Goal: Transaction & Acquisition: Purchase product/service

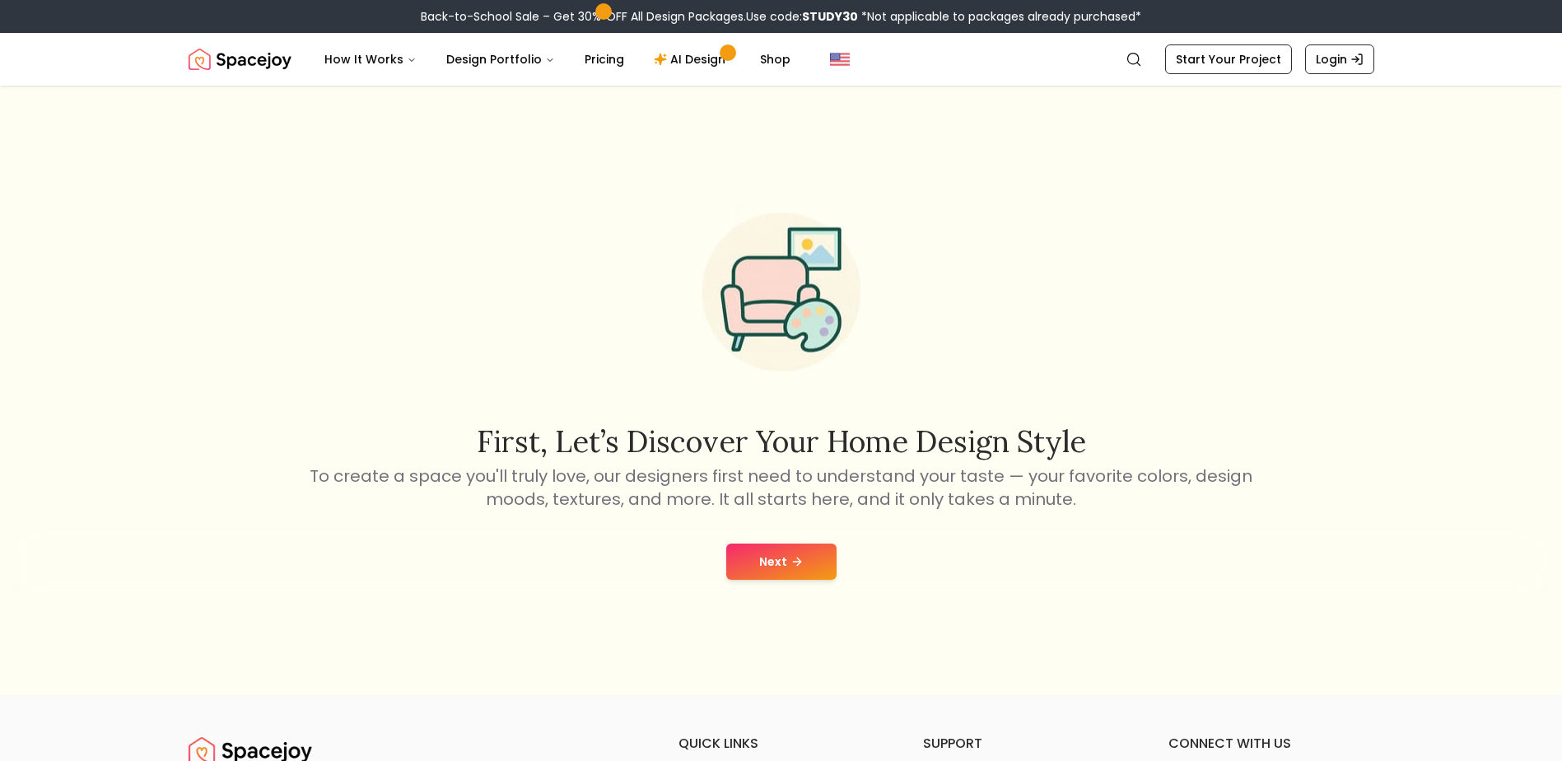
click at [778, 563] on button "Next" at bounding box center [781, 562] width 110 height 36
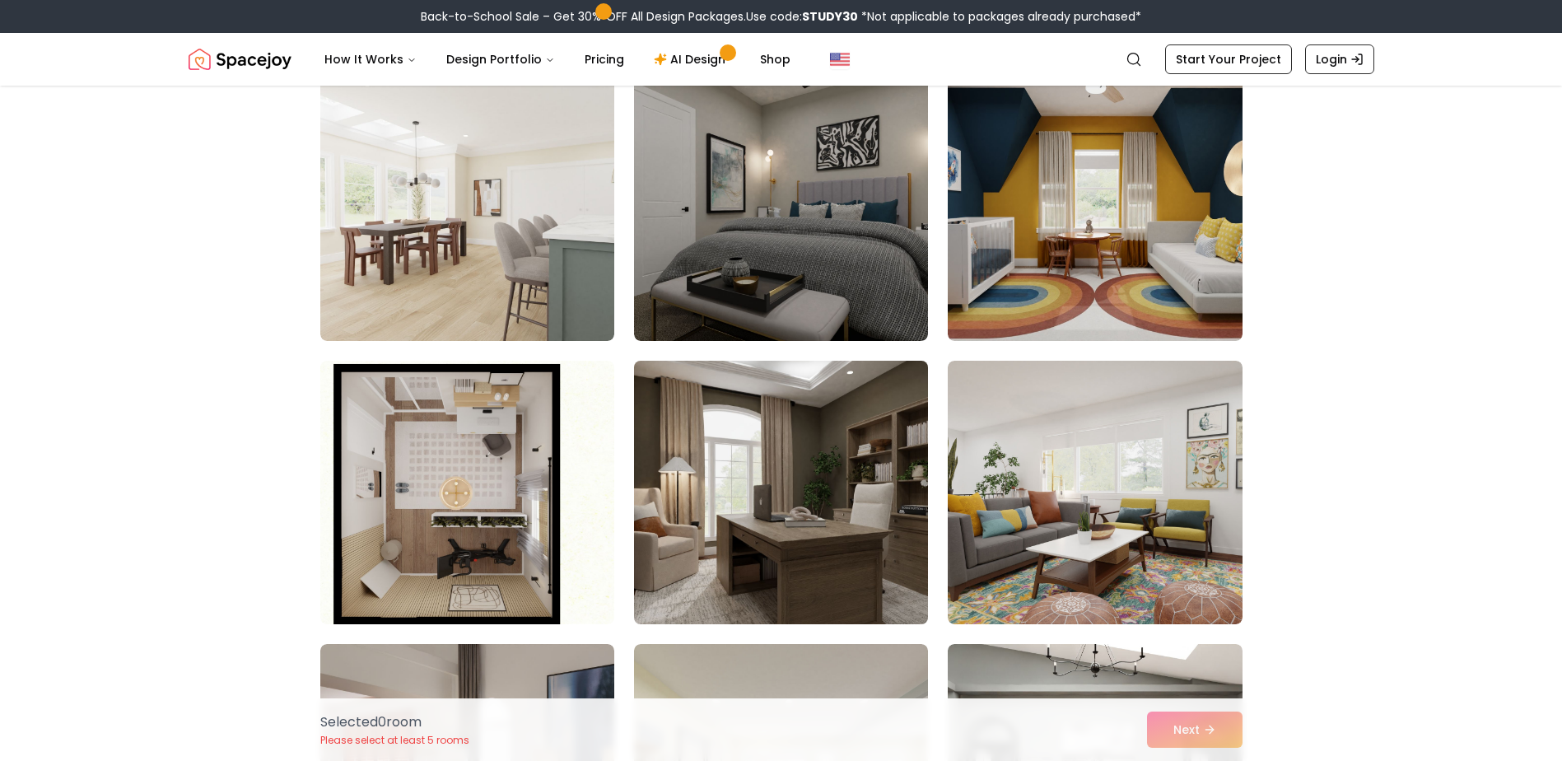
scroll to position [1153, 0]
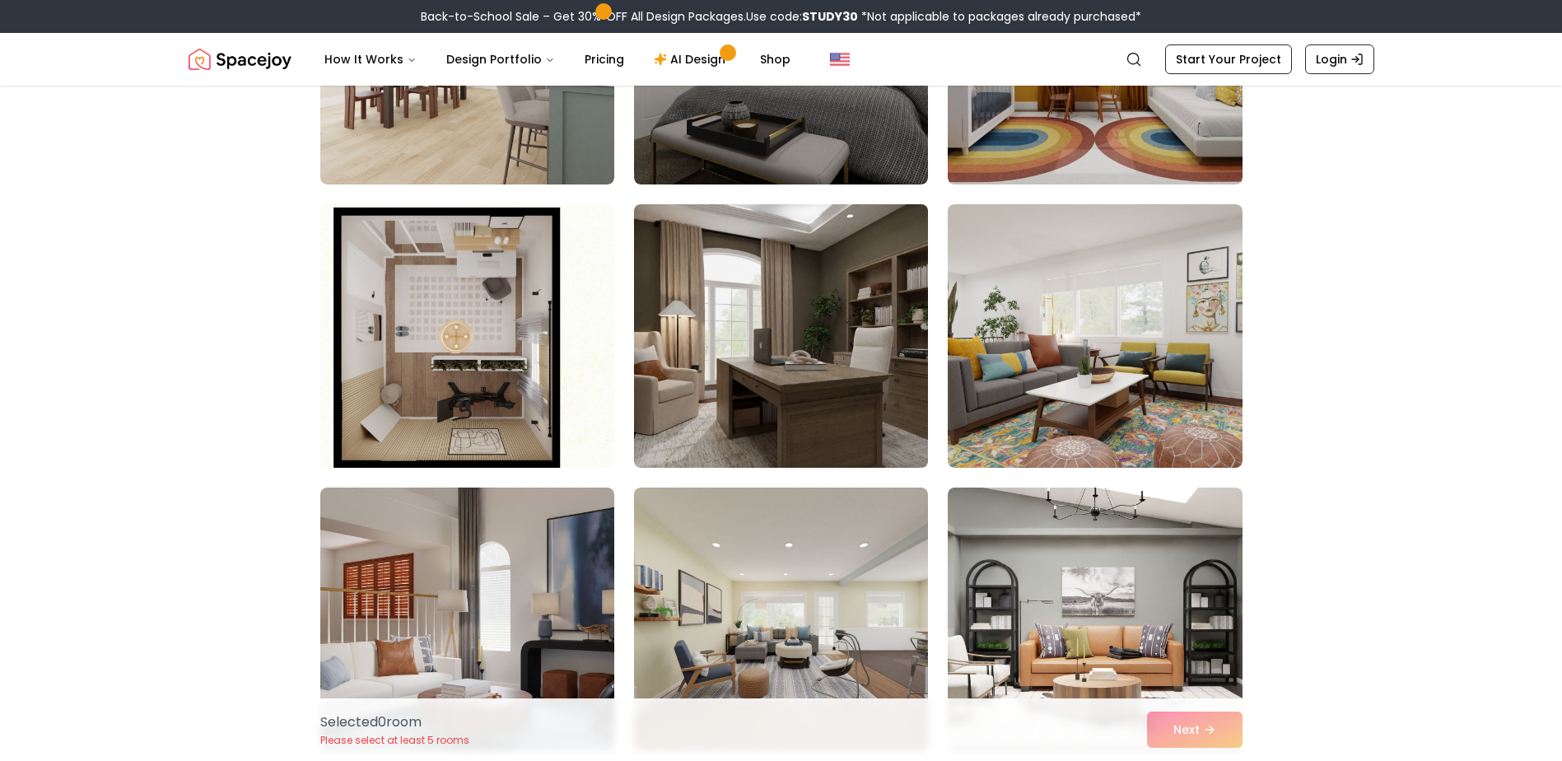
click at [746, 382] on img at bounding box center [781, 336] width 309 height 277
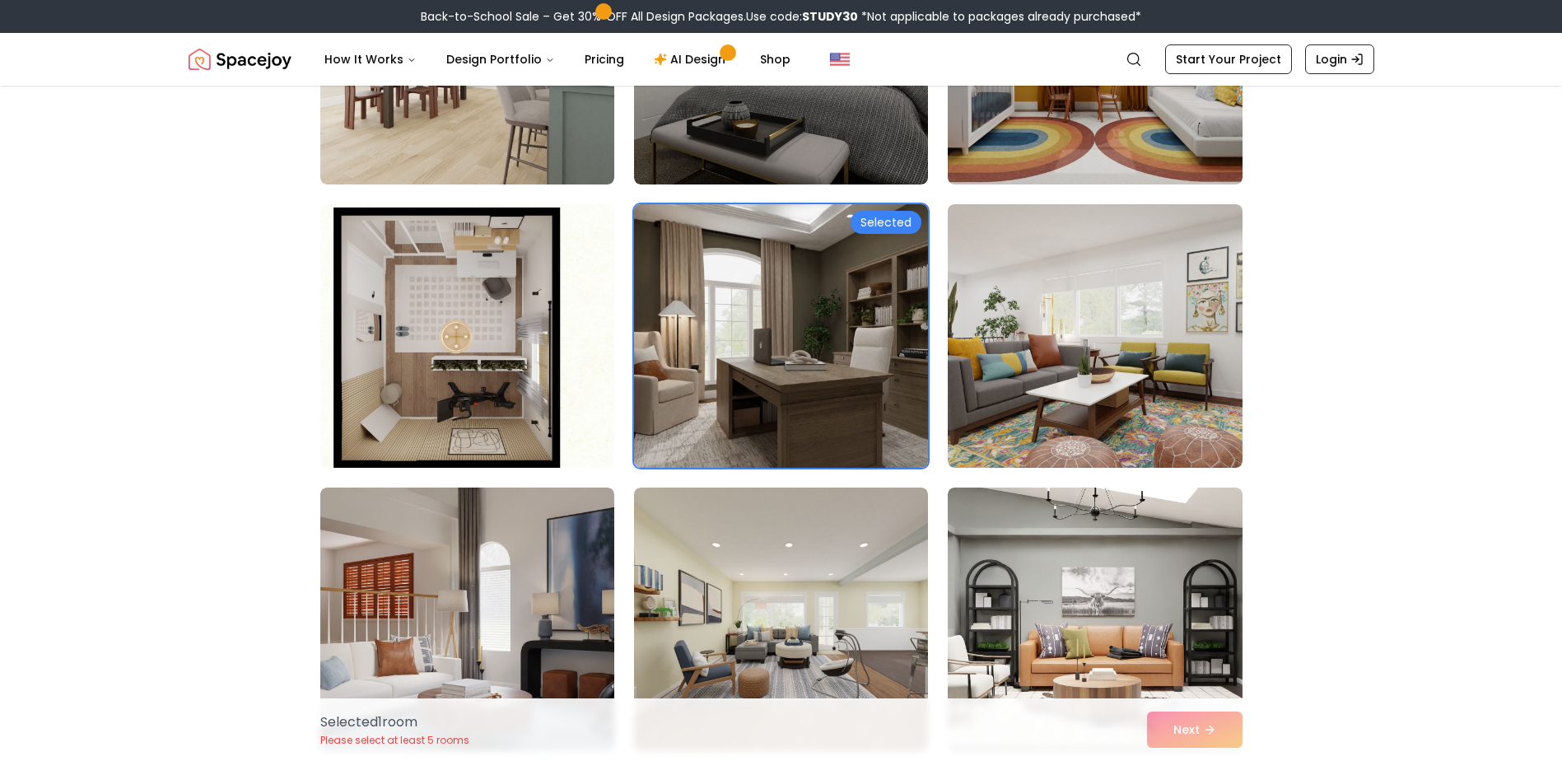
click at [866, 217] on div "Selected" at bounding box center [886, 222] width 71 height 23
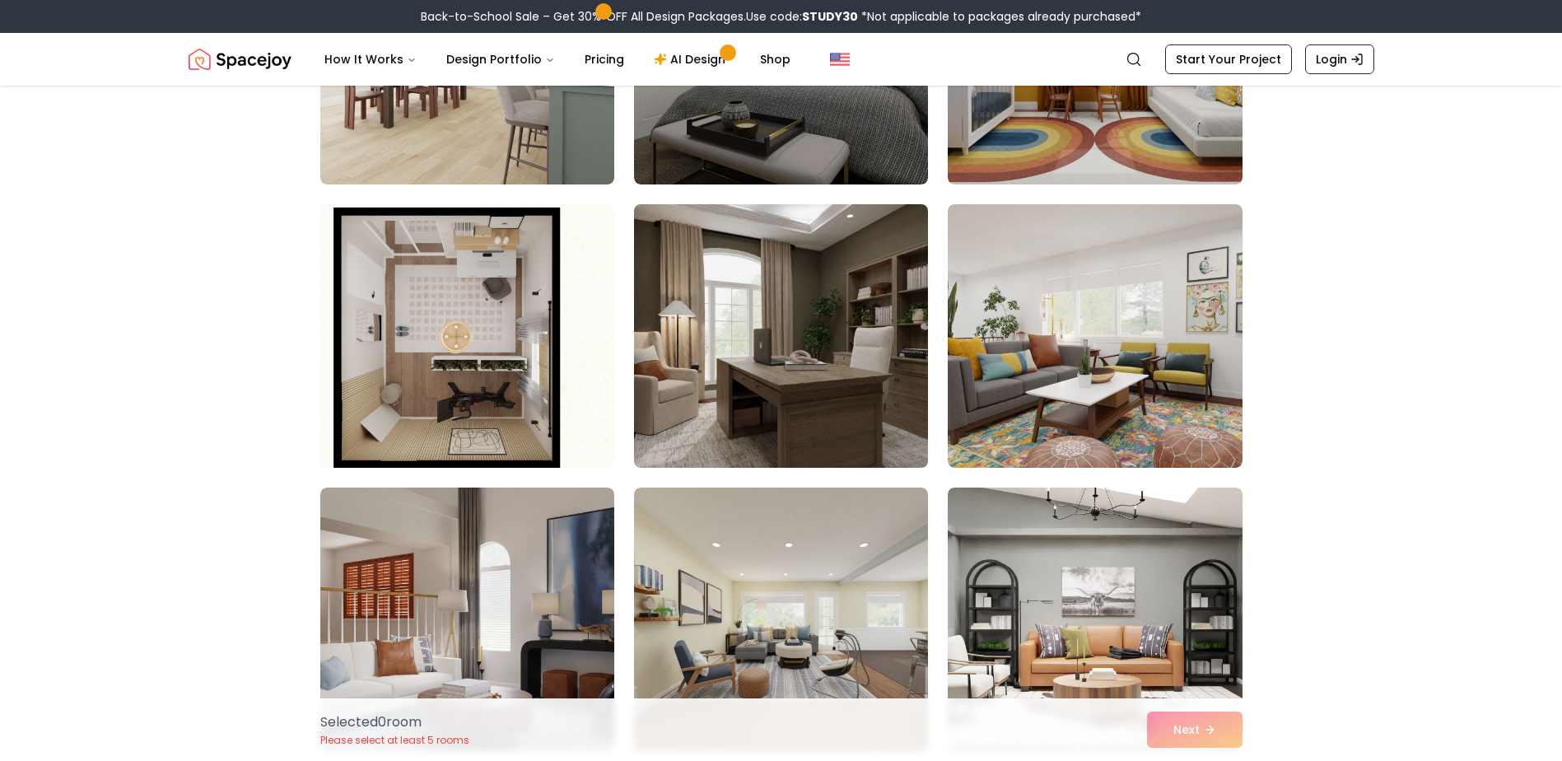
click at [847, 278] on img at bounding box center [781, 336] width 309 height 277
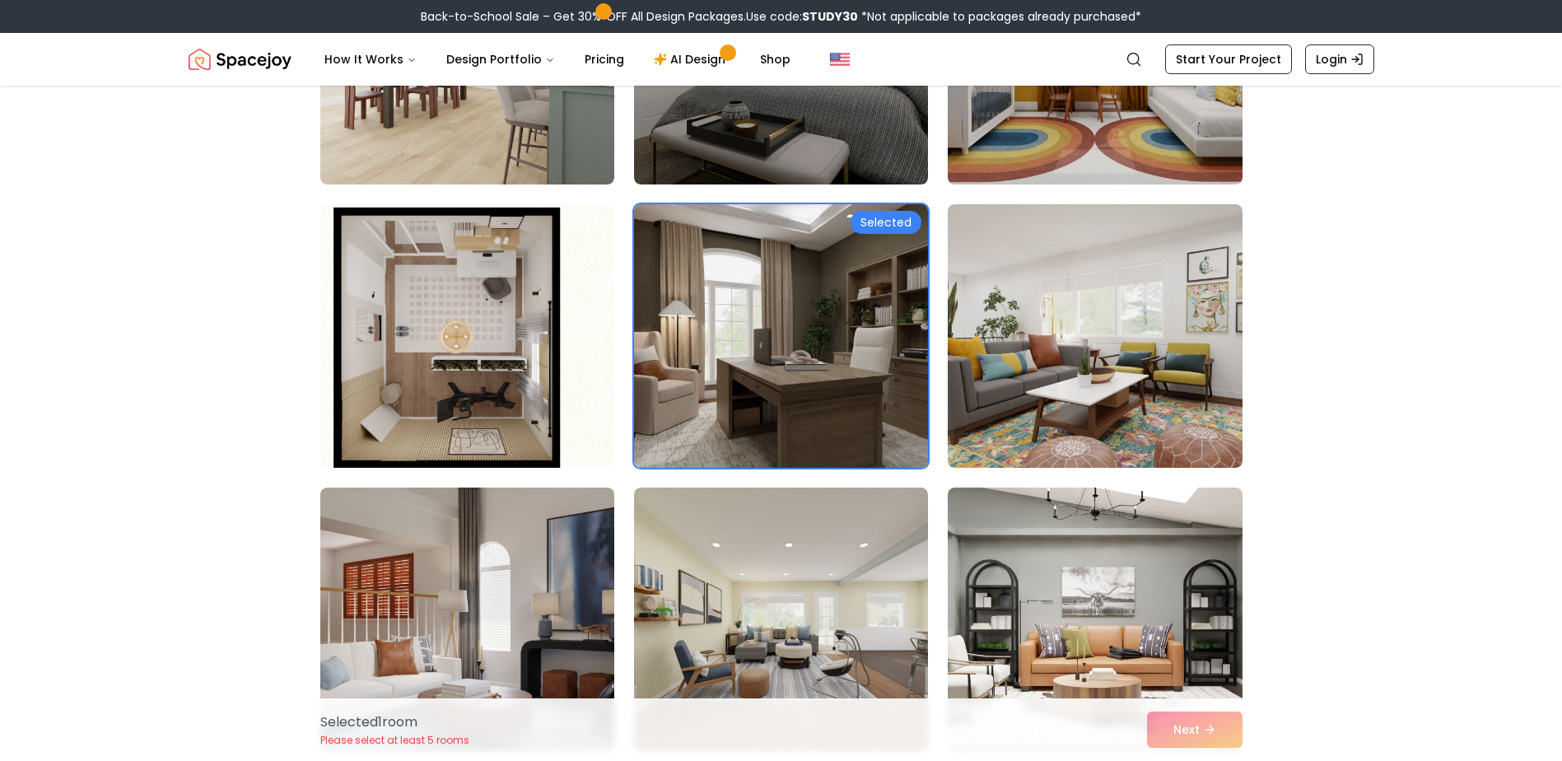
click at [885, 217] on div "Selected" at bounding box center [886, 222] width 71 height 23
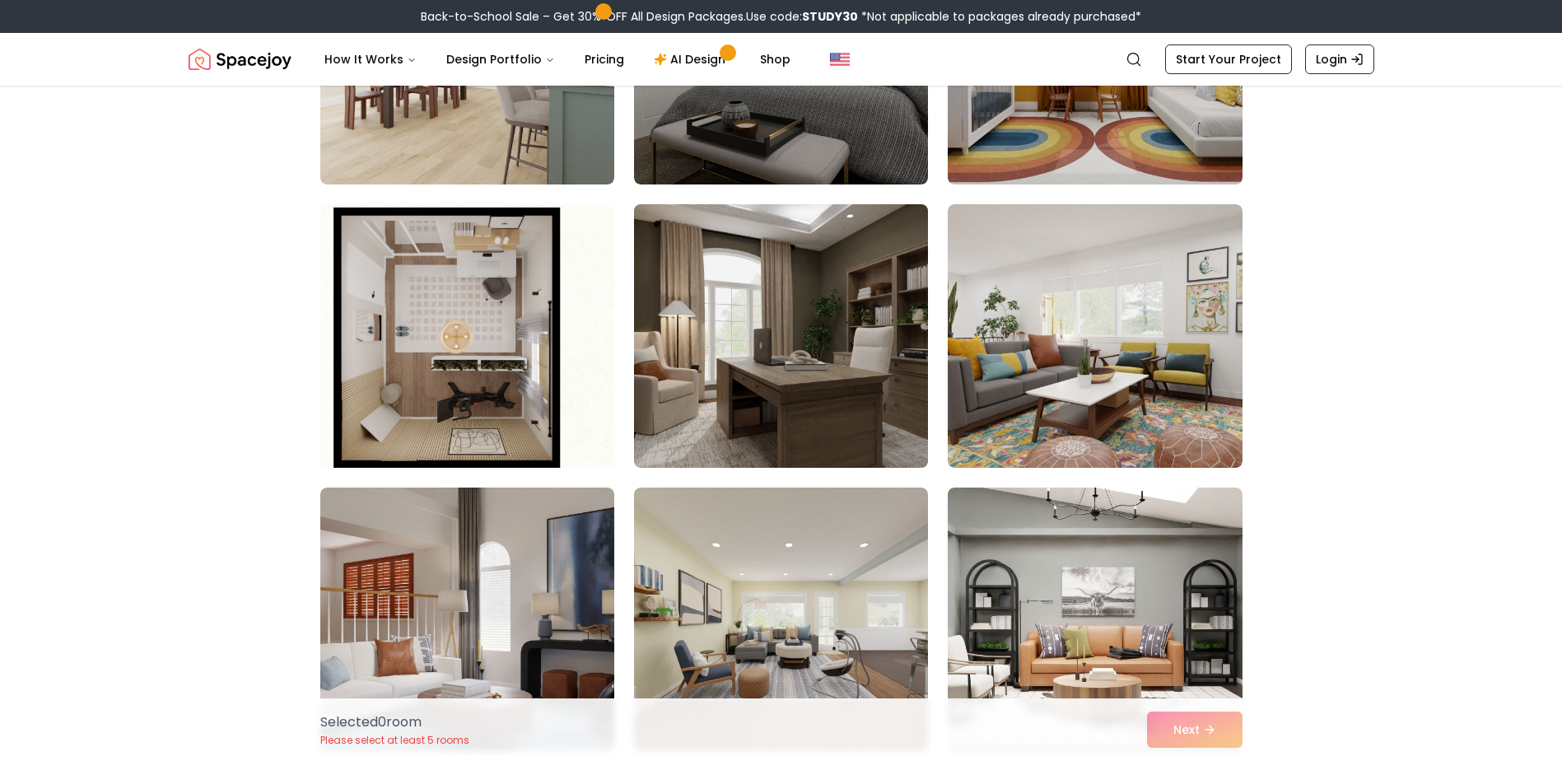
click at [853, 260] on img at bounding box center [781, 336] width 309 height 277
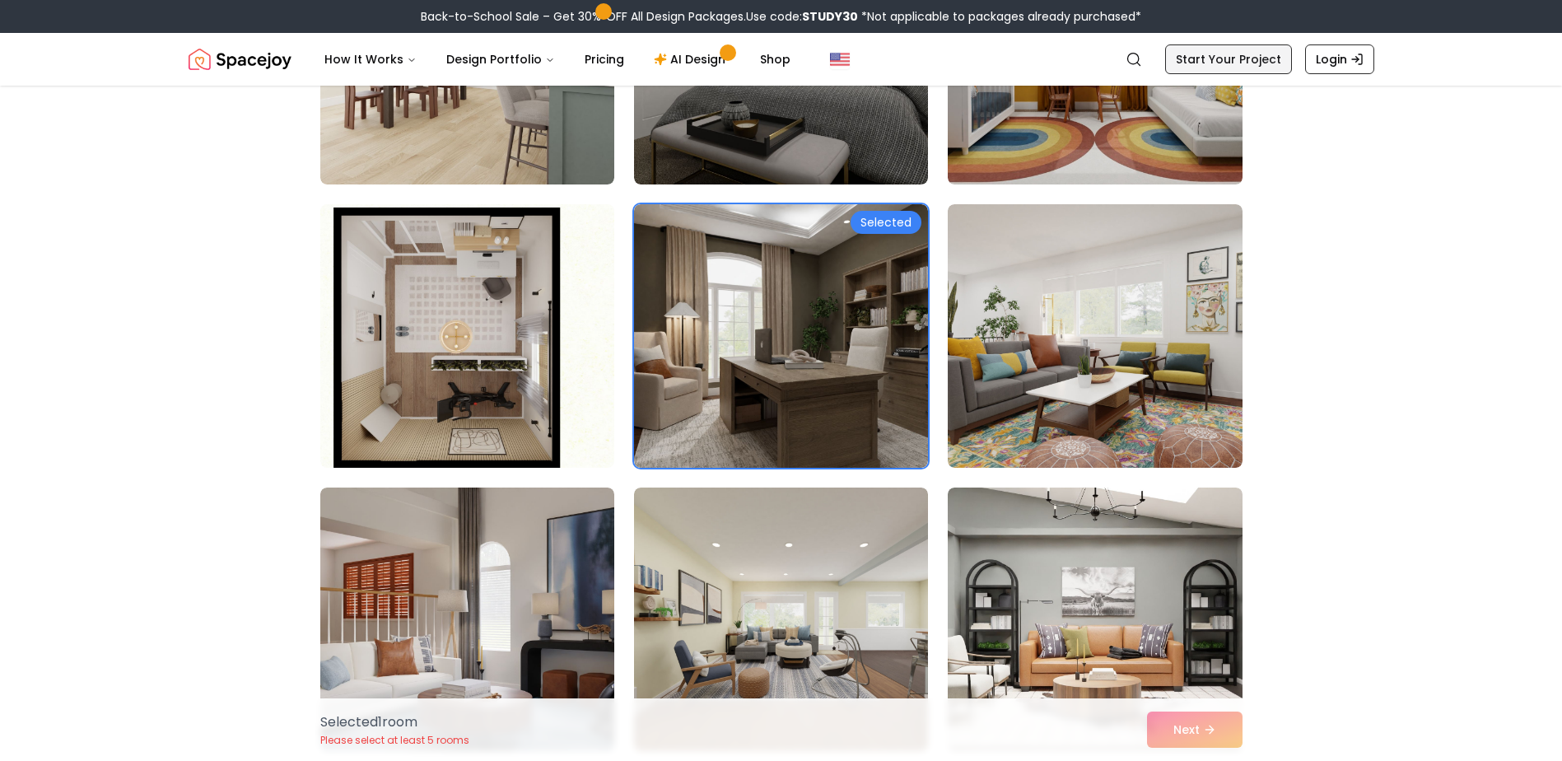
click at [1195, 53] on link "Start Your Project" at bounding box center [1228, 59] width 127 height 30
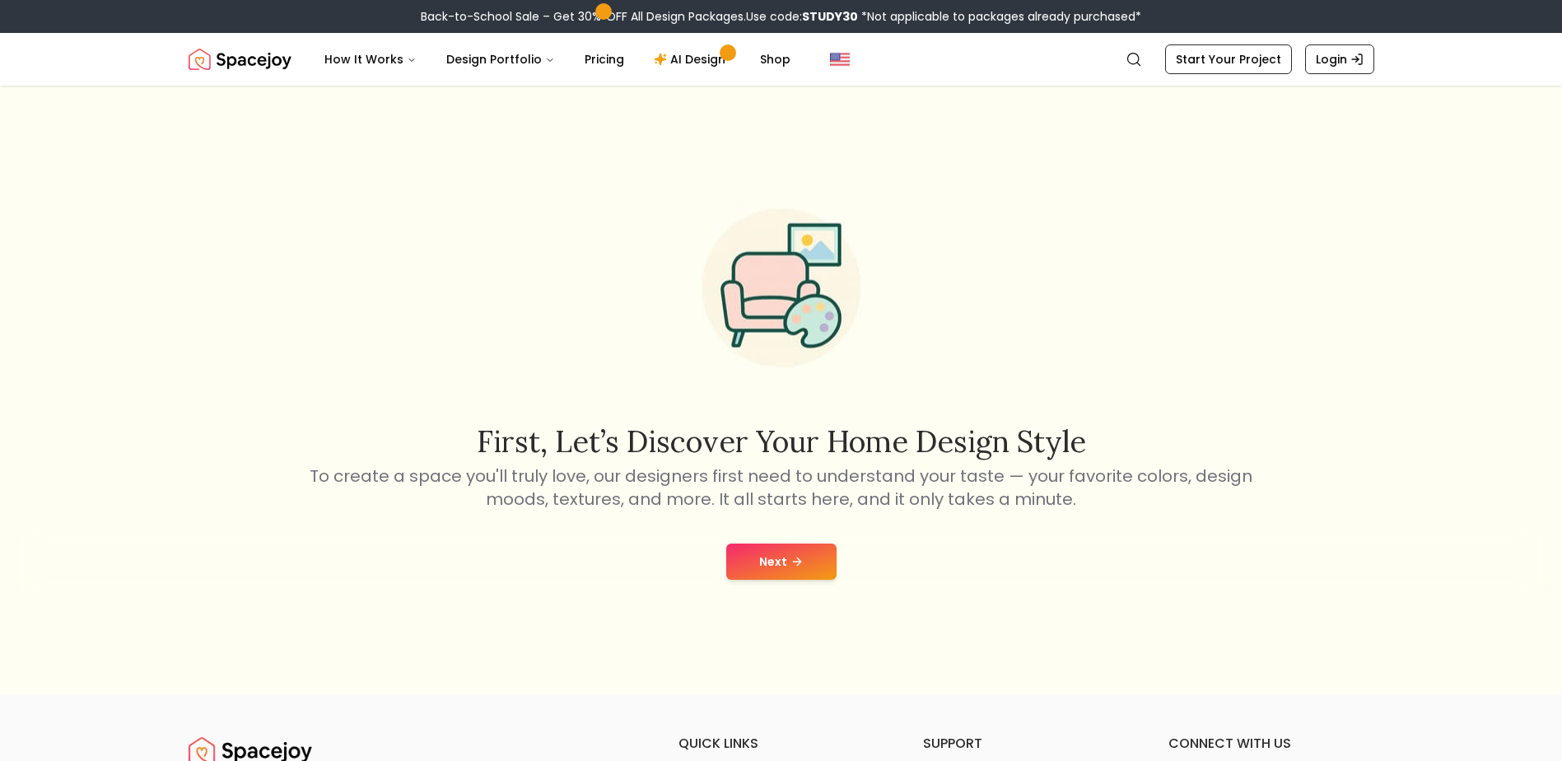
click at [800, 564] on icon at bounding box center [797, 561] width 13 height 13
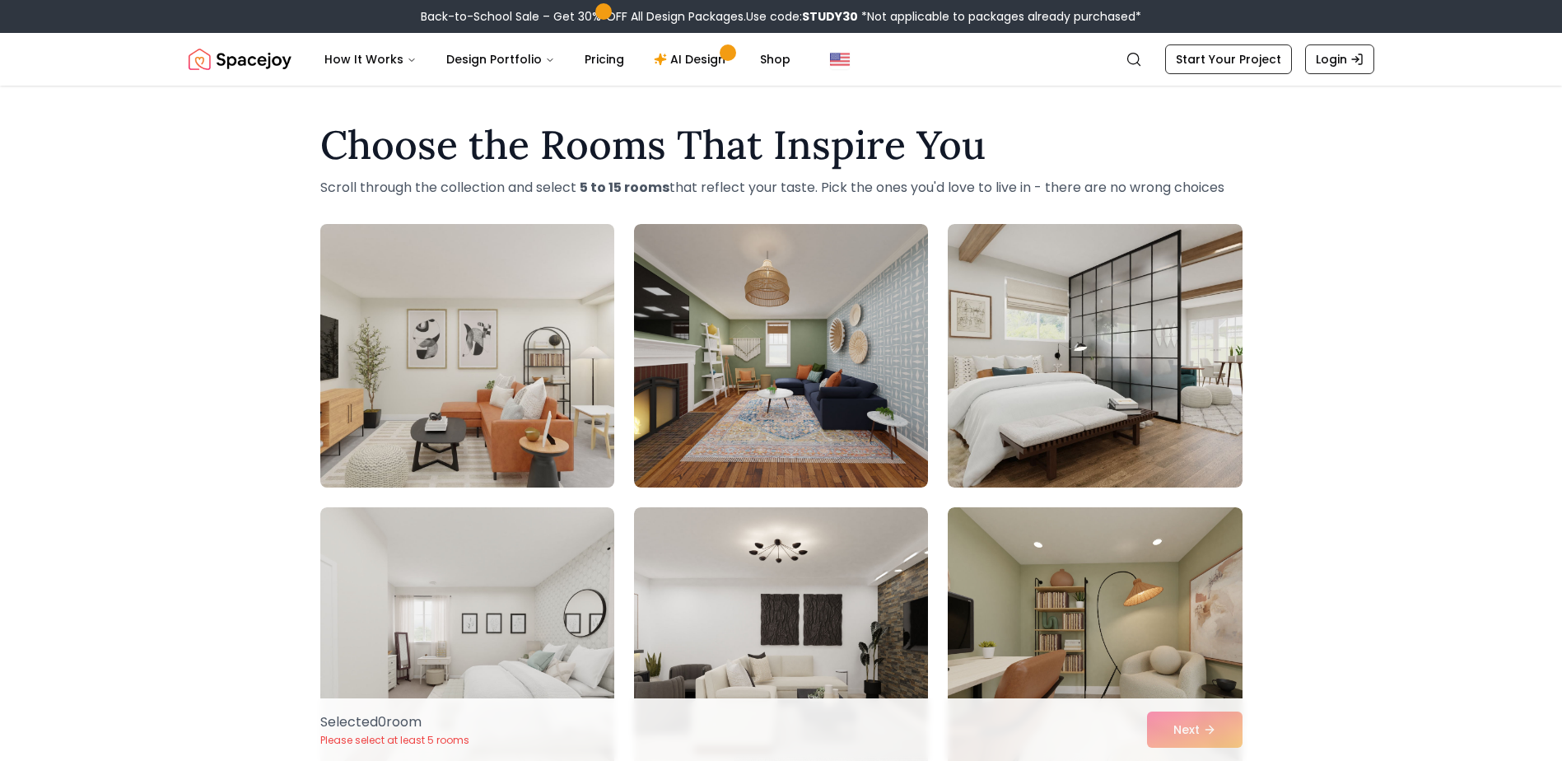
click at [518, 384] on img at bounding box center [467, 355] width 309 height 277
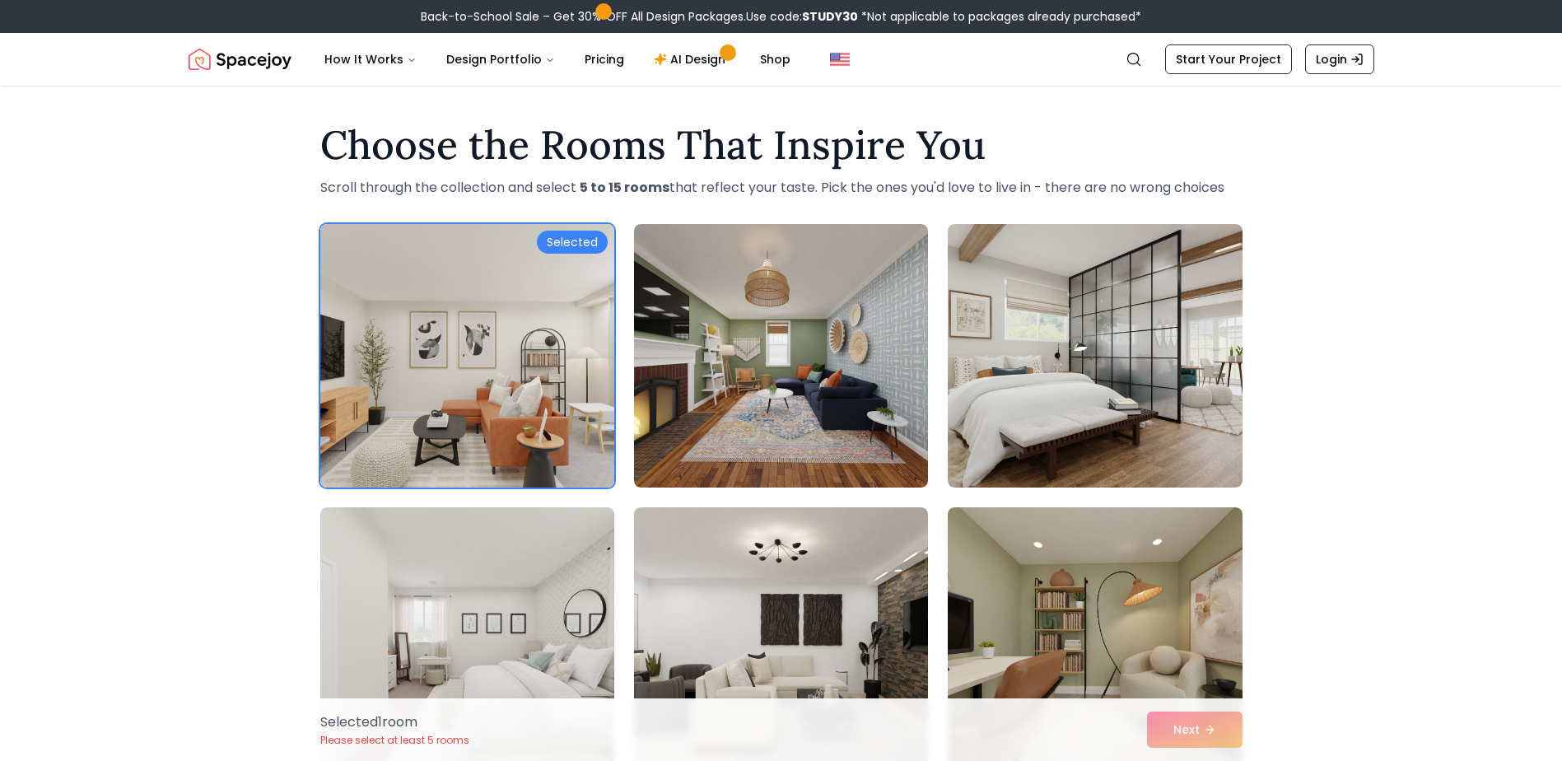
click at [1196, 710] on div "Selected 1 room Please select at least 5 rooms Next" at bounding box center [781, 729] width 949 height 63
click at [487, 343] on img at bounding box center [467, 355] width 309 height 277
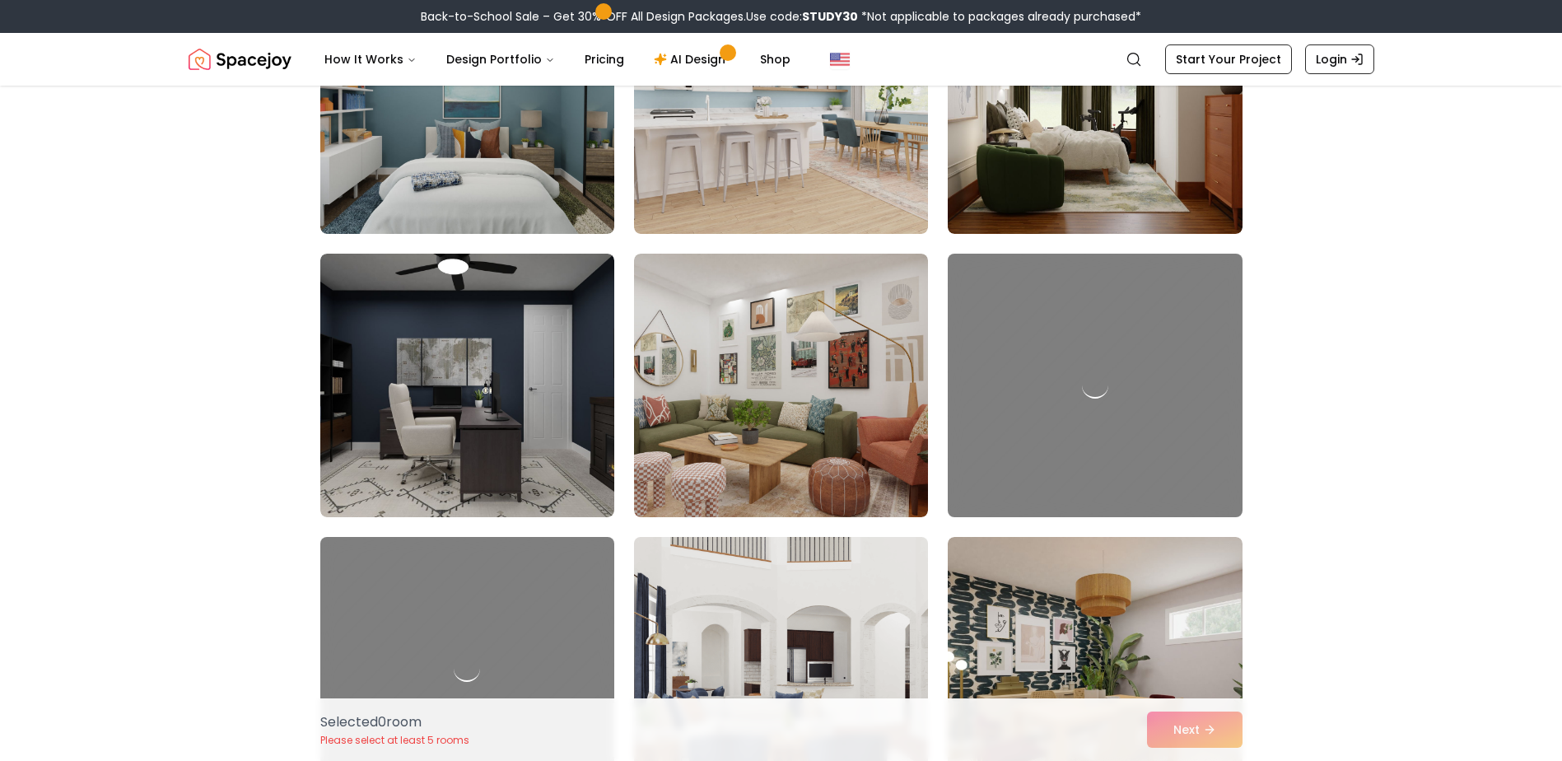
scroll to position [824, 0]
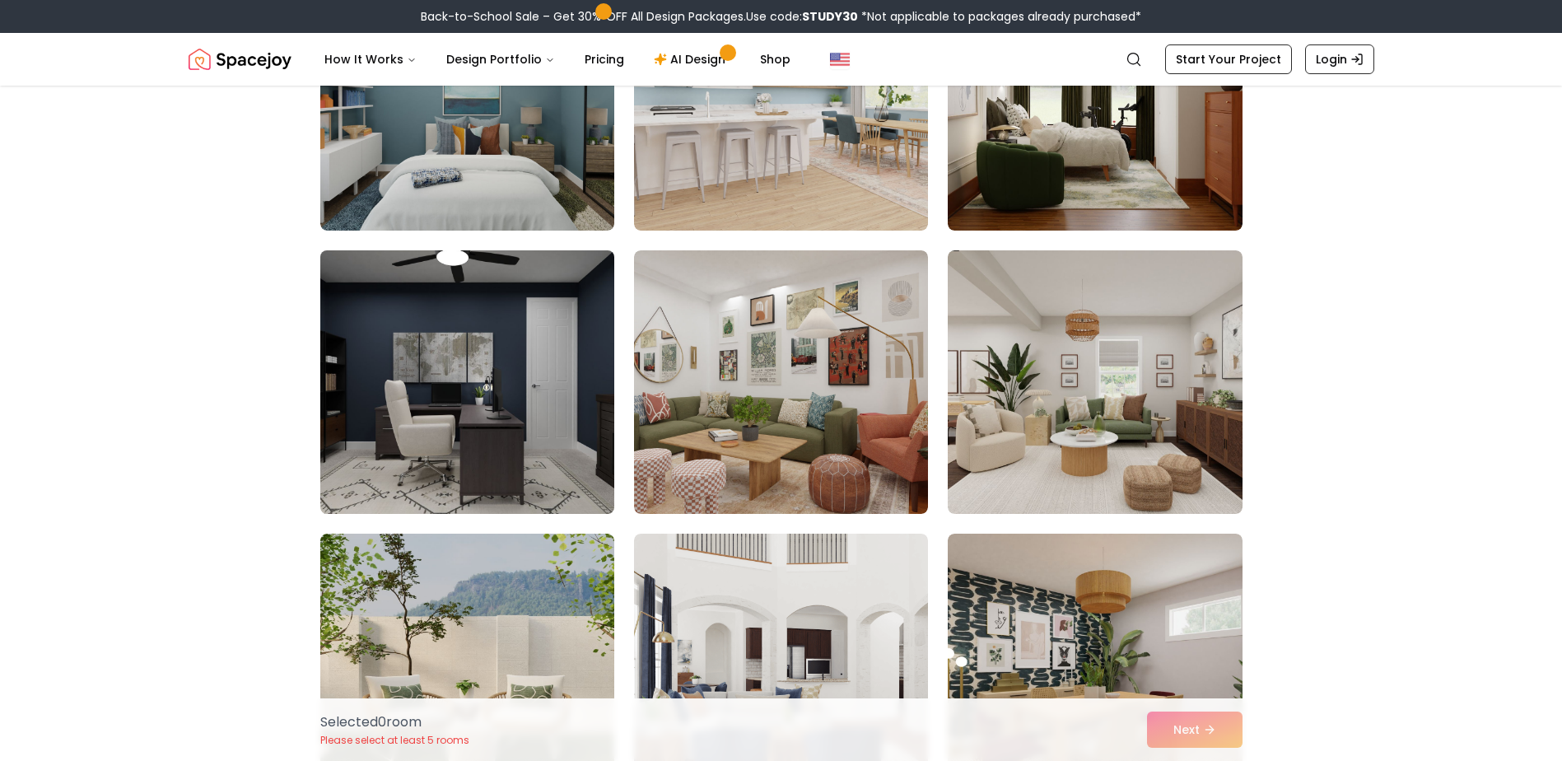
click at [481, 461] on img at bounding box center [467, 382] width 309 height 277
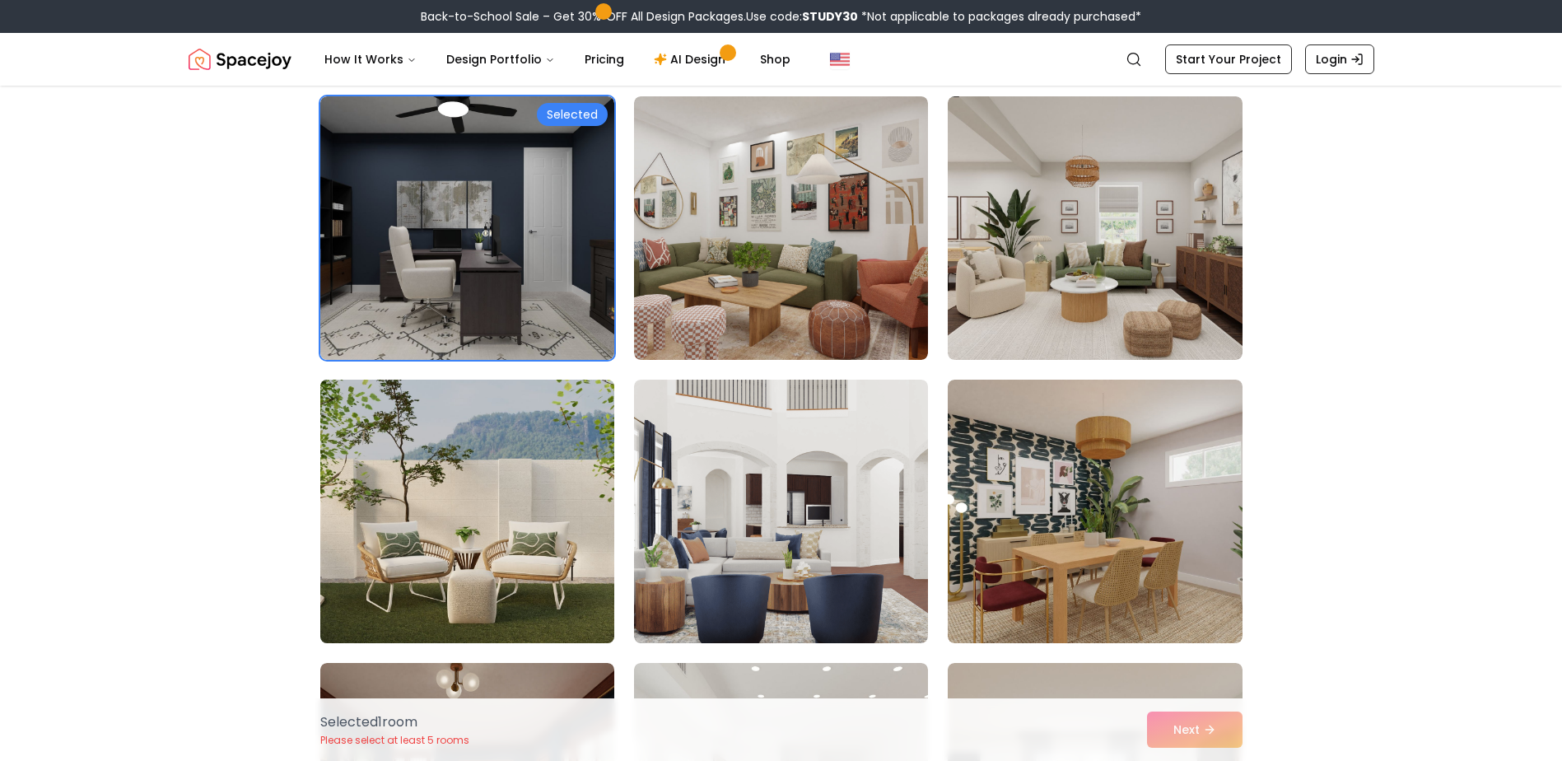
scroll to position [1071, 0]
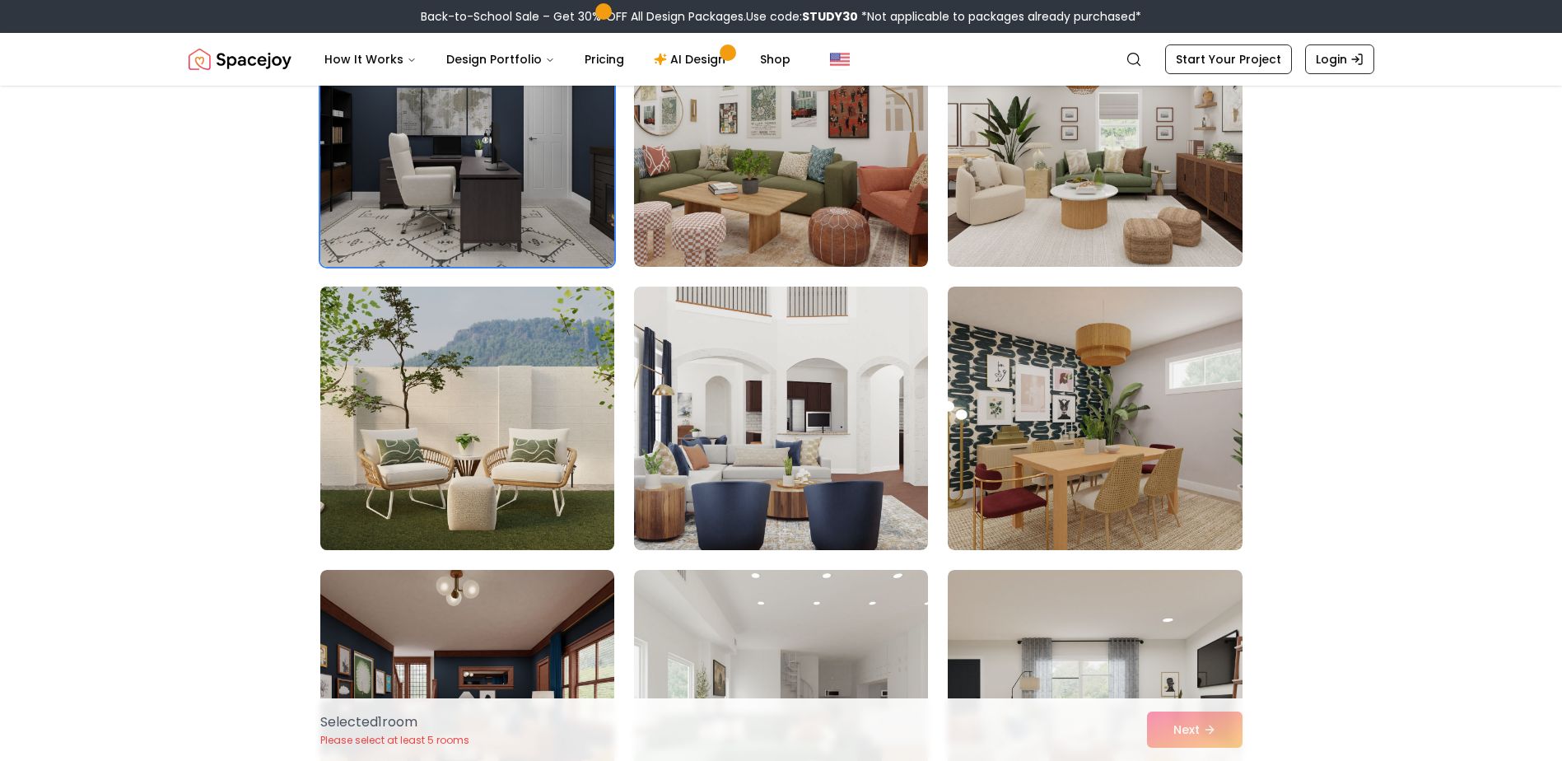
click at [558, 507] on img at bounding box center [467, 418] width 309 height 277
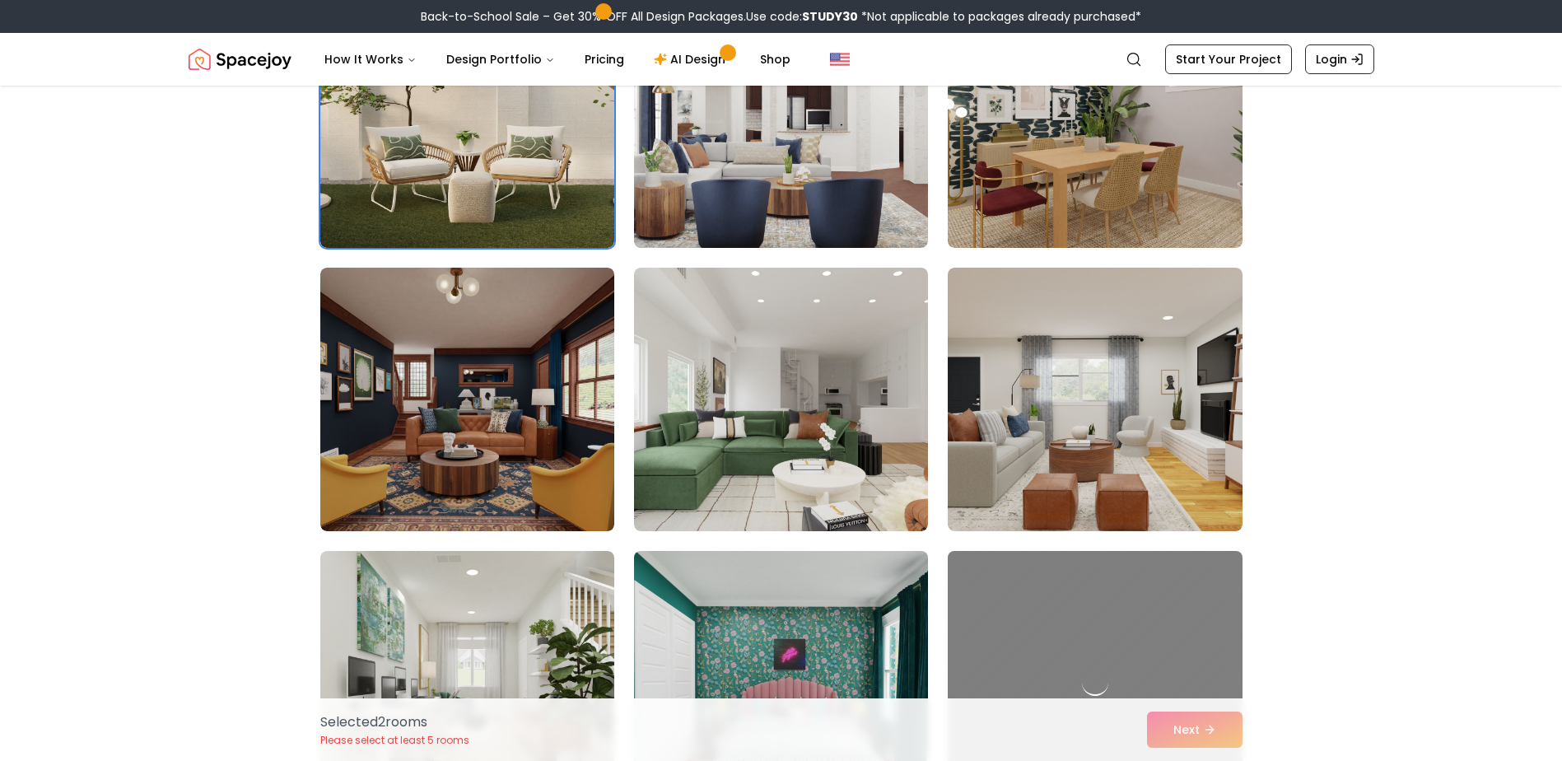
scroll to position [1482, 0]
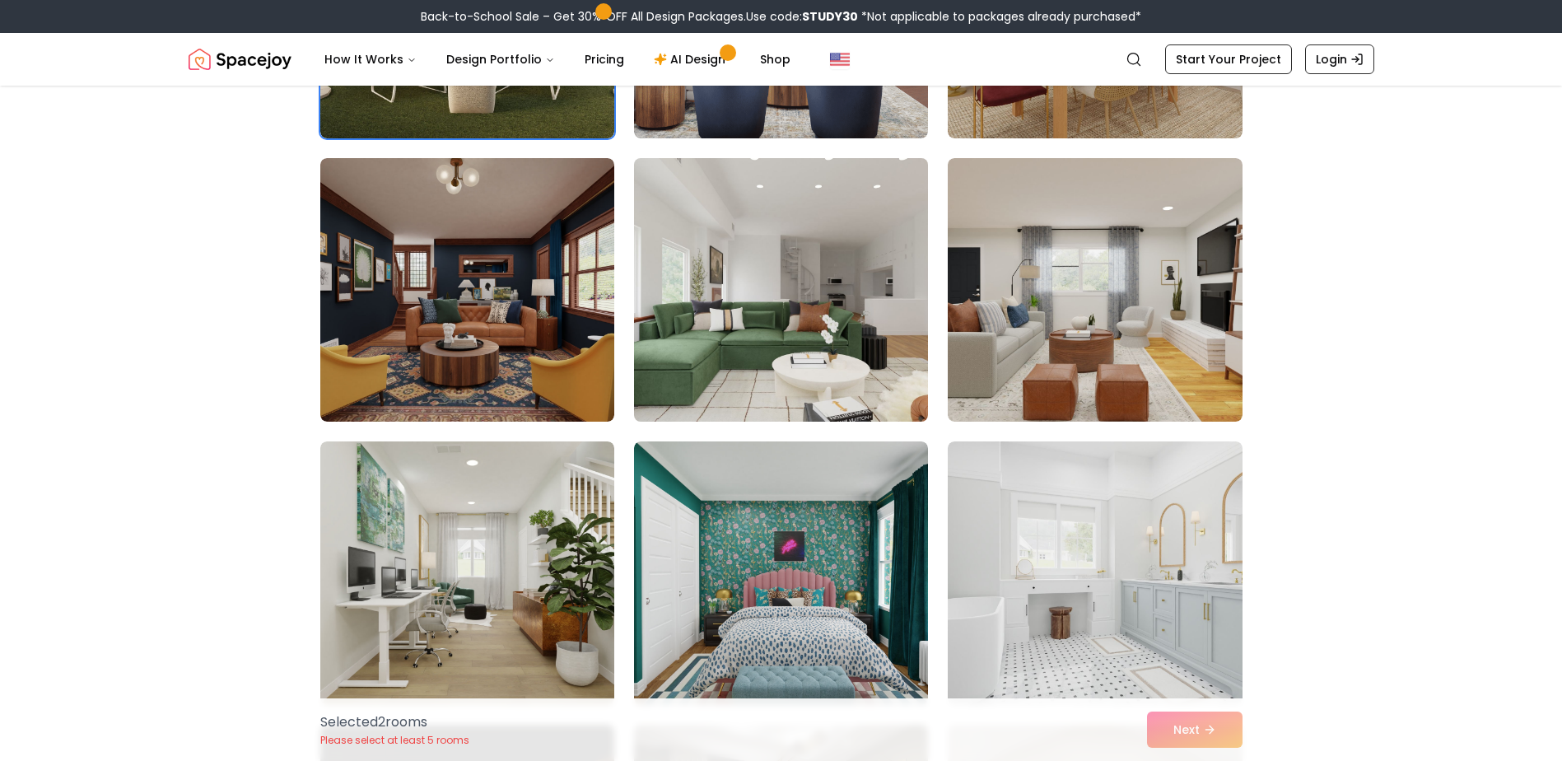
click at [717, 376] on img at bounding box center [781, 290] width 309 height 277
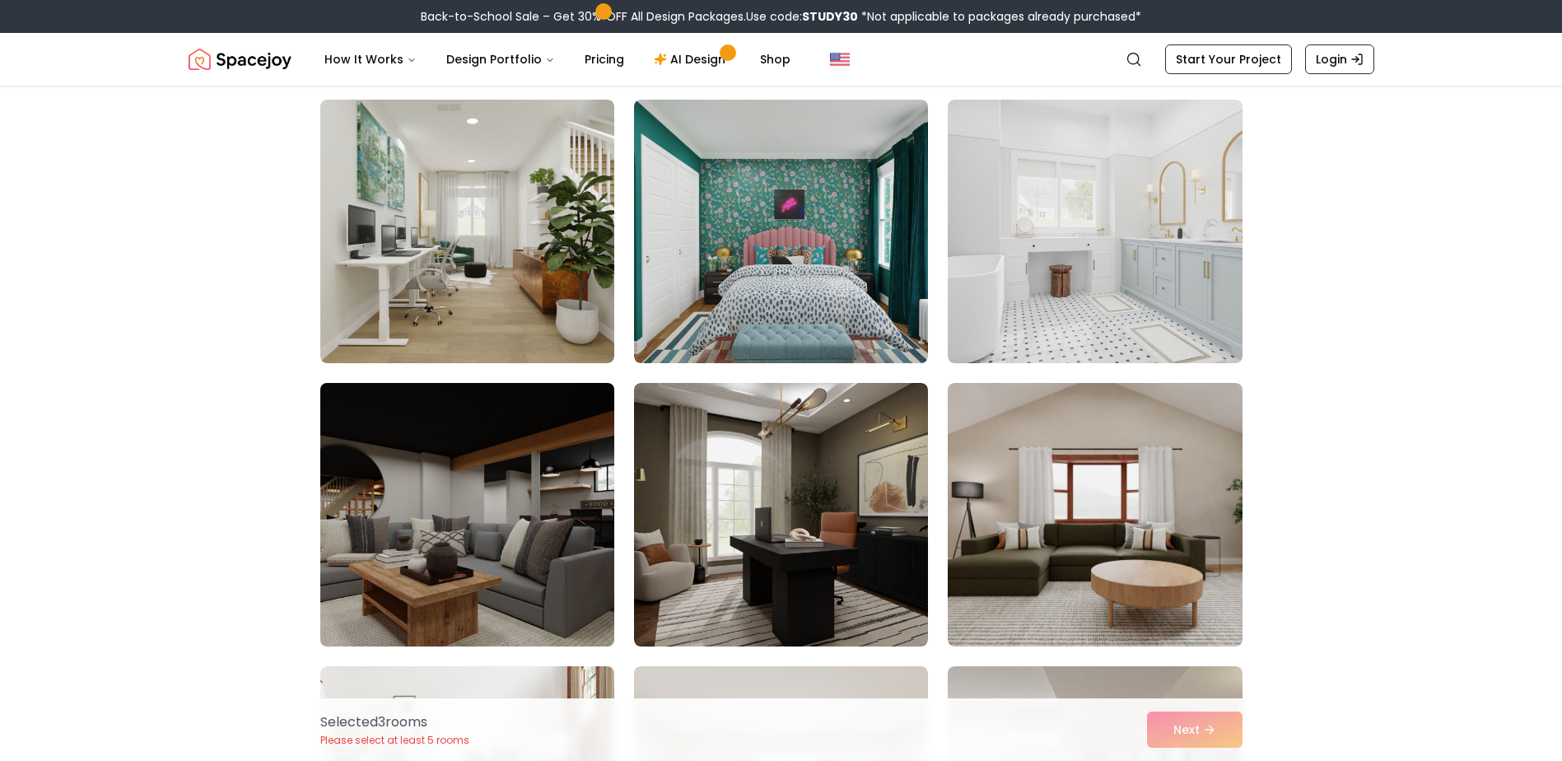
scroll to position [1894, 0]
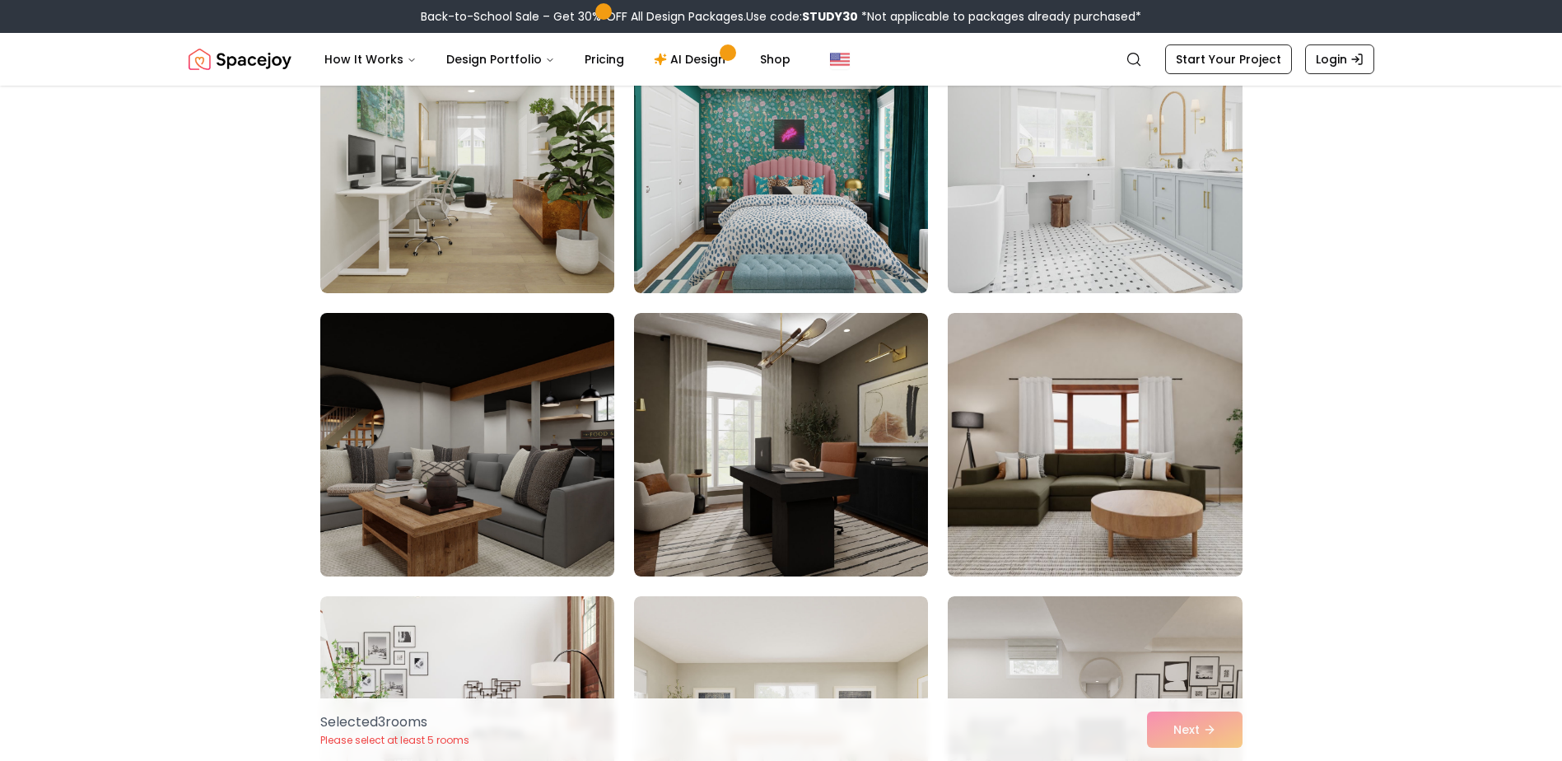
click at [409, 491] on img at bounding box center [467, 444] width 309 height 277
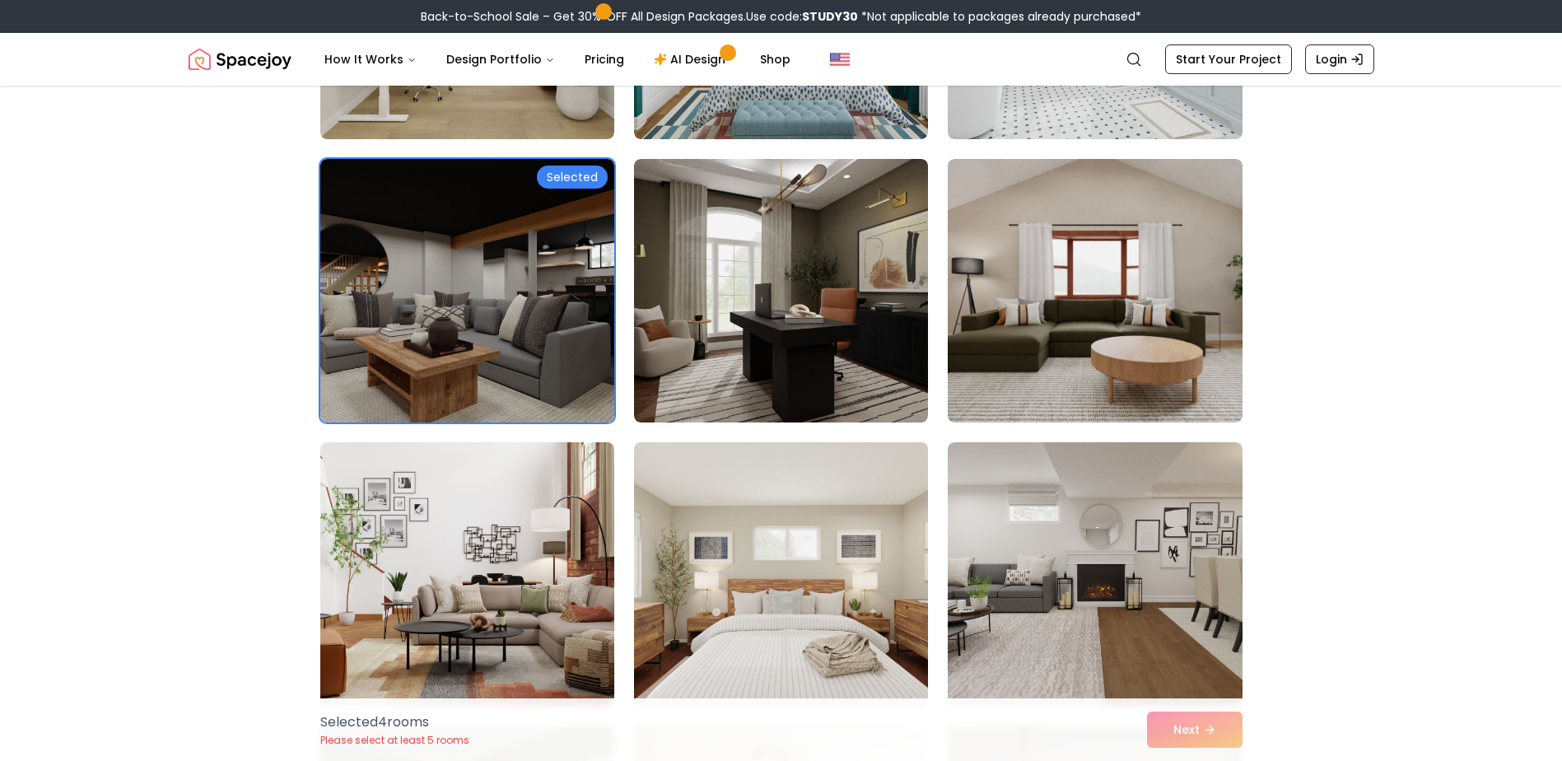
scroll to position [2141, 0]
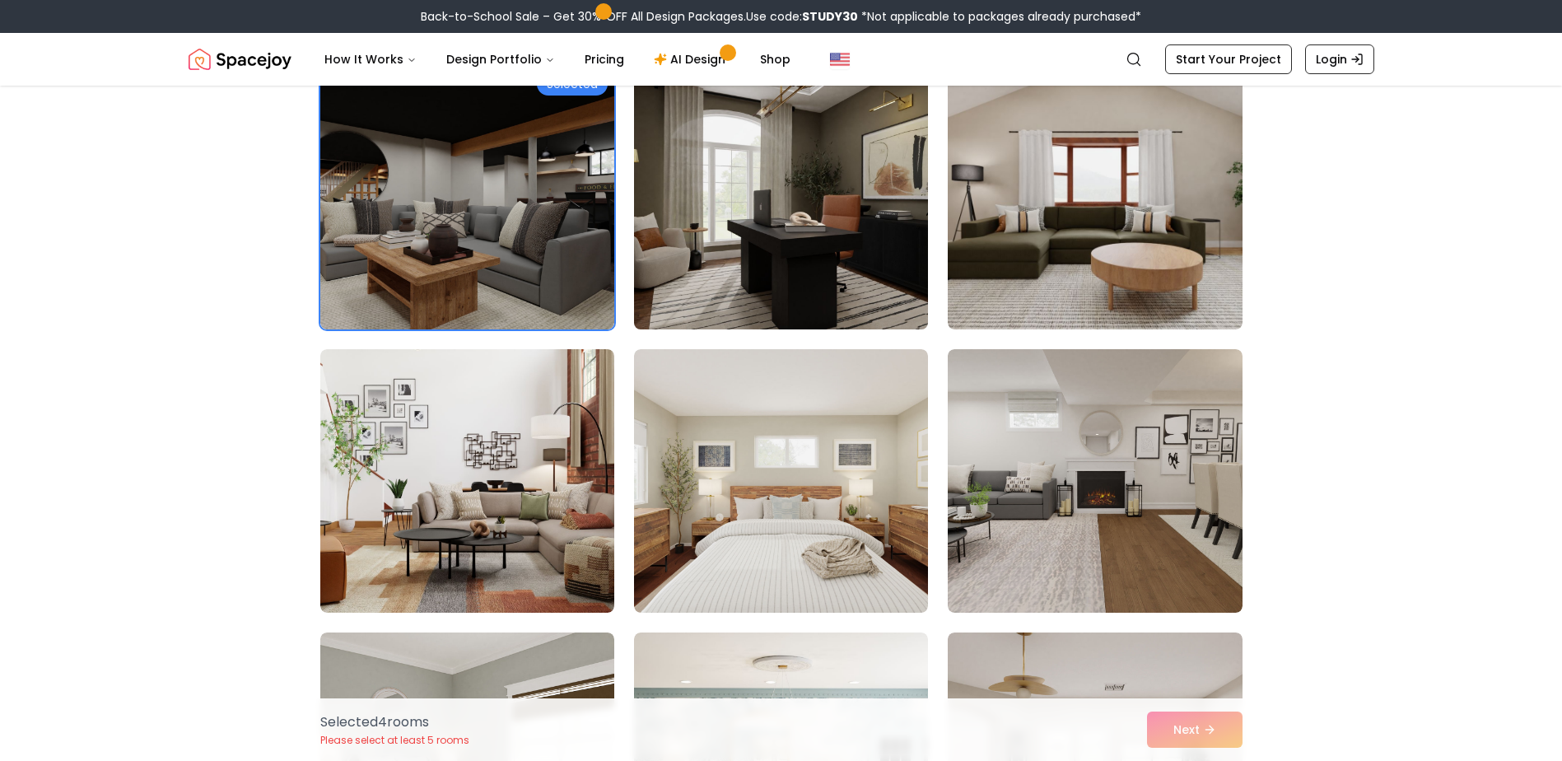
click at [861, 249] on img at bounding box center [781, 197] width 309 height 277
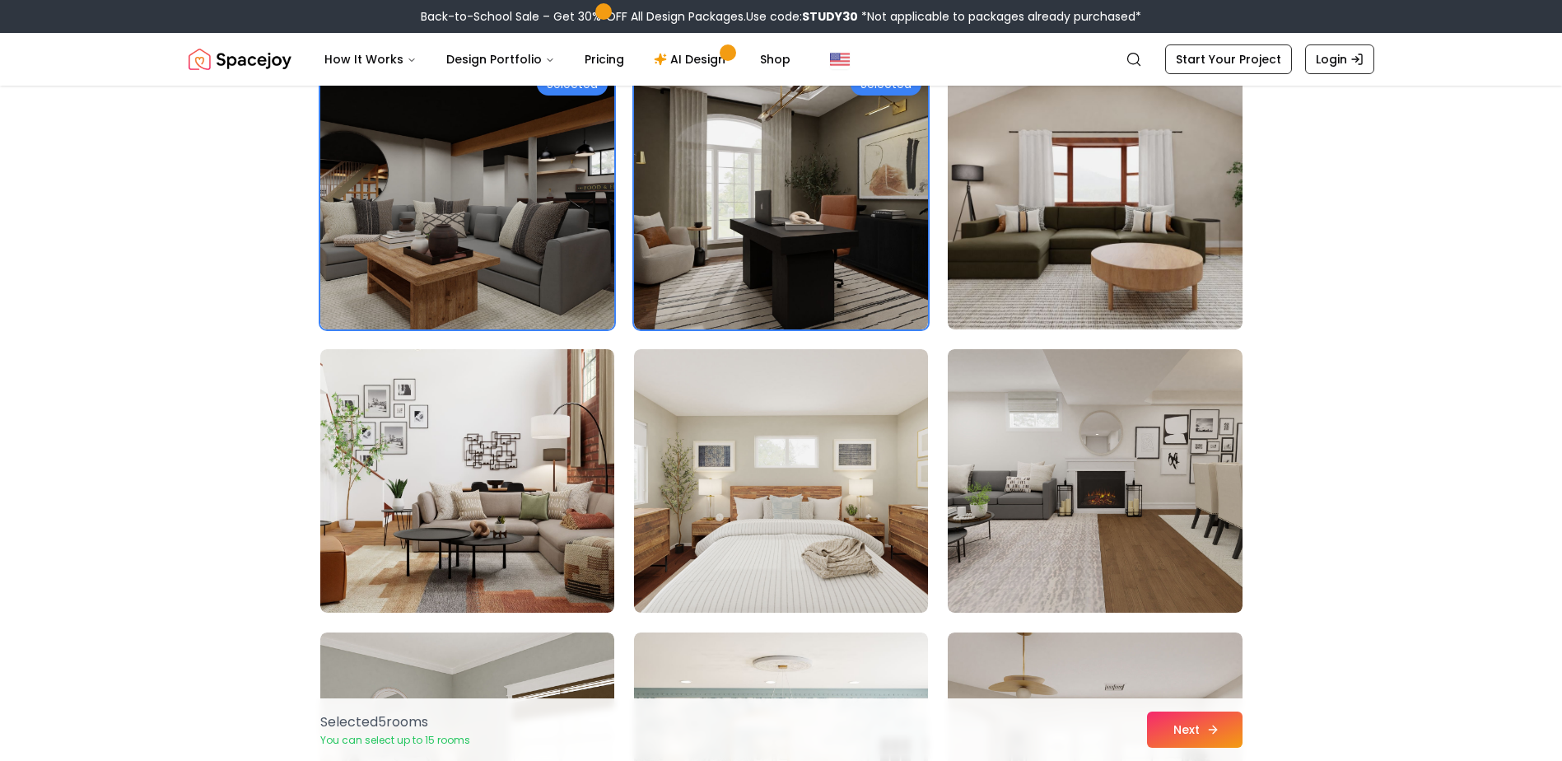
click at [1172, 710] on button "Next" at bounding box center [1195, 730] width 96 height 36
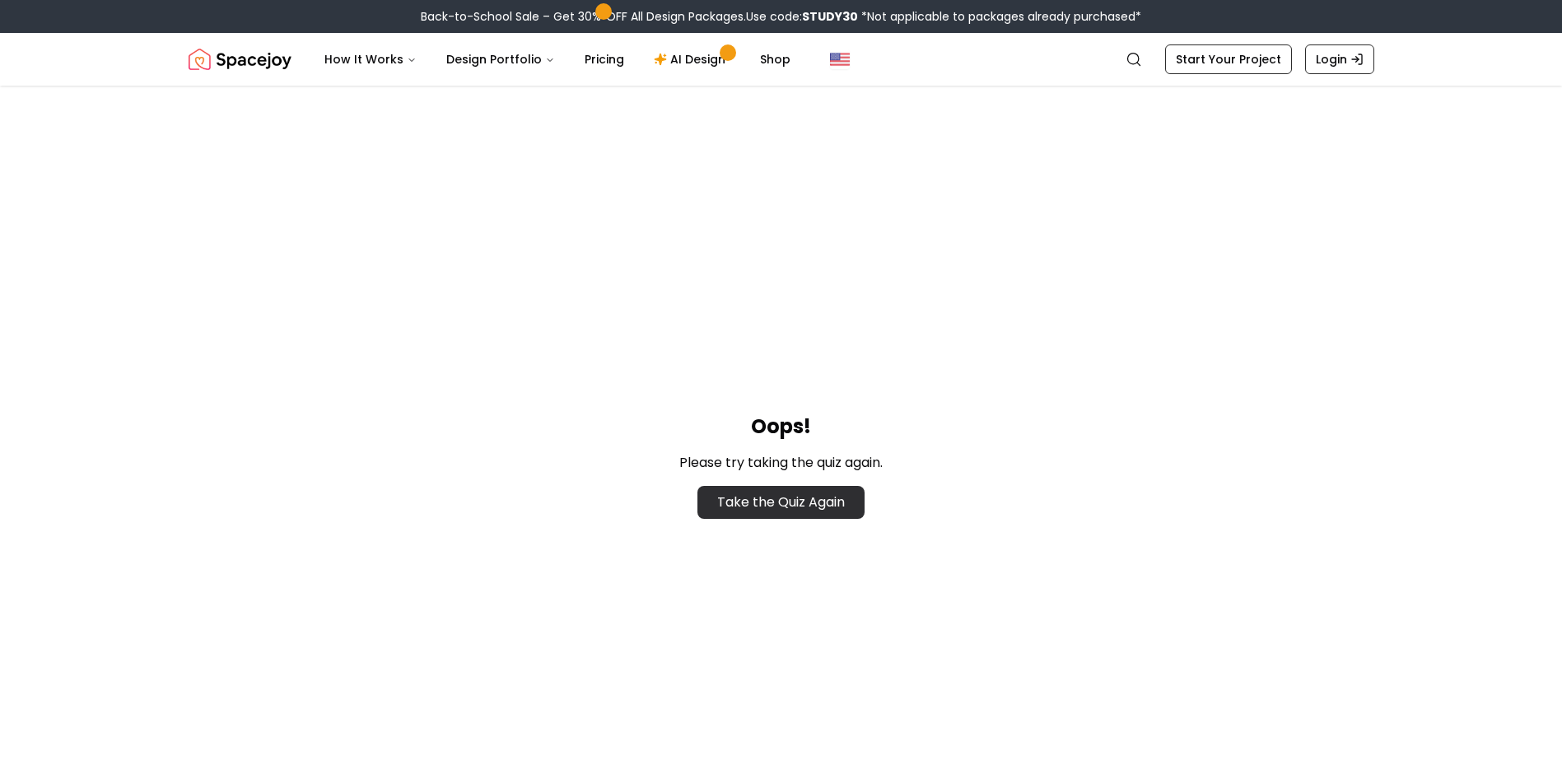
click at [812, 495] on link "Take the Quiz Again" at bounding box center [781, 502] width 167 height 33
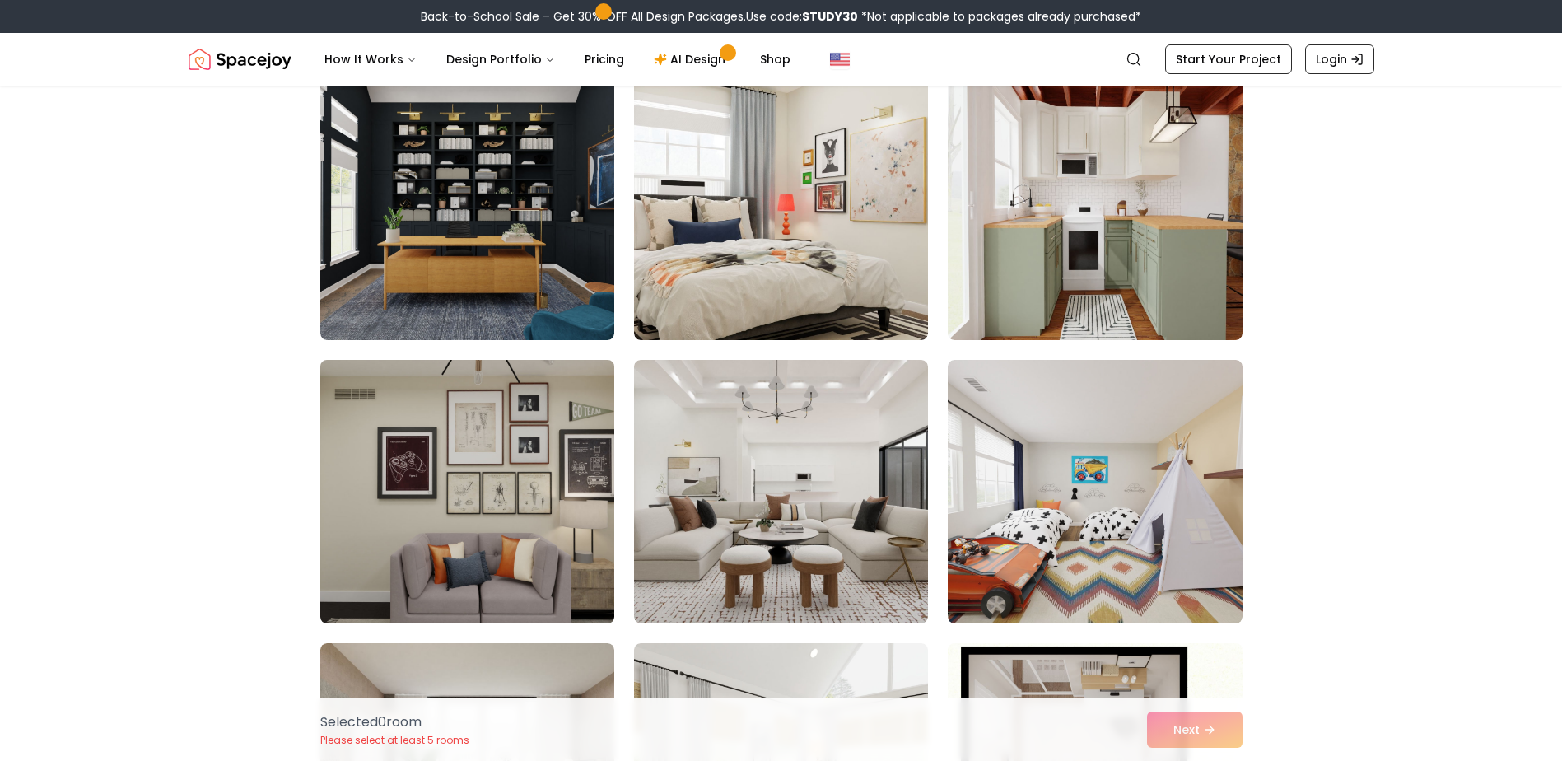
scroll to position [3871, 0]
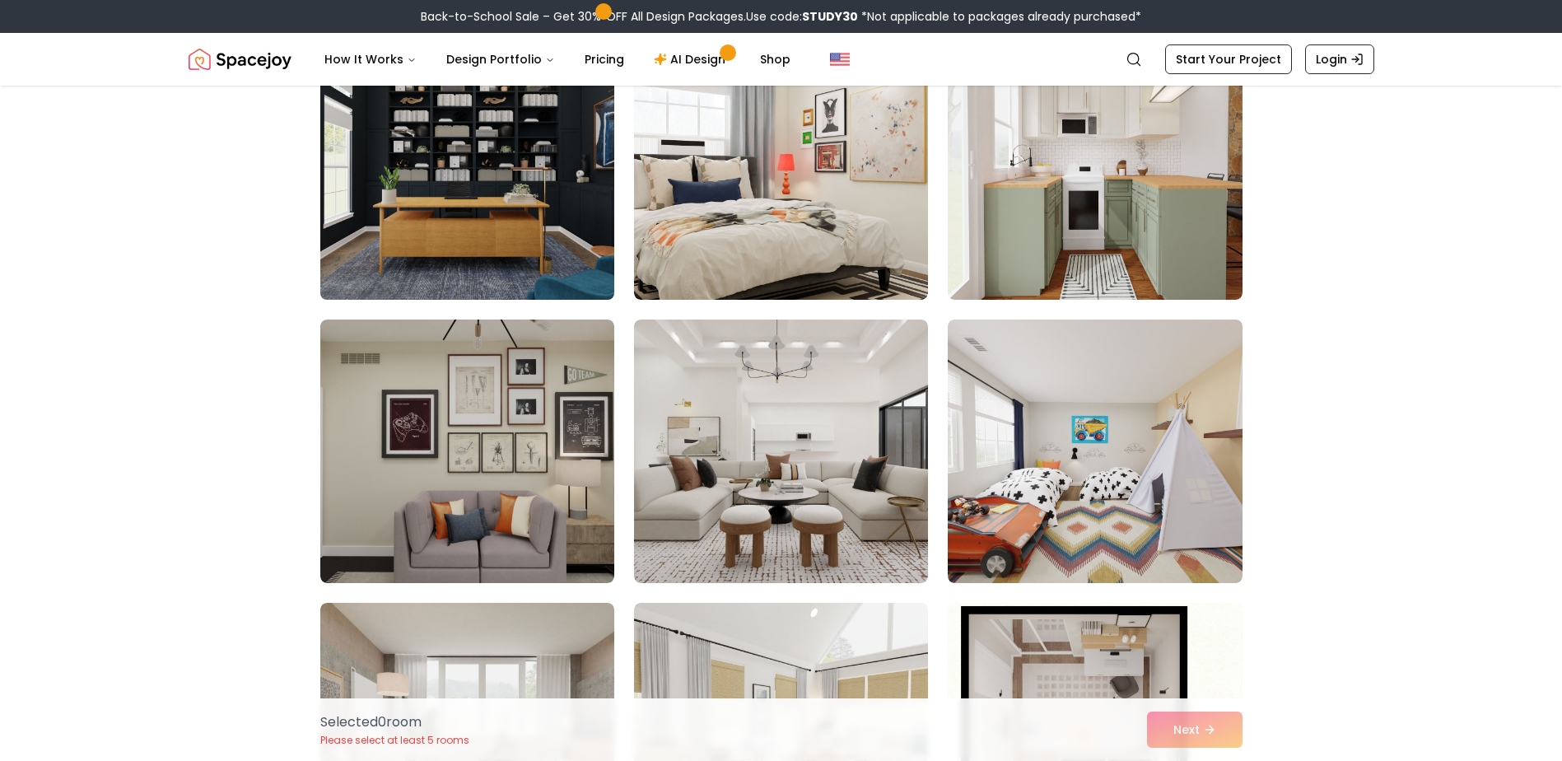
click at [421, 226] on img at bounding box center [467, 168] width 309 height 277
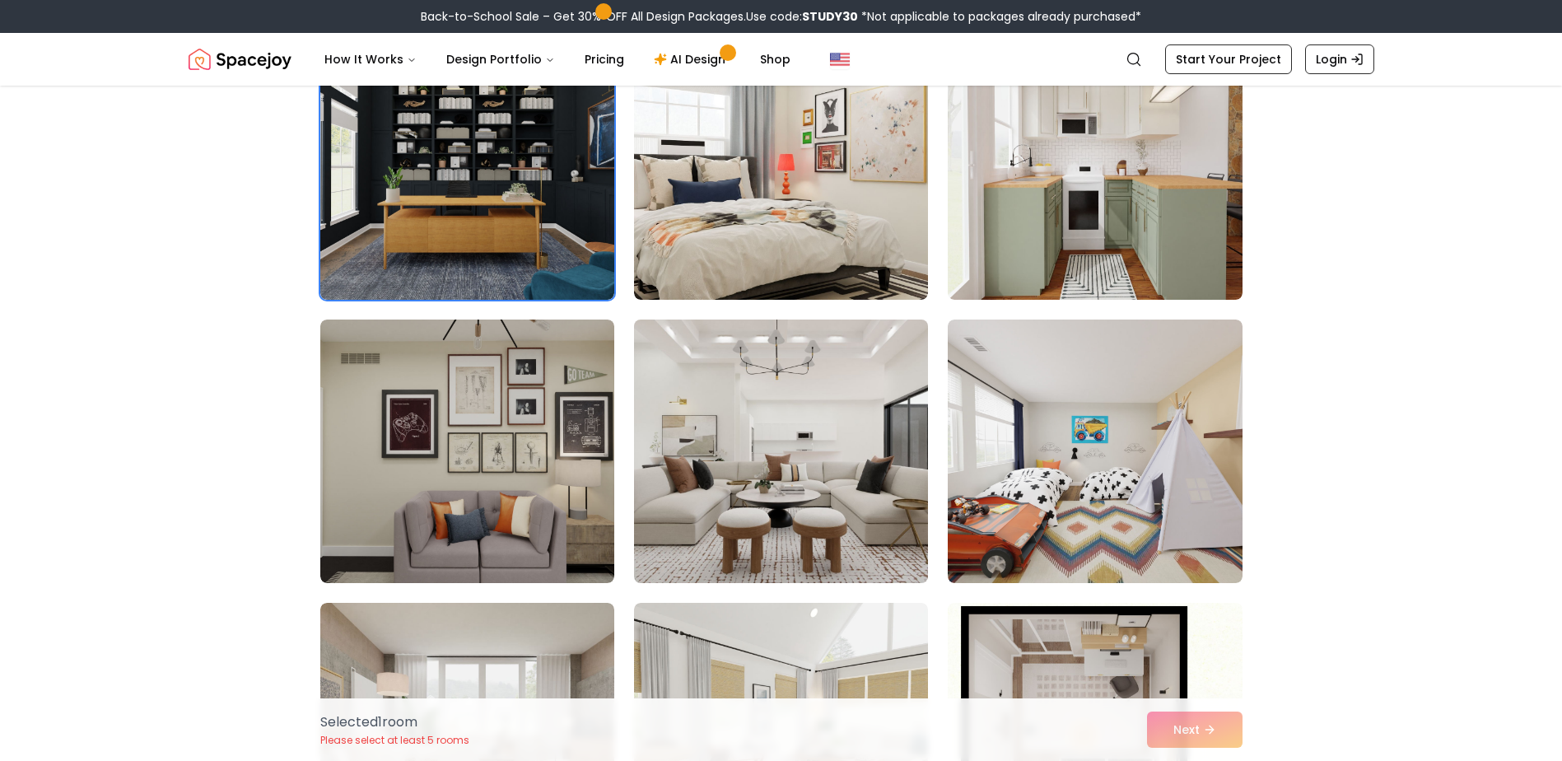
click at [748, 427] on img at bounding box center [781, 451] width 309 height 277
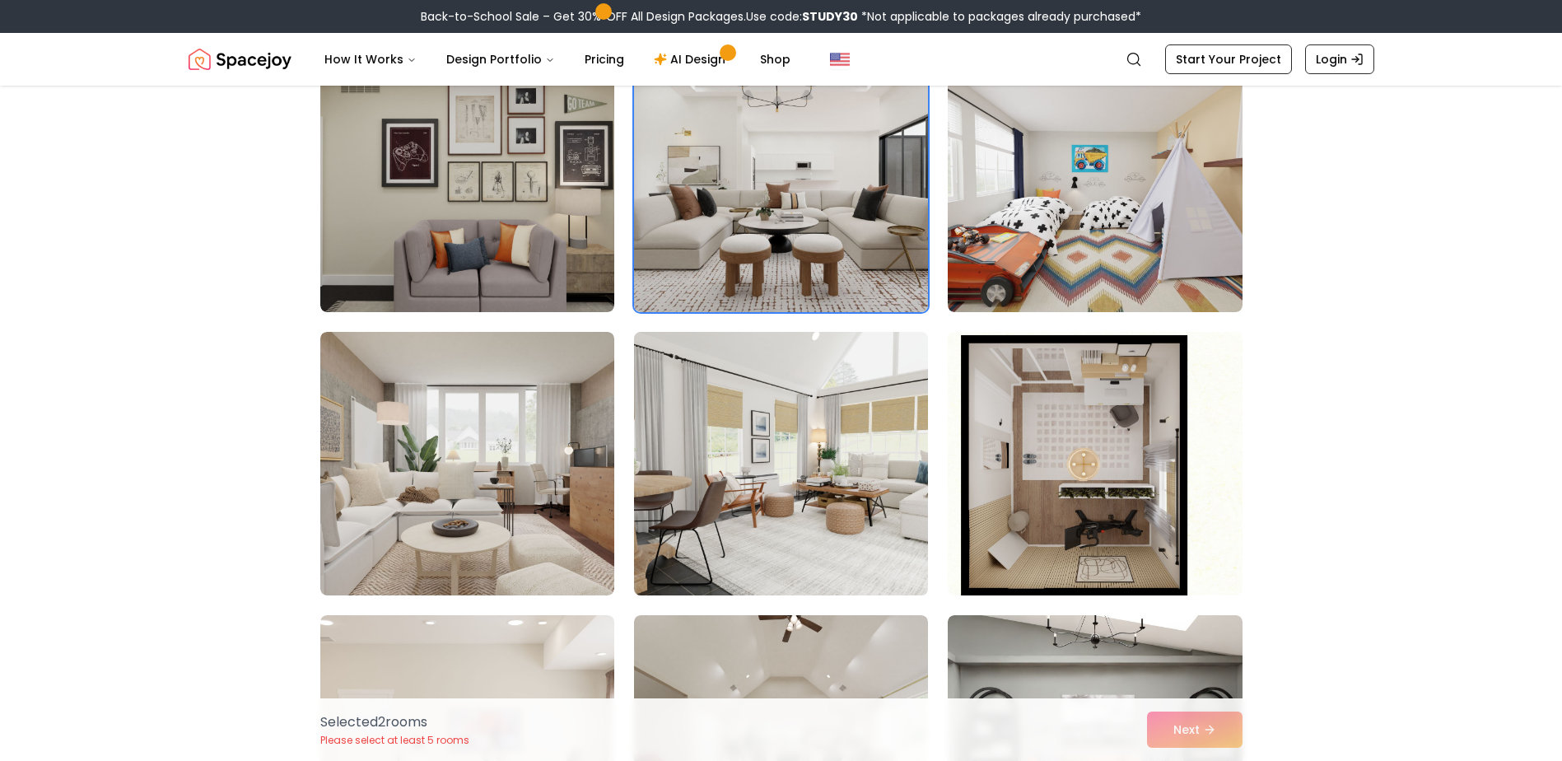
scroll to position [4200, 0]
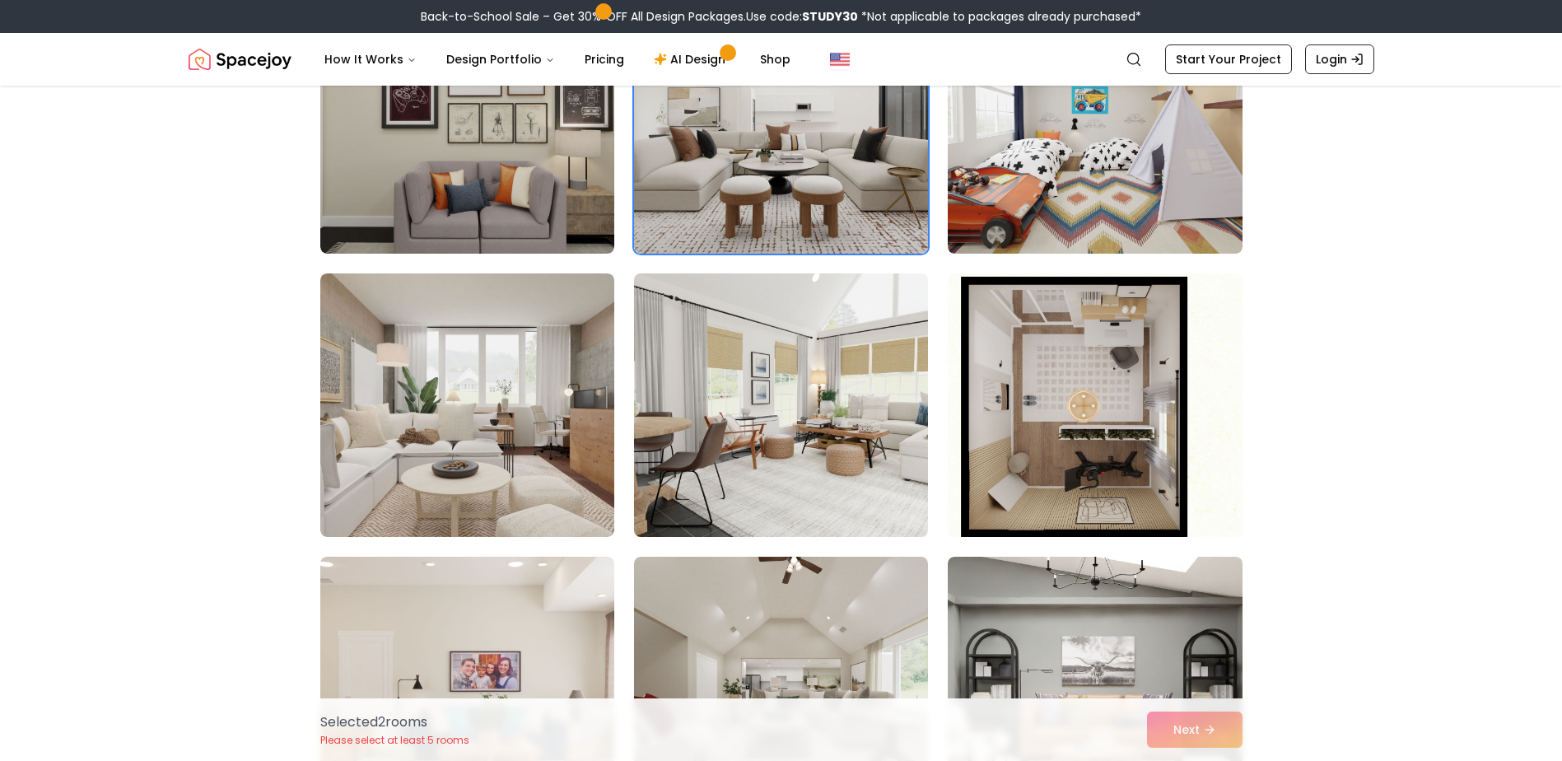
click at [802, 433] on img at bounding box center [781, 405] width 309 height 277
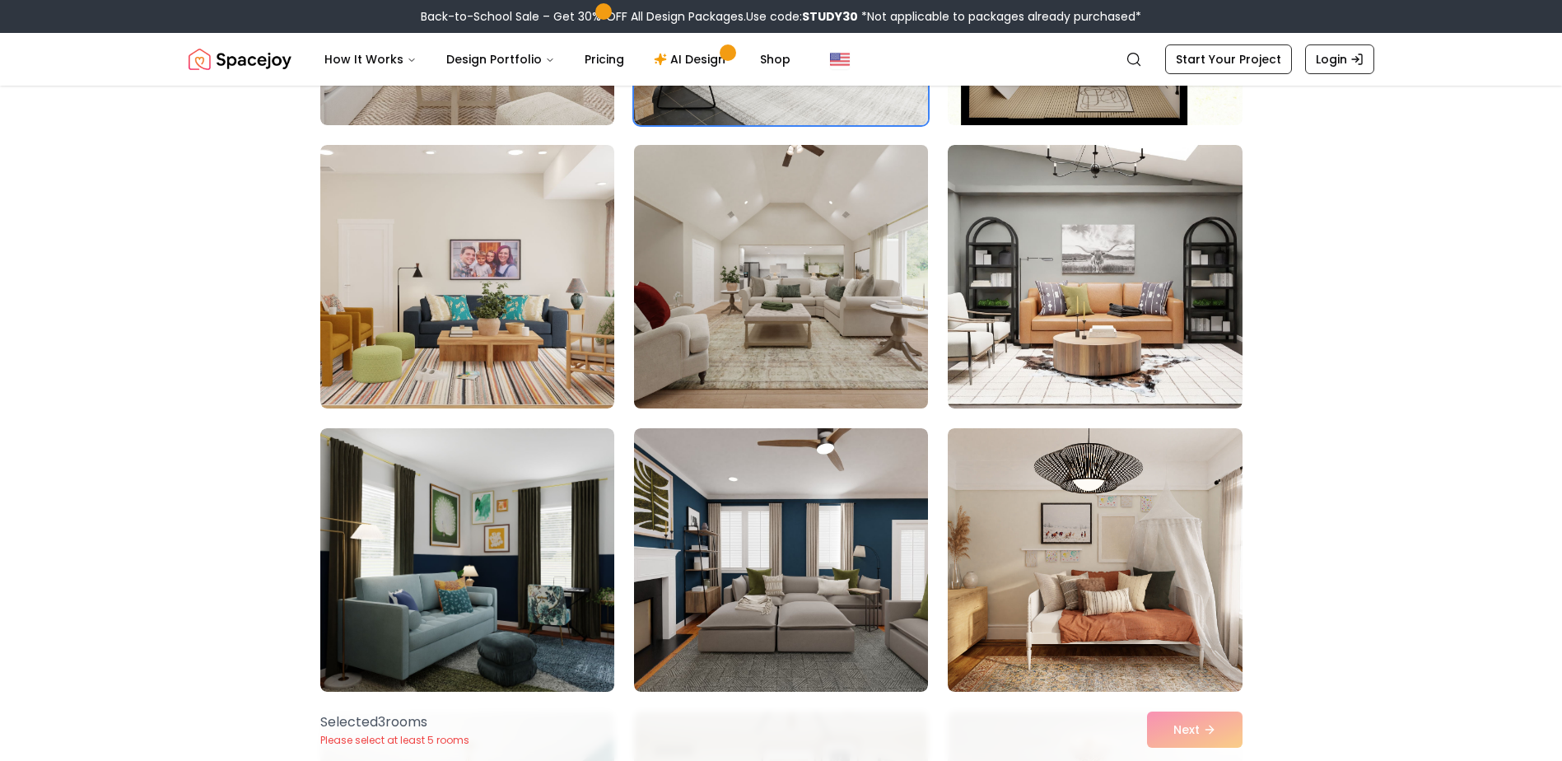
click at [783, 268] on img at bounding box center [781, 276] width 309 height 277
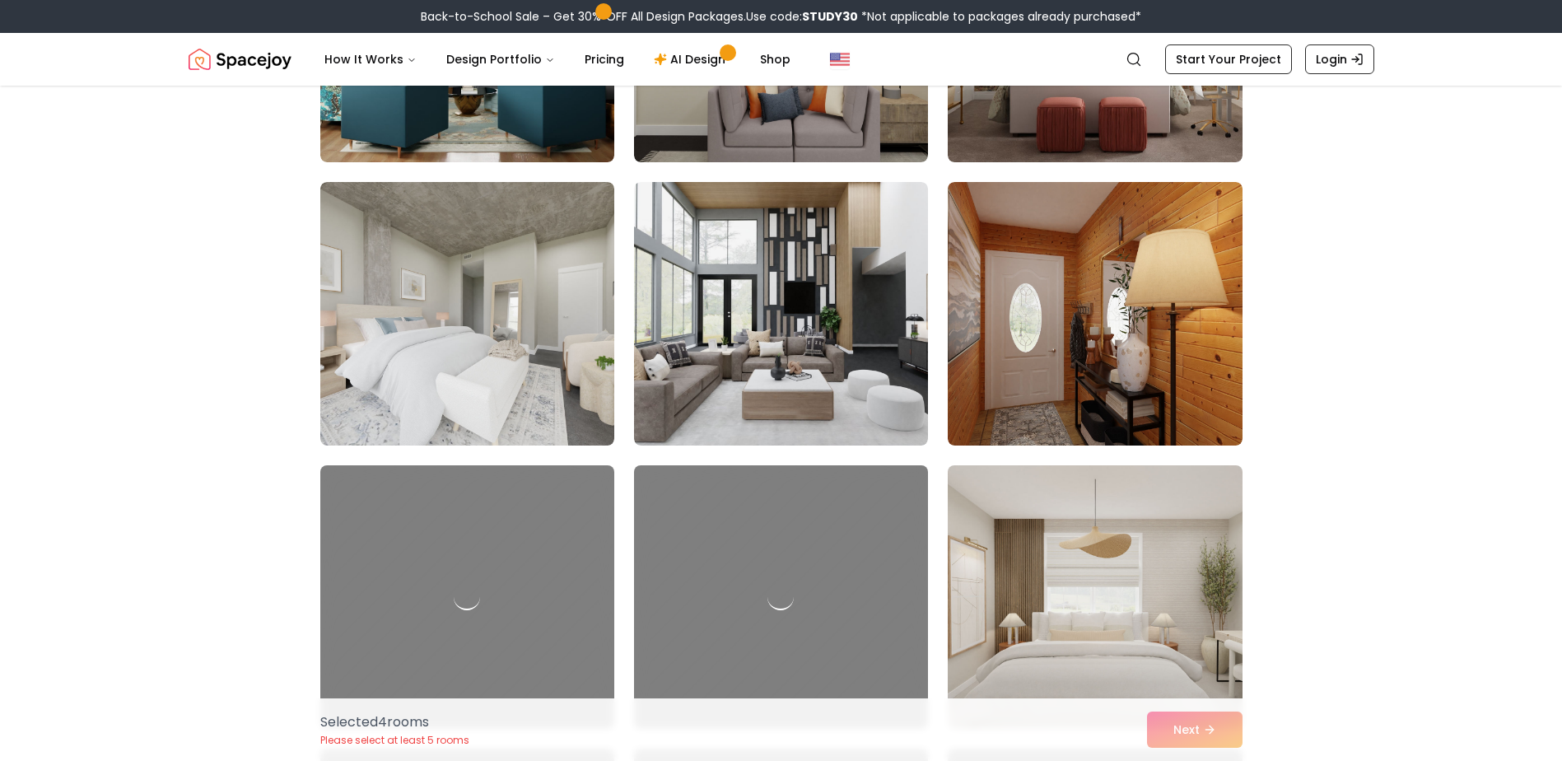
scroll to position [5436, 0]
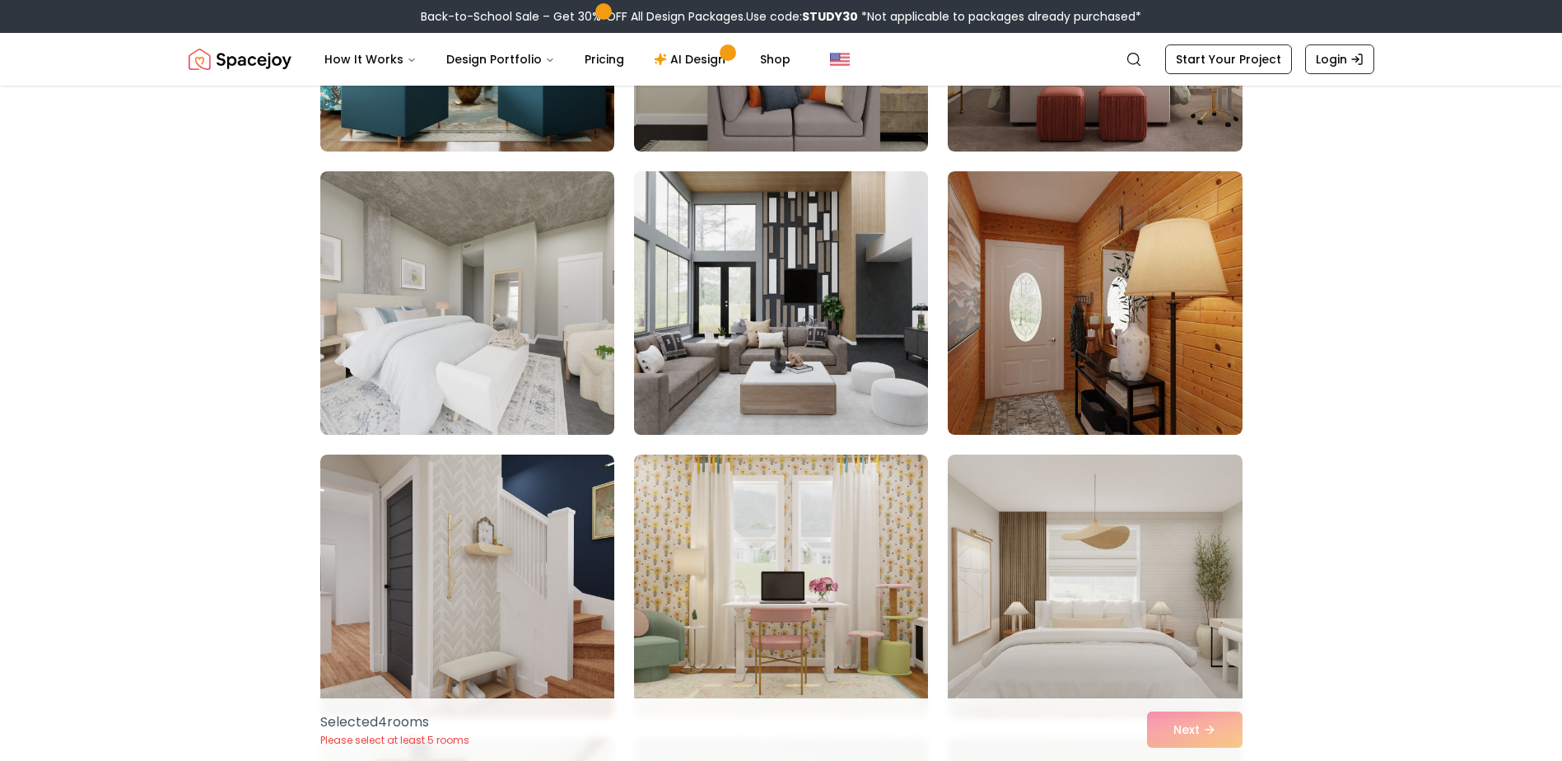
click at [835, 387] on img at bounding box center [781, 303] width 309 height 277
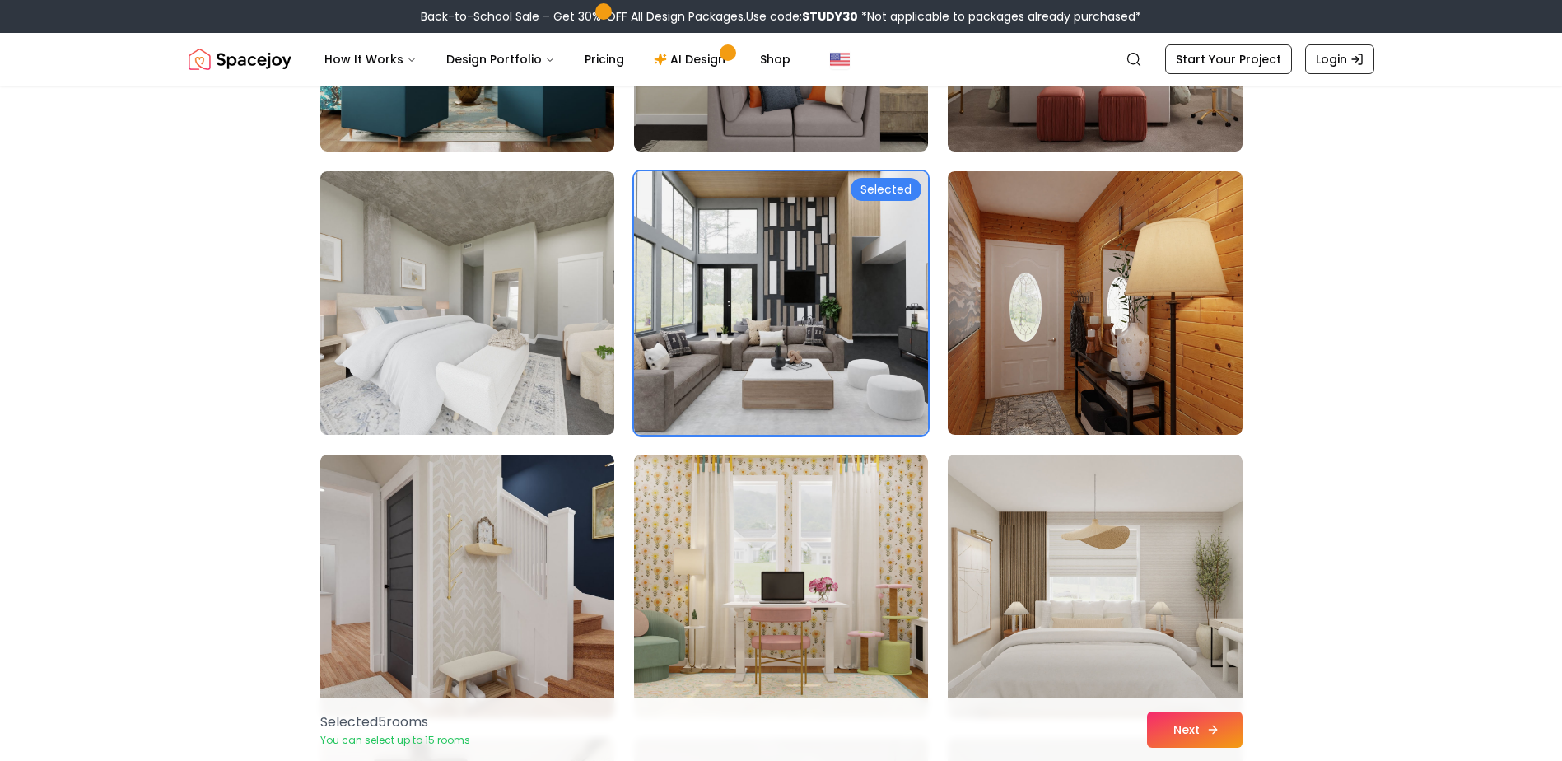
click at [1200, 729] on button "Next" at bounding box center [1195, 730] width 96 height 36
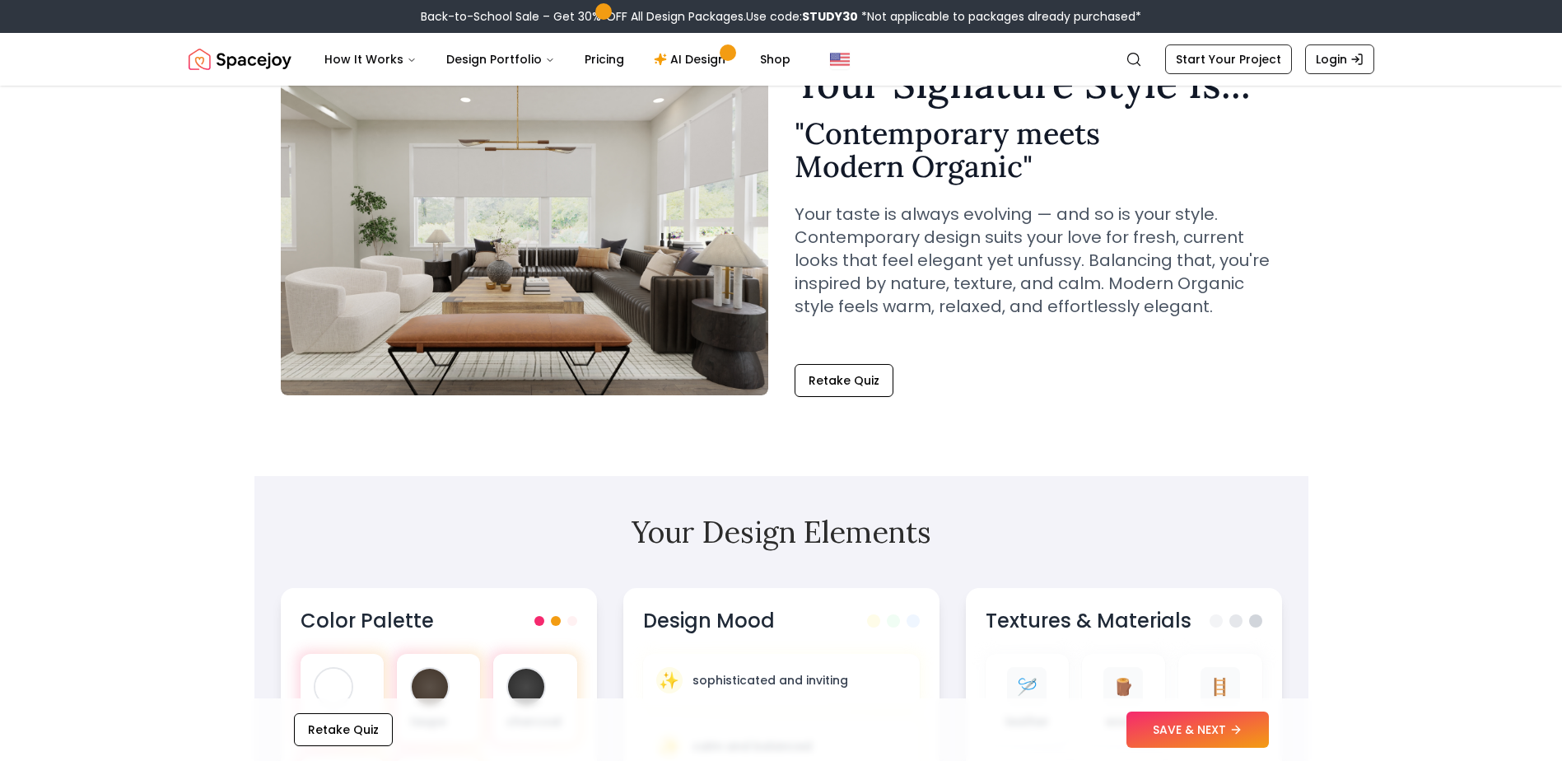
scroll to position [165, 0]
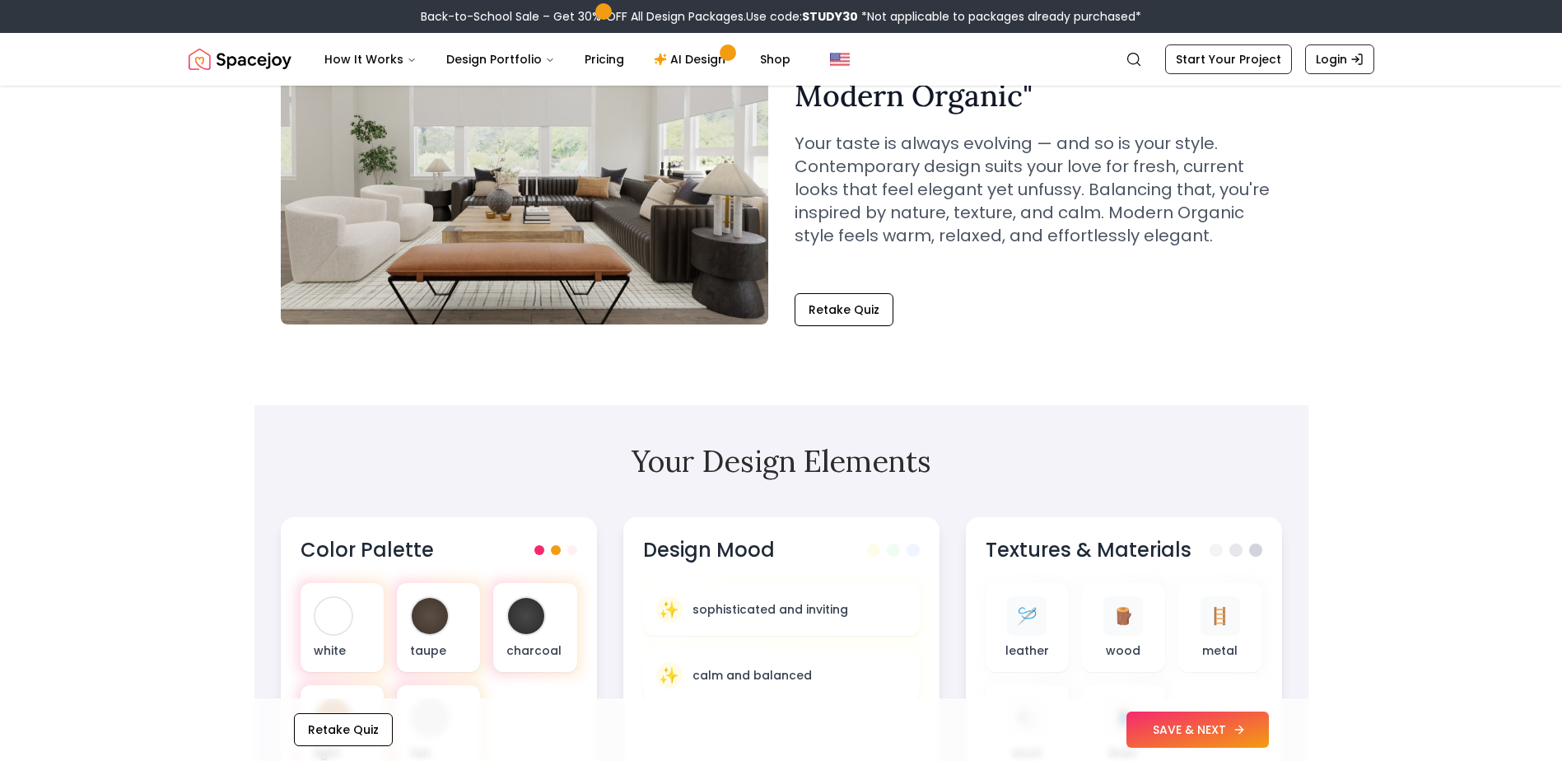
click at [1191, 726] on button "SAVE & NEXT" at bounding box center [1198, 730] width 142 height 36
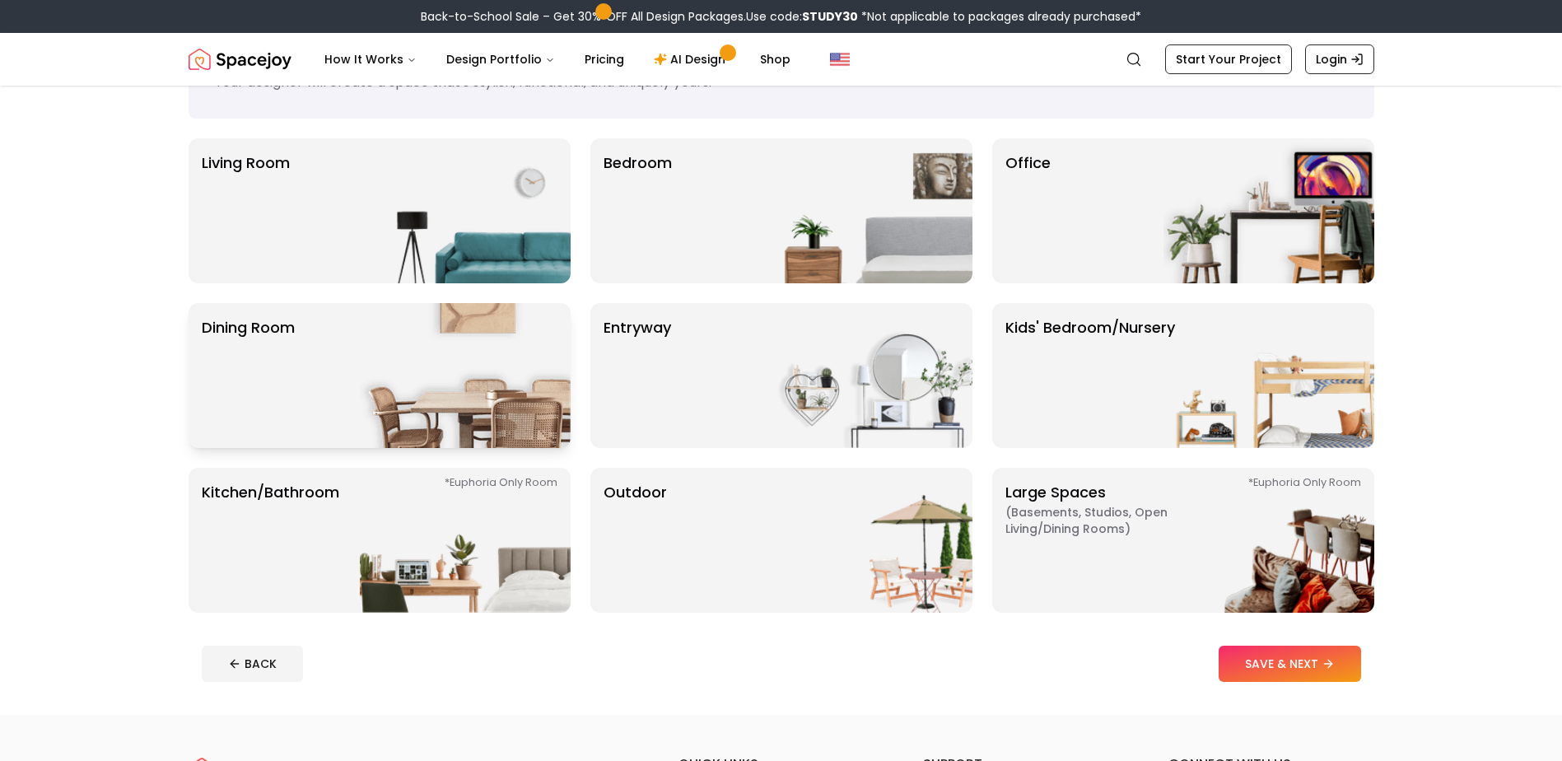
scroll to position [165, 0]
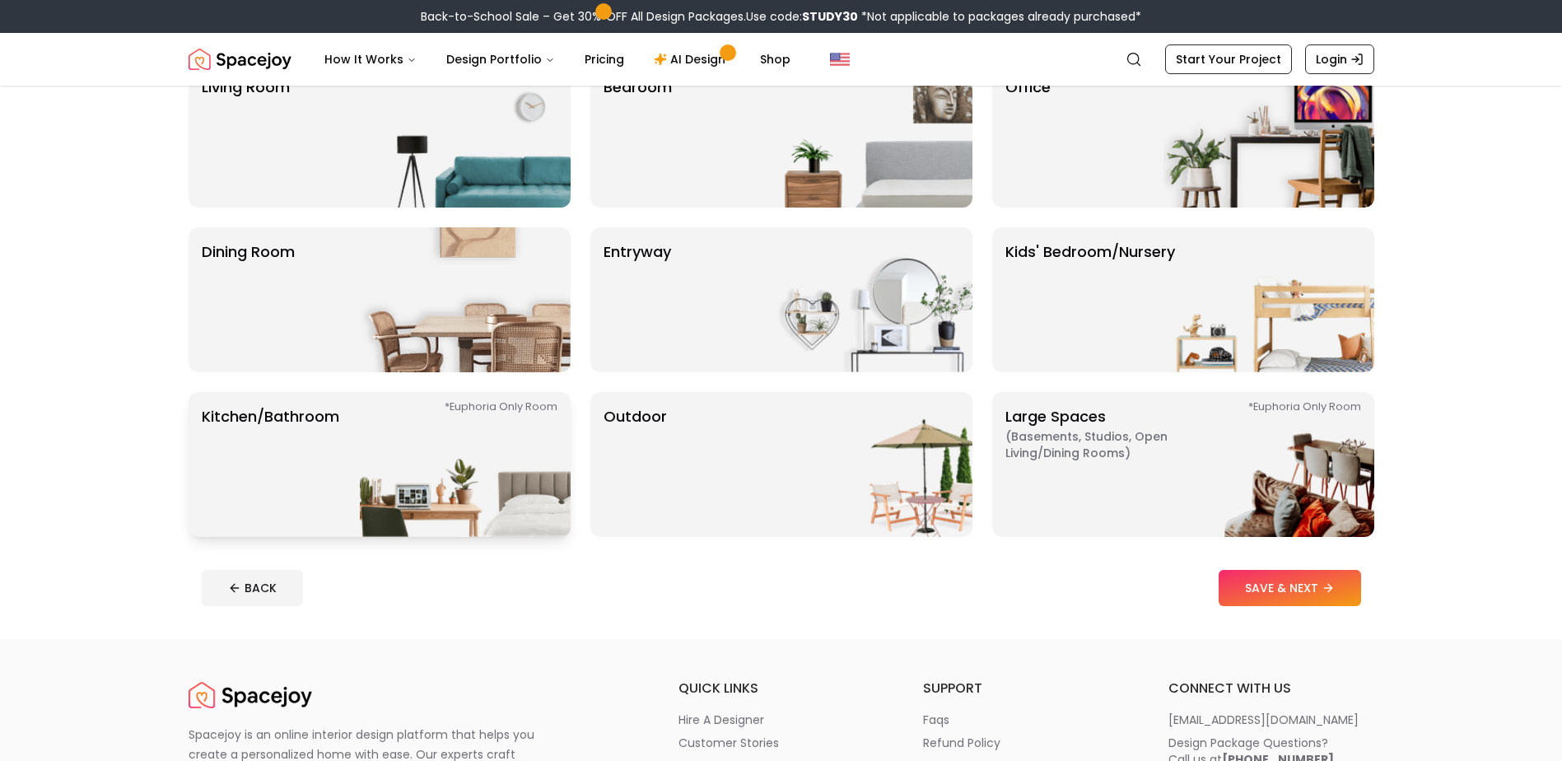
click at [436, 457] on img at bounding box center [465, 464] width 211 height 145
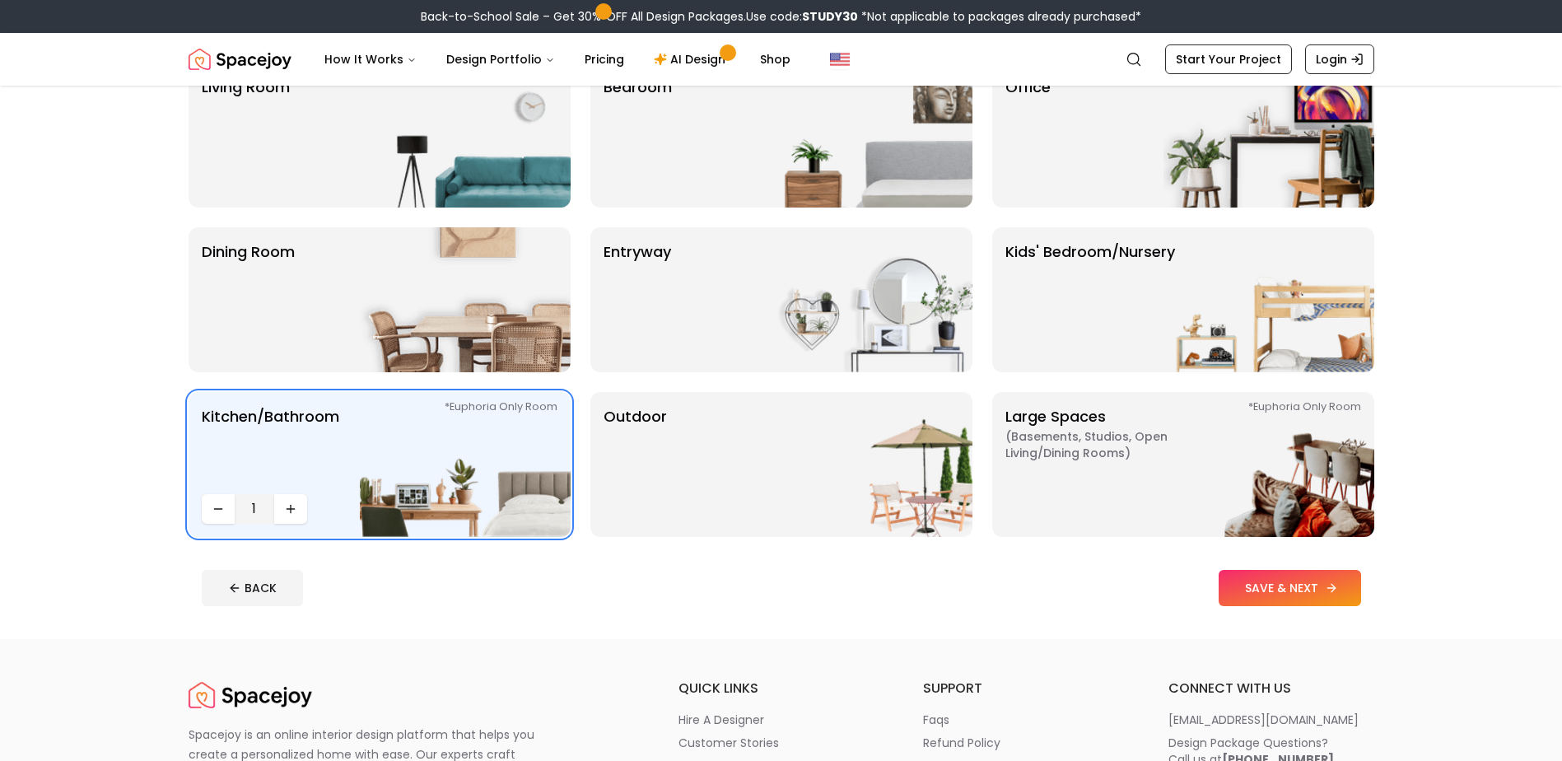
click at [1316, 586] on button "SAVE & NEXT" at bounding box center [1290, 588] width 142 height 36
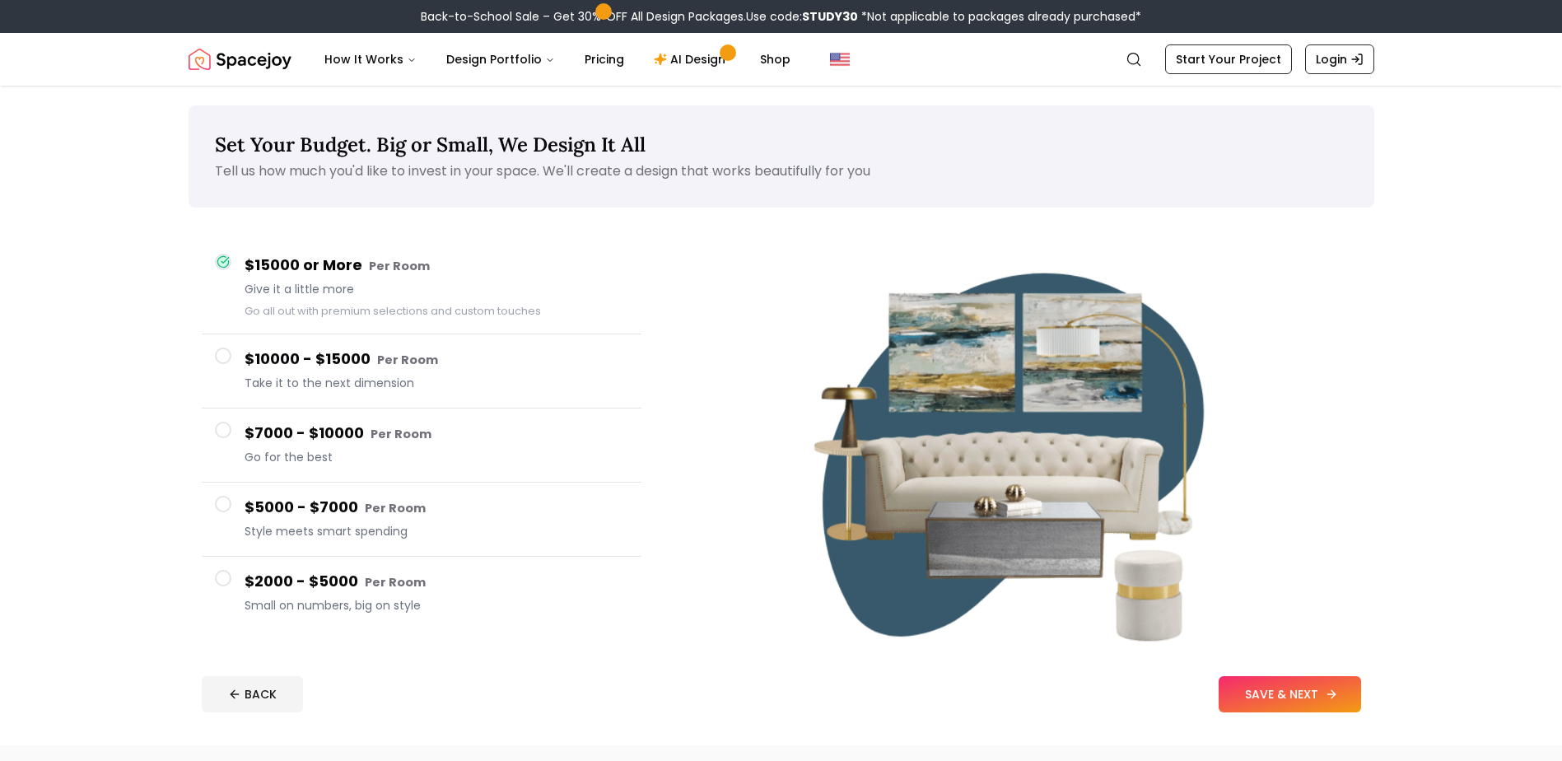
click at [1259, 689] on button "SAVE & NEXT" at bounding box center [1290, 694] width 142 height 36
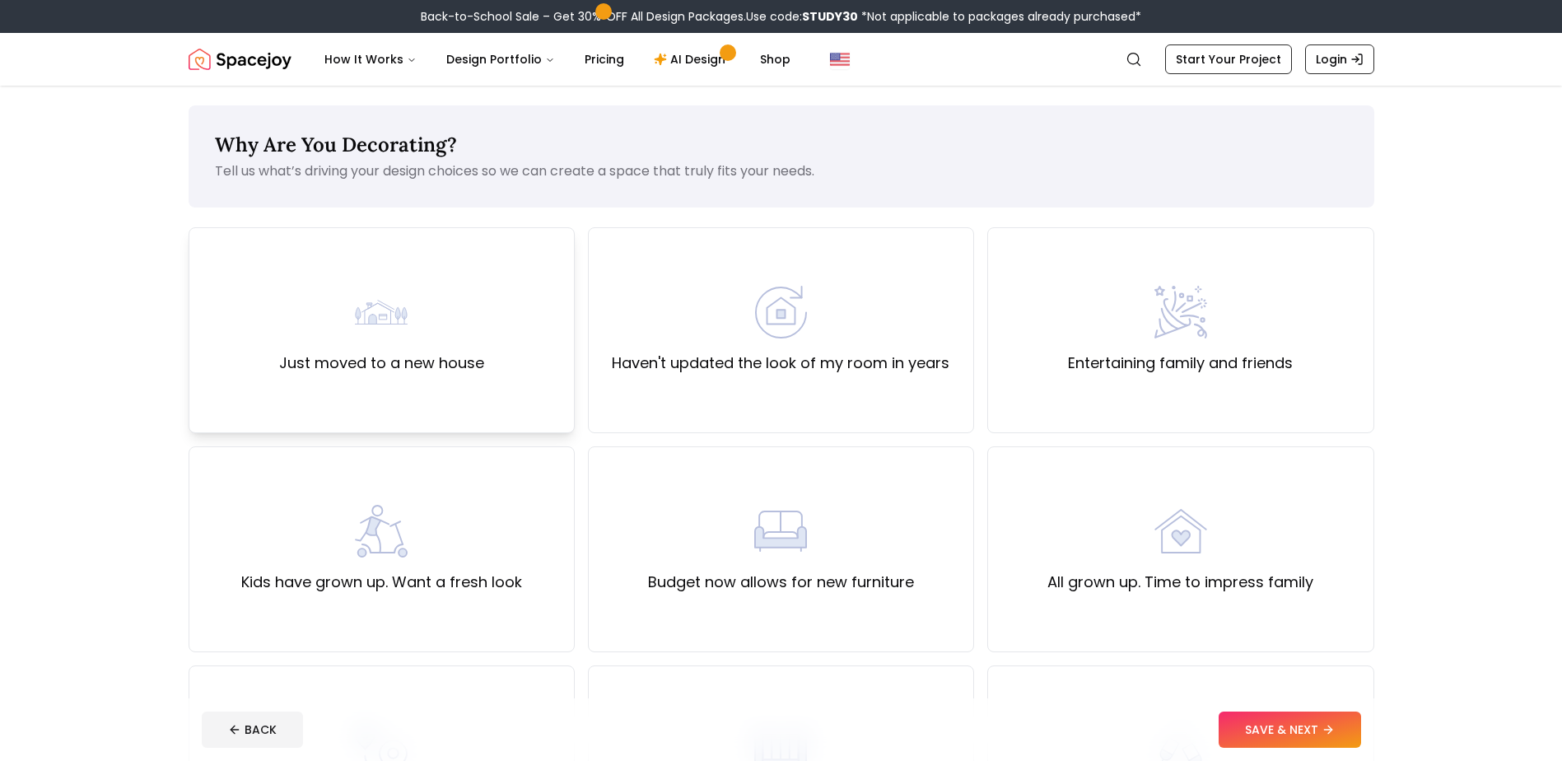
click at [508, 383] on div "Just moved to a new house" at bounding box center [382, 330] width 386 height 206
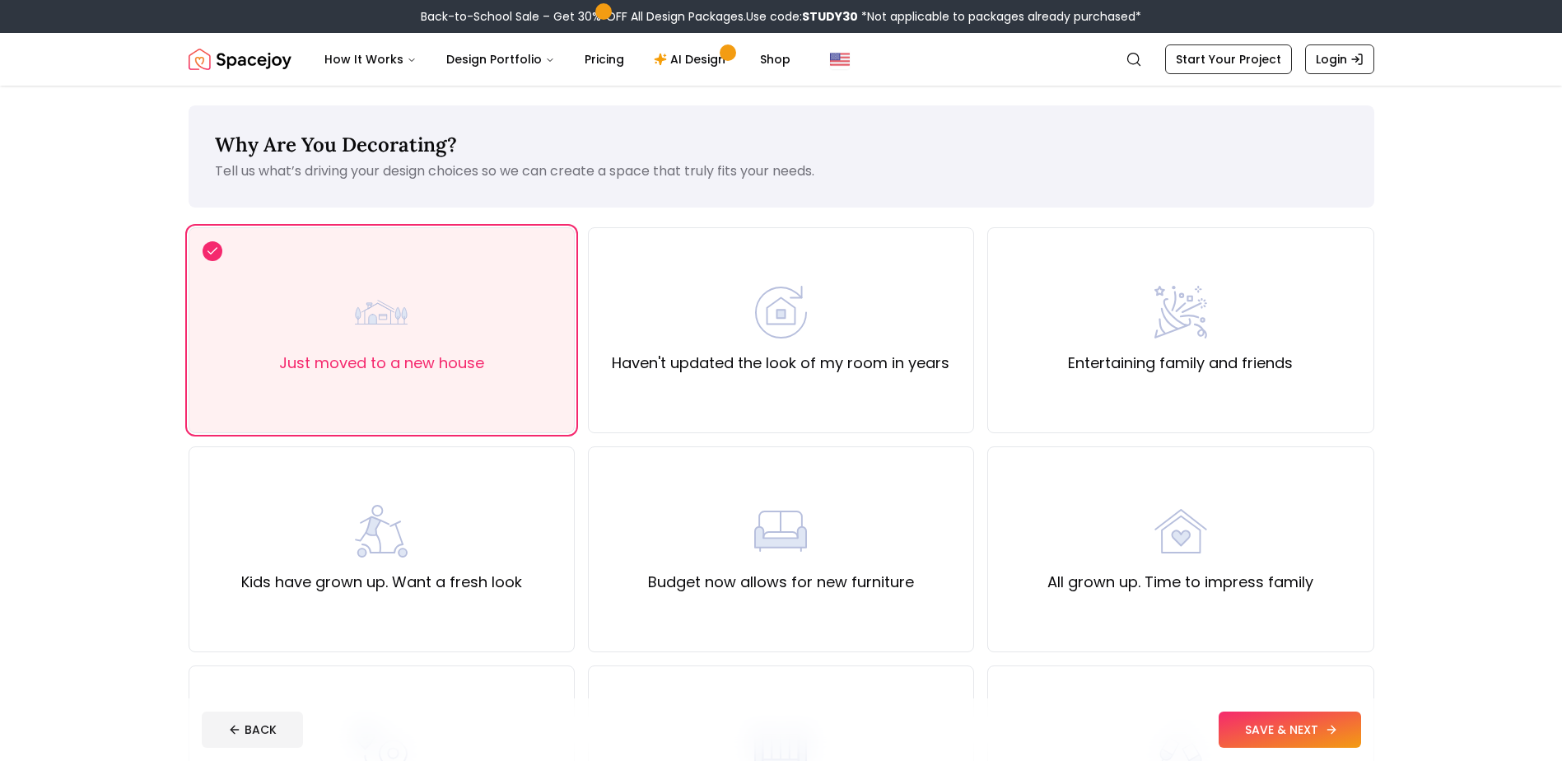
click at [1272, 731] on button "SAVE & NEXT" at bounding box center [1290, 730] width 142 height 36
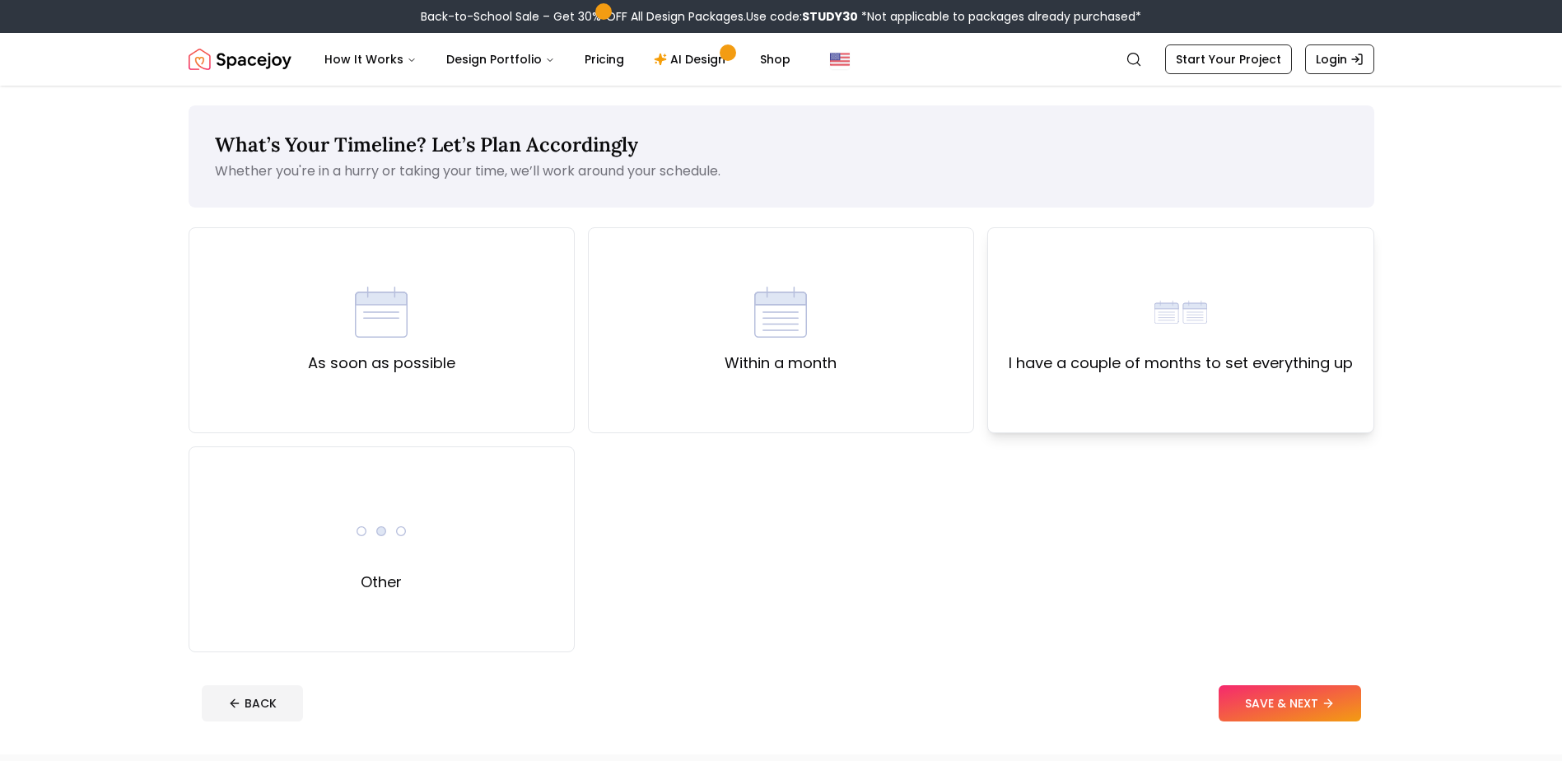
click at [1128, 382] on div "I have a couple of months to set everything up" at bounding box center [1180, 330] width 386 height 206
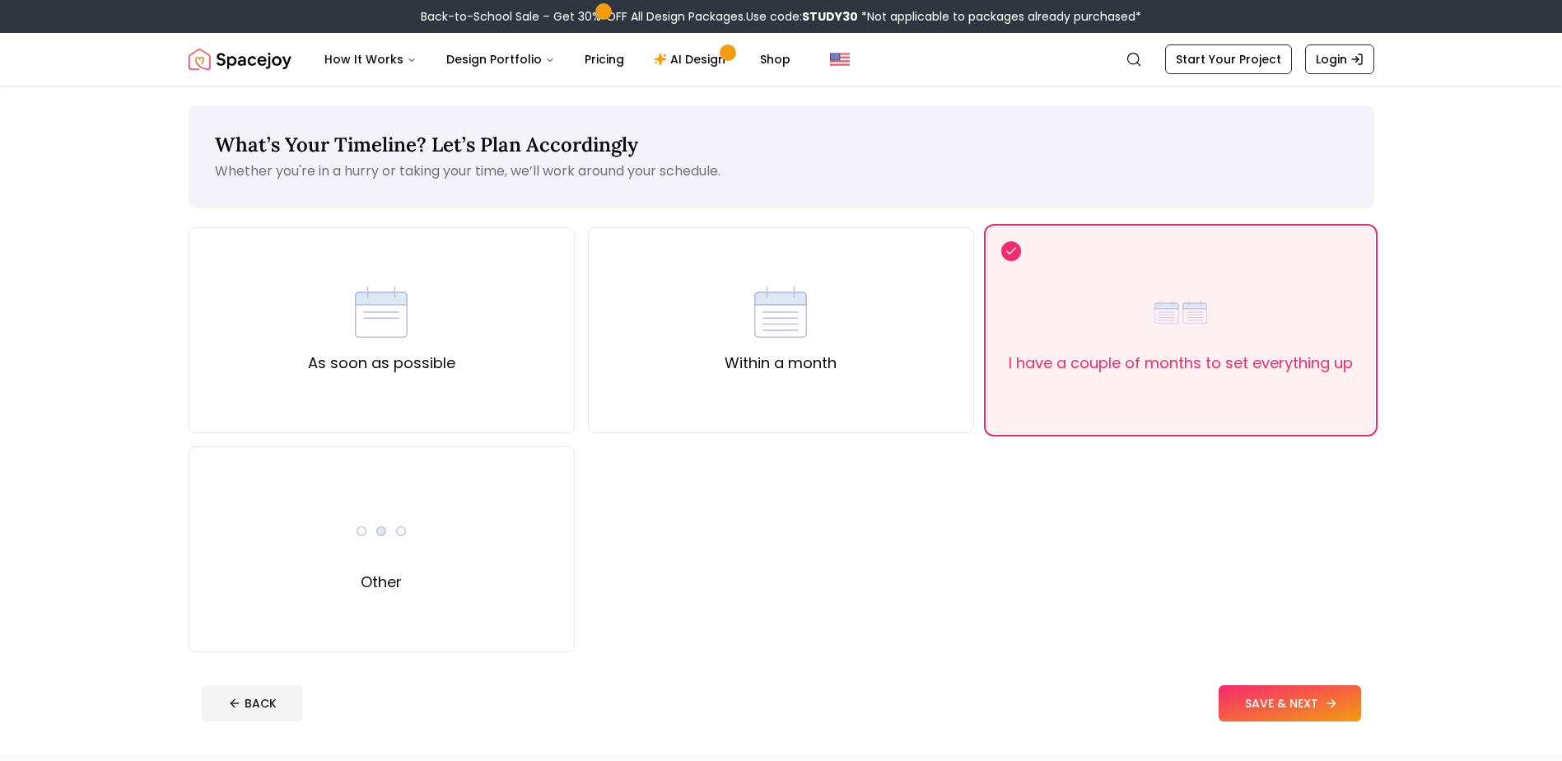
click at [1302, 707] on button "SAVE & NEXT" at bounding box center [1290, 703] width 142 height 36
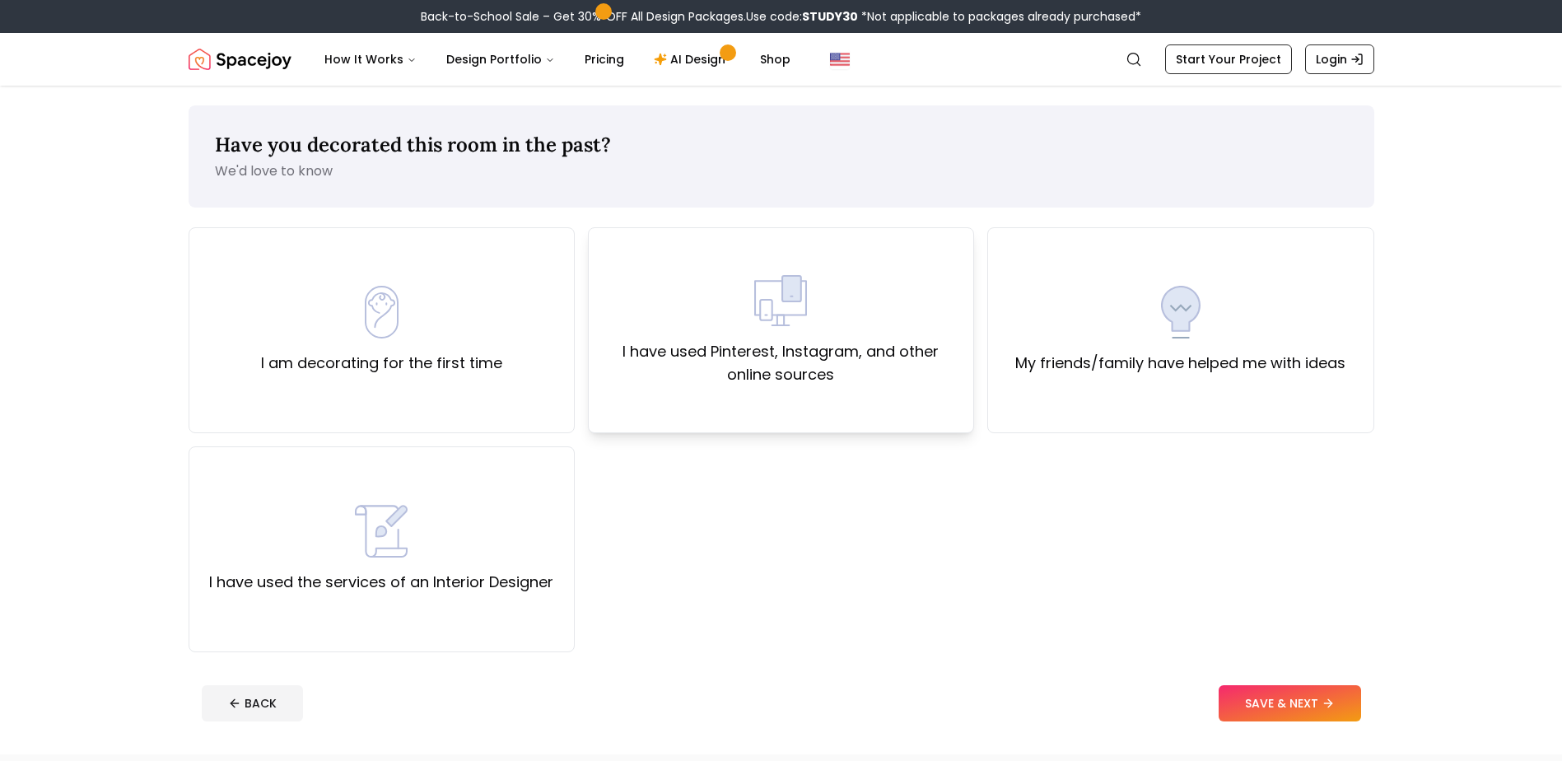
click at [689, 325] on div "I have used Pinterest, Instagram, and other online sources" at bounding box center [781, 330] width 358 height 112
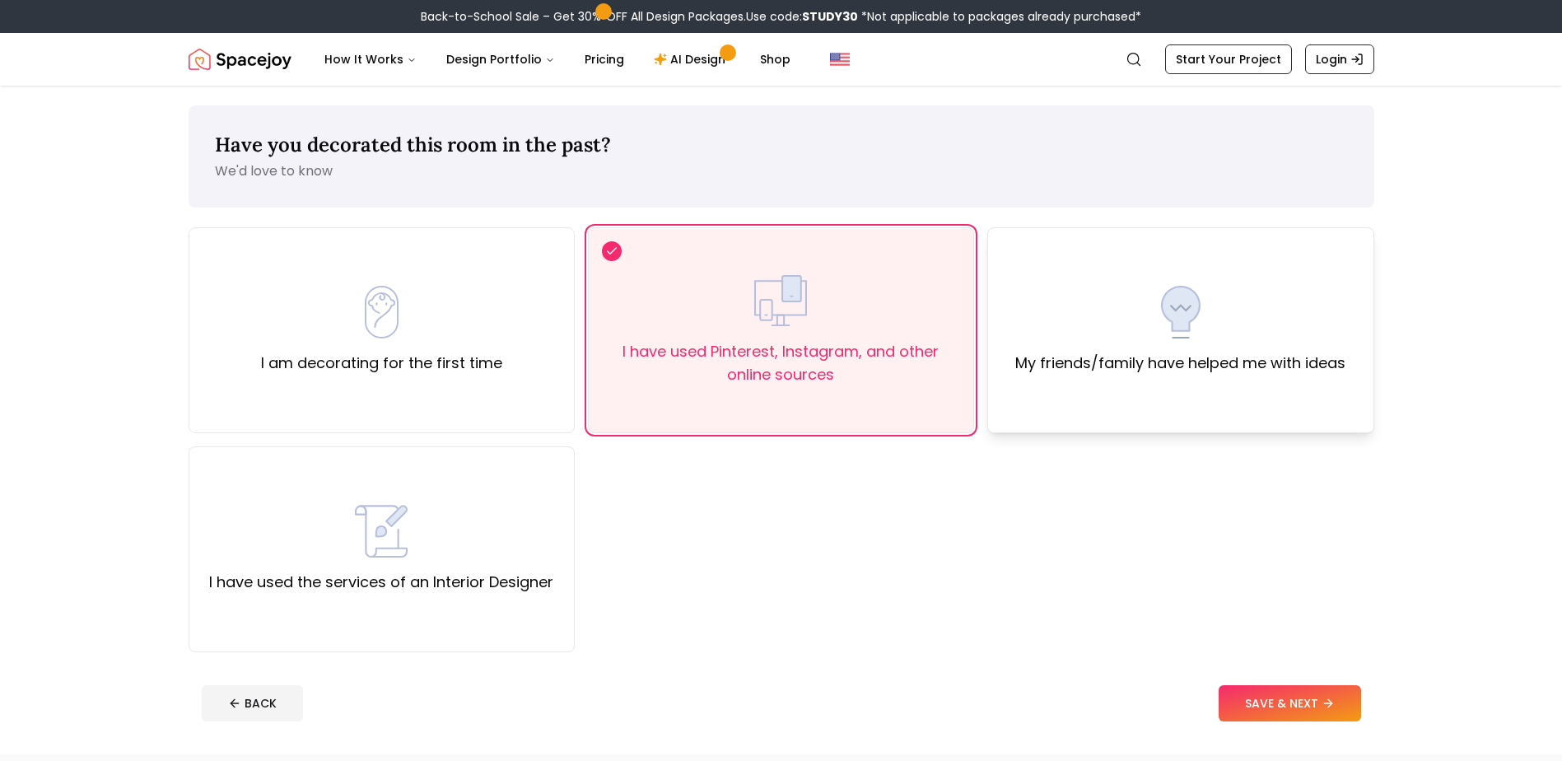
click at [1110, 416] on div "My friends/family have helped me with ideas" at bounding box center [1180, 330] width 386 height 206
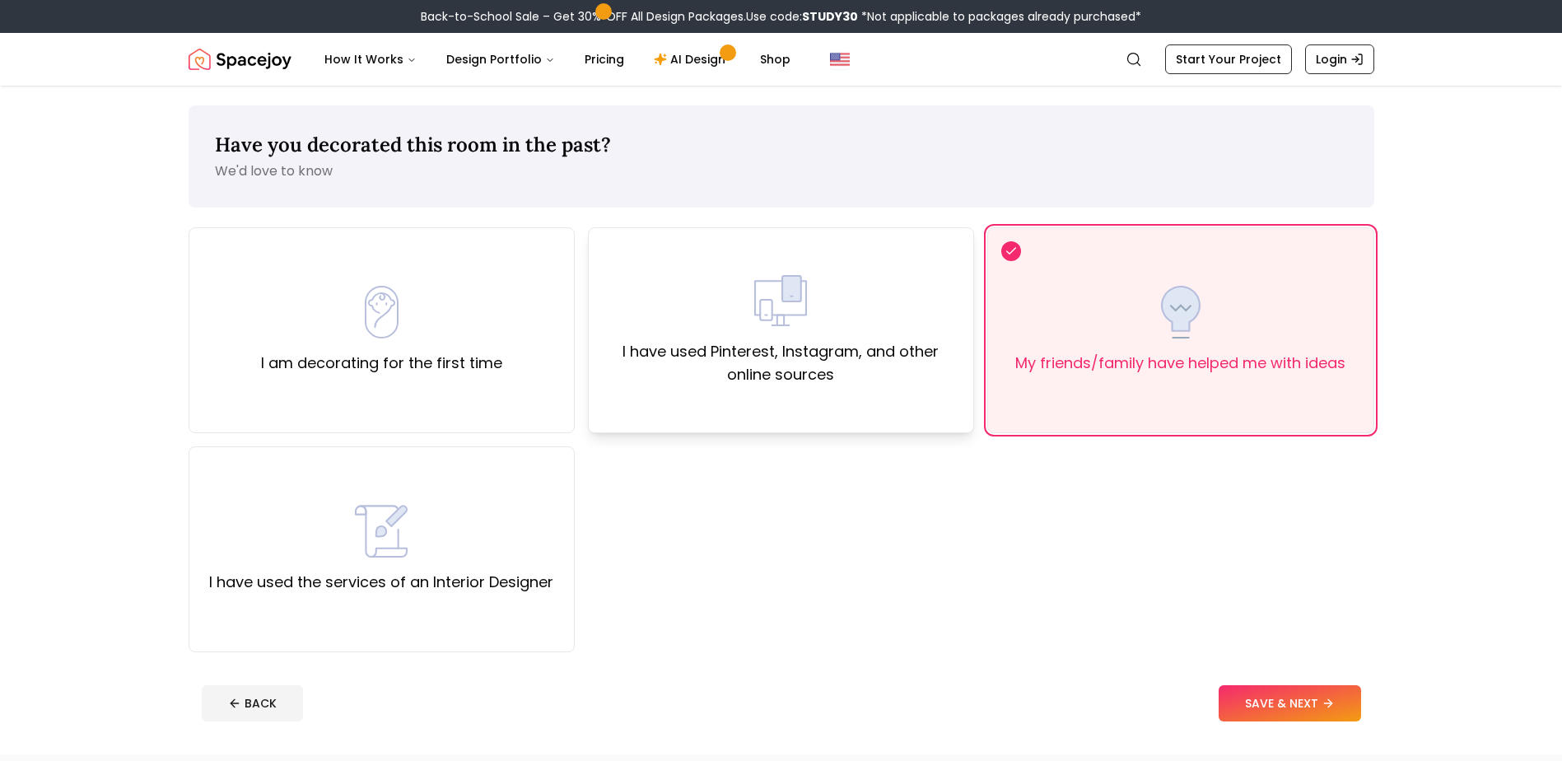
click at [671, 387] on div "I have used Pinterest, Instagram, and other online sources" at bounding box center [781, 330] width 386 height 206
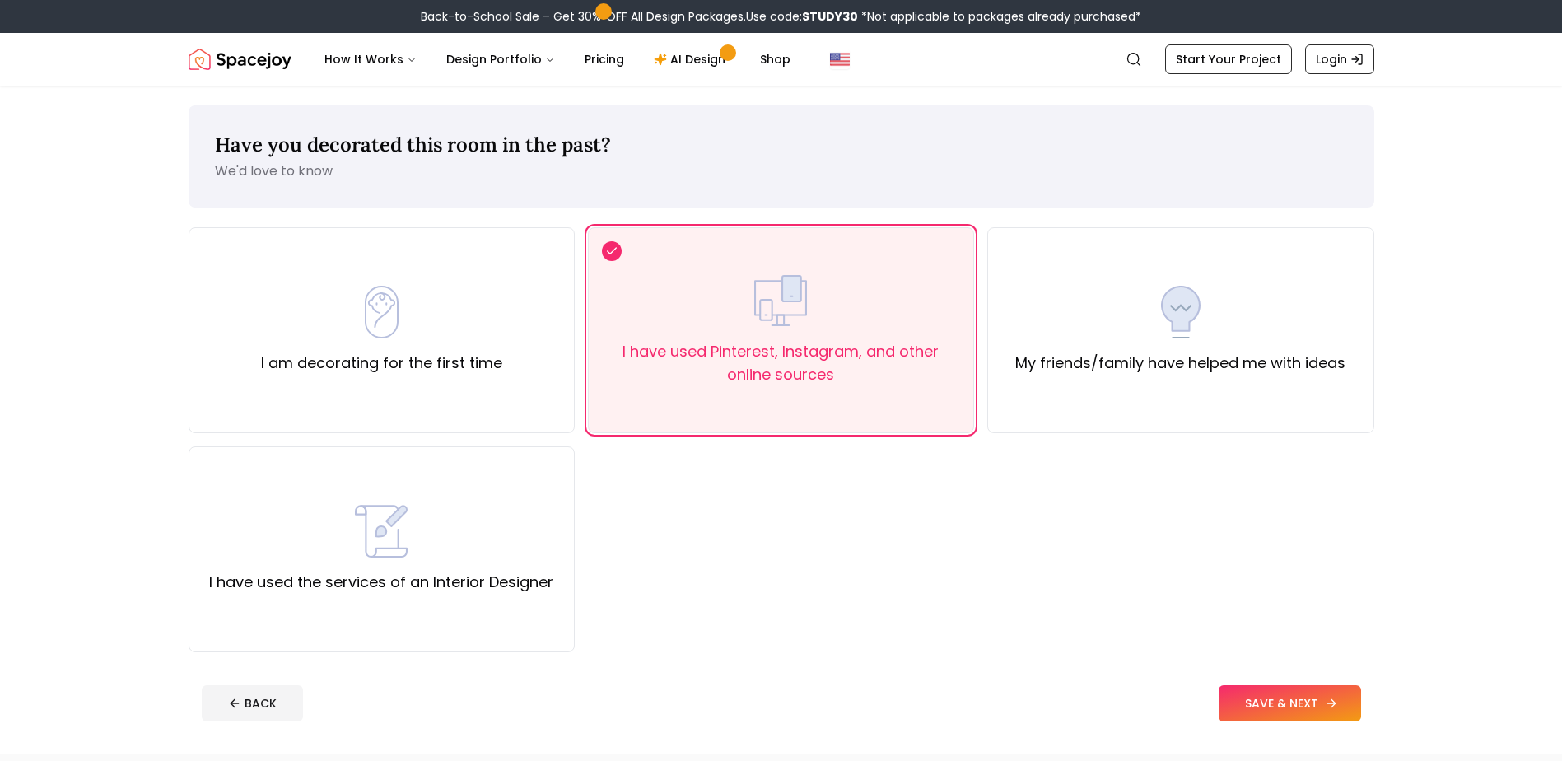
click at [1264, 698] on button "SAVE & NEXT" at bounding box center [1290, 703] width 142 height 36
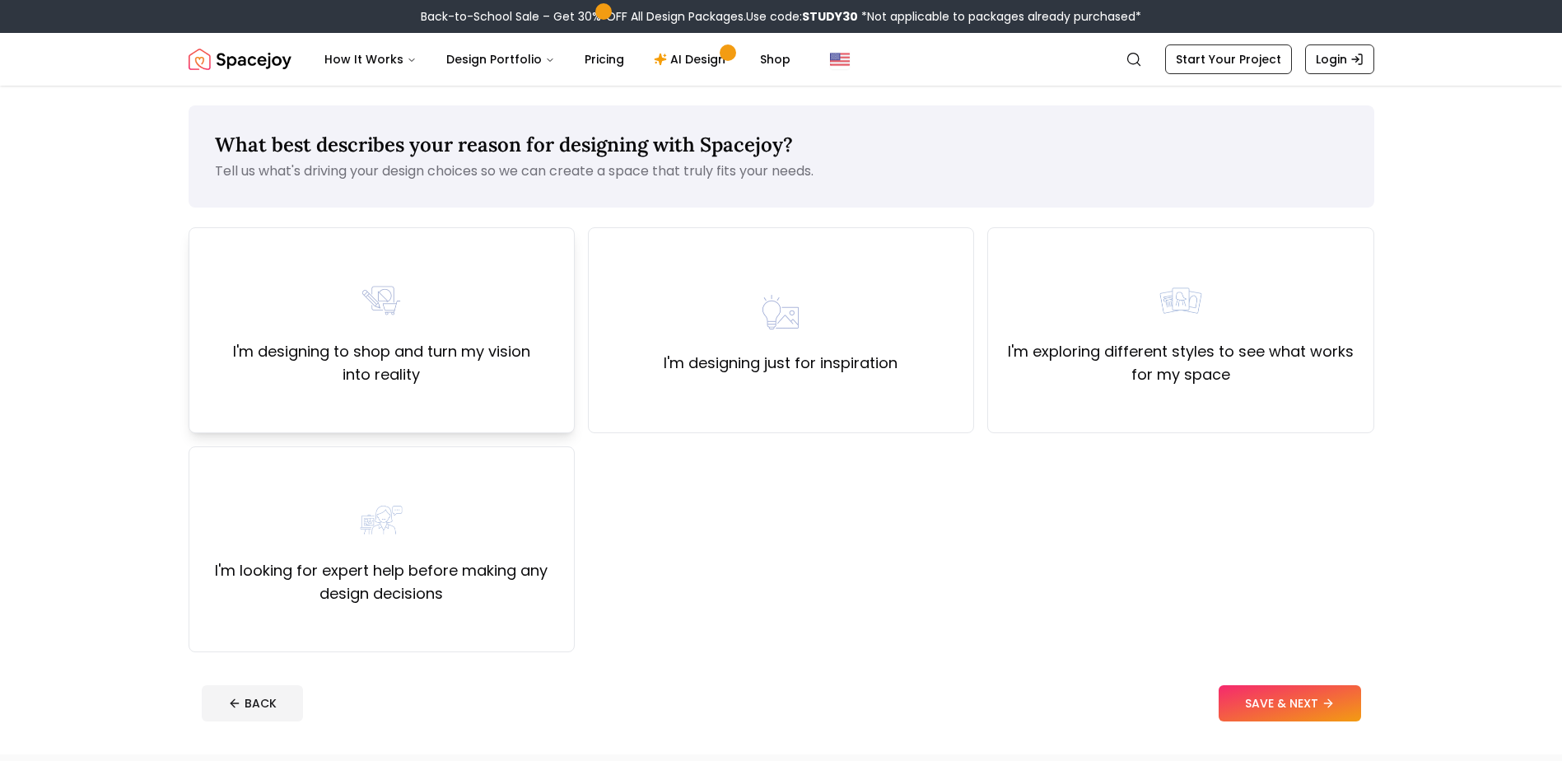
click at [451, 292] on div "I'm designing to shop and turn my vision into reality" at bounding box center [382, 330] width 358 height 112
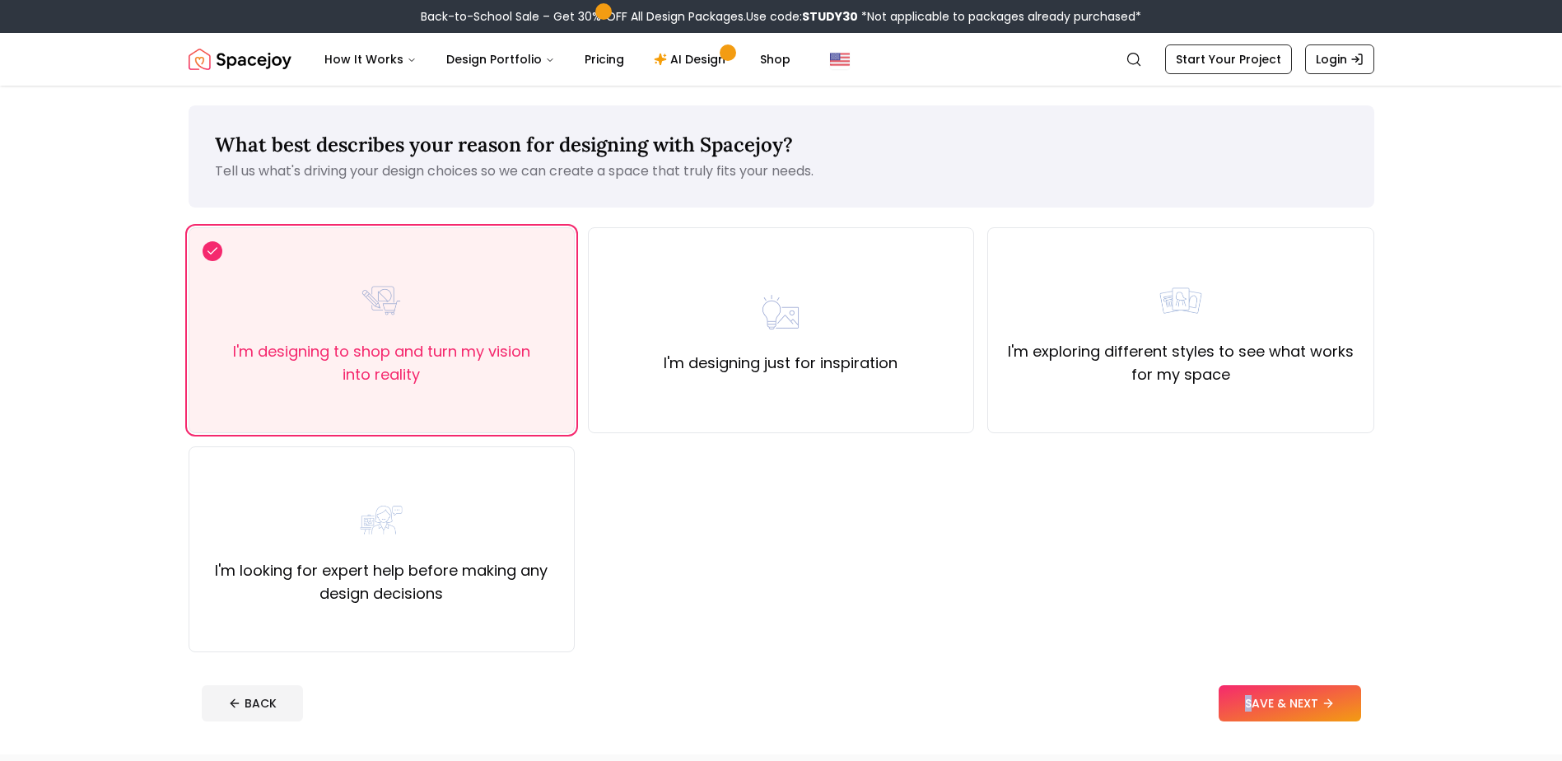
click at [1246, 676] on footer "BACK SAVE & NEXT" at bounding box center [782, 703] width 1186 height 63
drag, startPoint x: 1246, startPoint y: 676, endPoint x: 1267, endPoint y: 696, distance: 28.5
click at [1267, 696] on button "SAVE & NEXT" at bounding box center [1290, 703] width 142 height 36
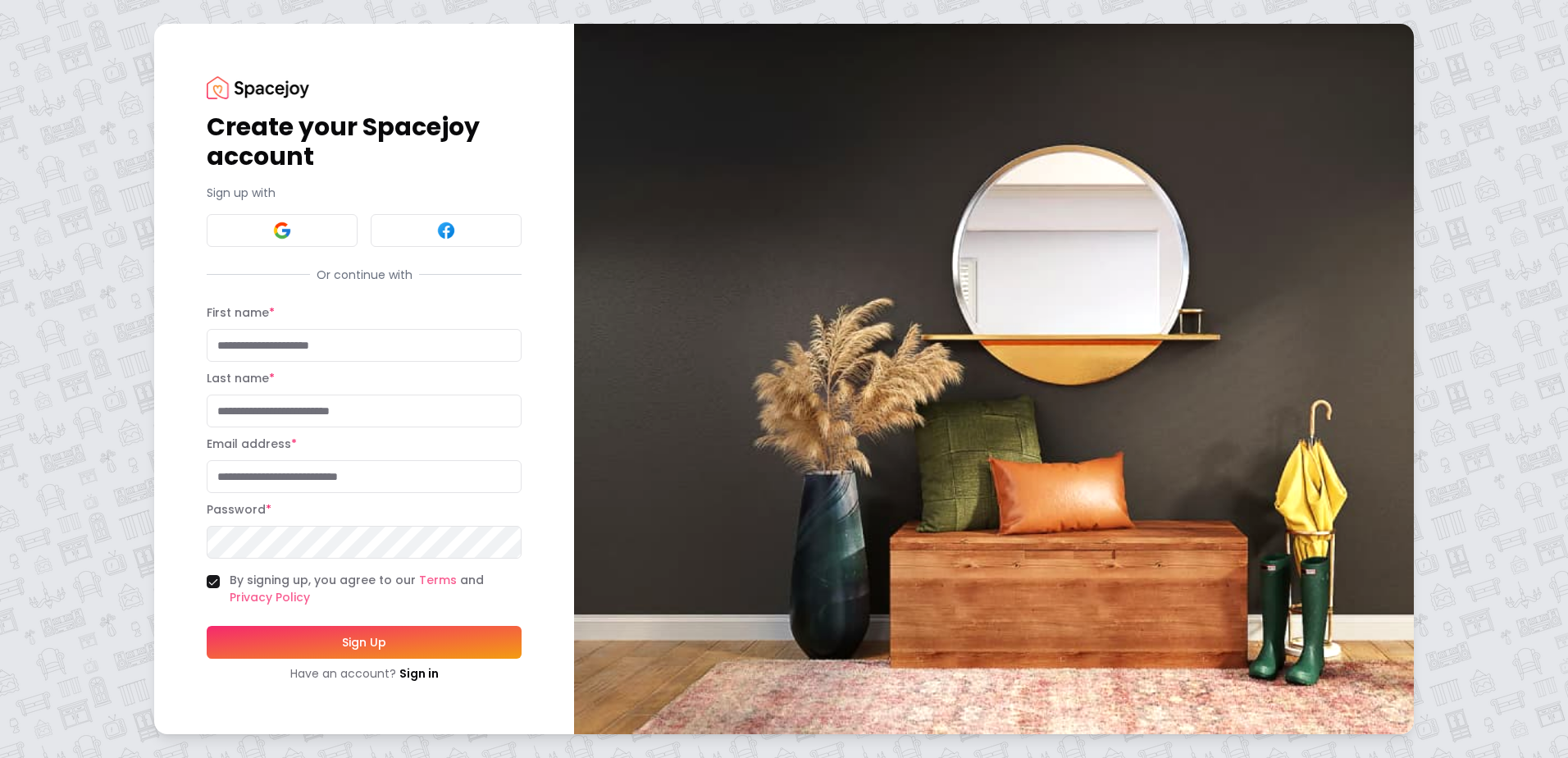
click at [411, 361] on input "First name *" at bounding box center [364, 345] width 315 height 33
type input "****"
click at [361, 420] on input "Last name *" at bounding box center [364, 410] width 315 height 33
type input "******"
click at [375, 464] on input "Email address *" at bounding box center [364, 476] width 315 height 33
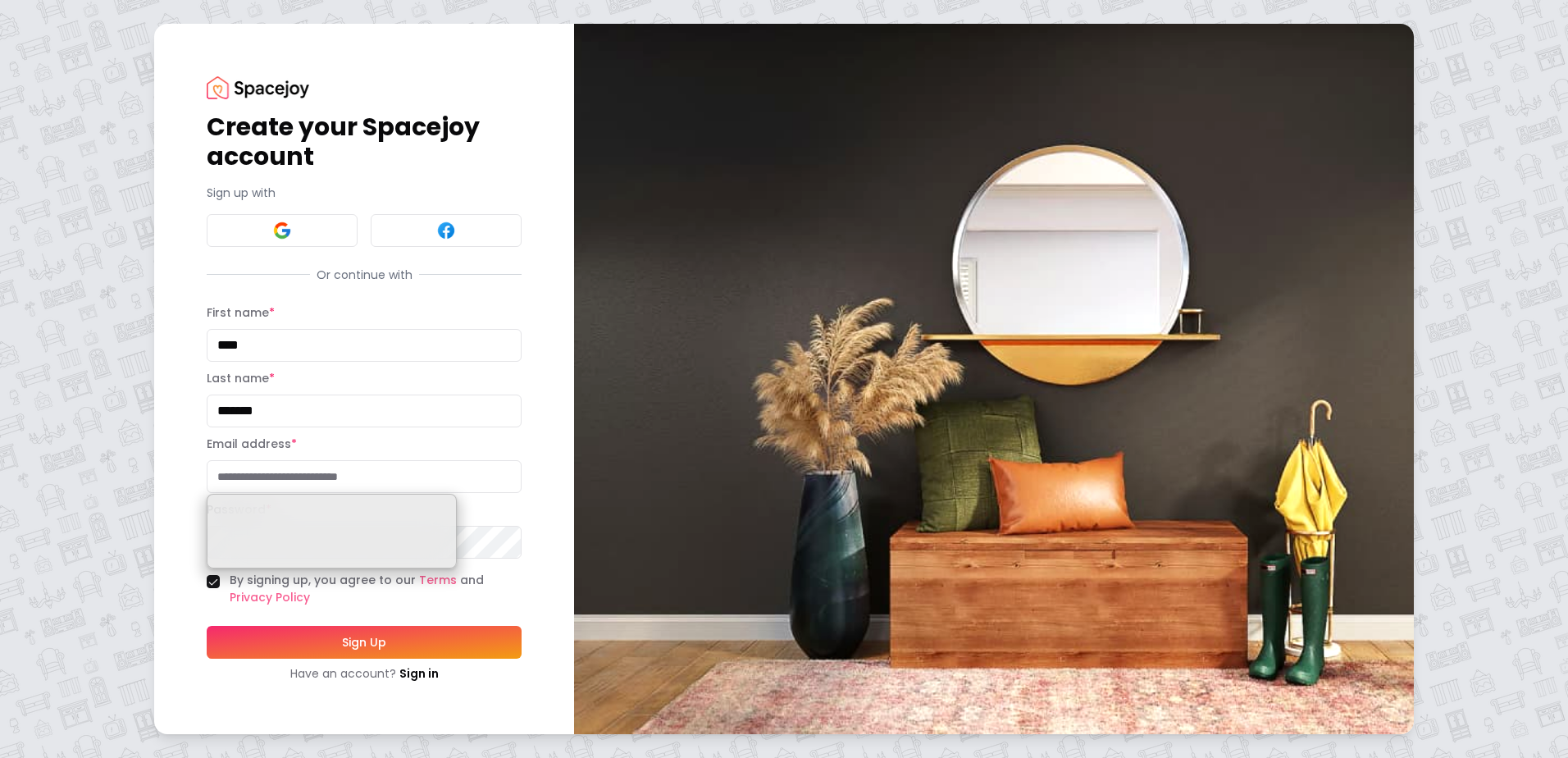
paste input "**********"
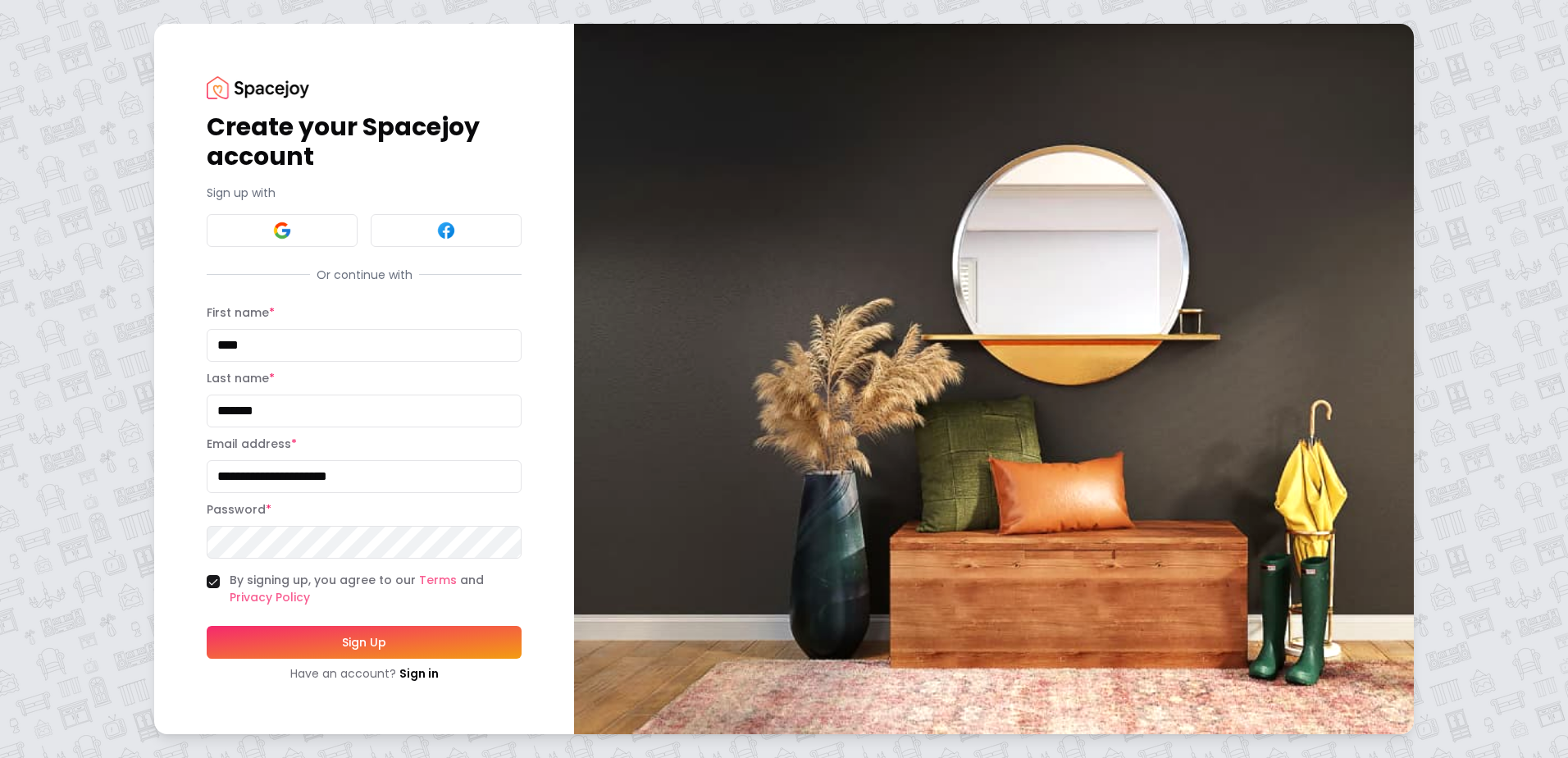
type input "**********"
click at [388, 640] on button "Sign Up" at bounding box center [364, 641] width 315 height 33
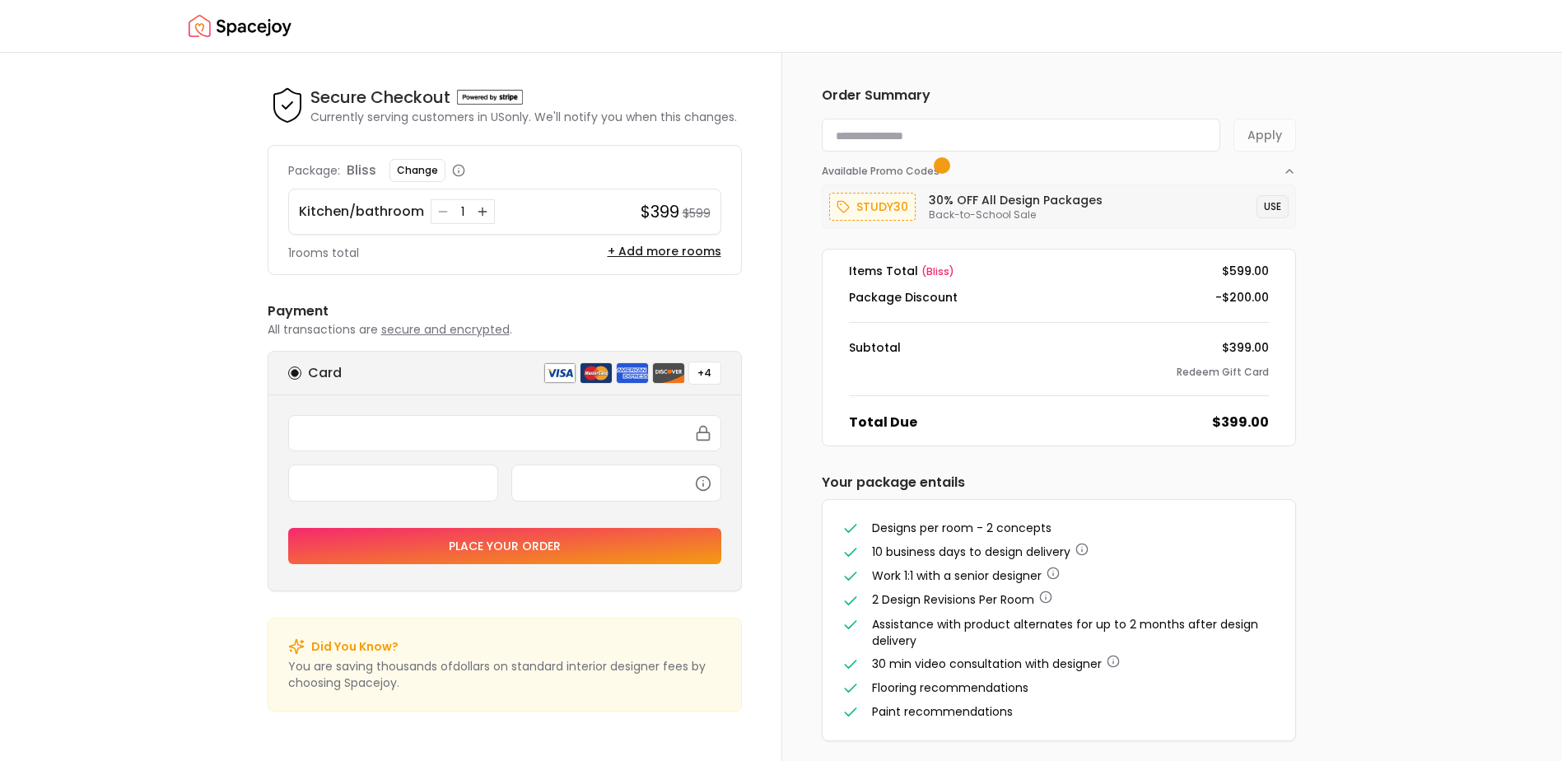
click at [1273, 198] on button "USE" at bounding box center [1273, 206] width 32 height 23
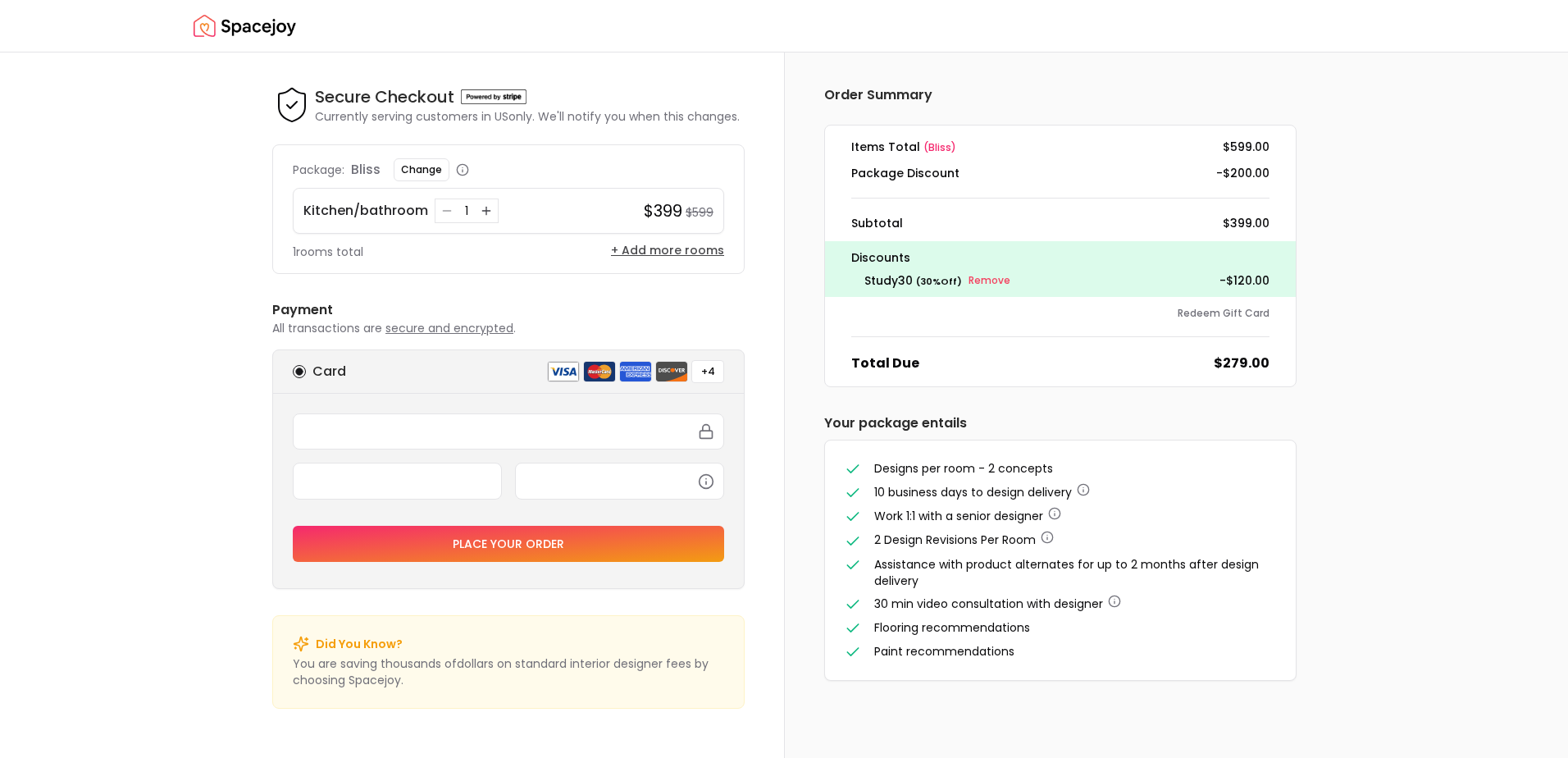
click at [694, 253] on button "+ Add more rooms" at bounding box center [668, 250] width 113 height 16
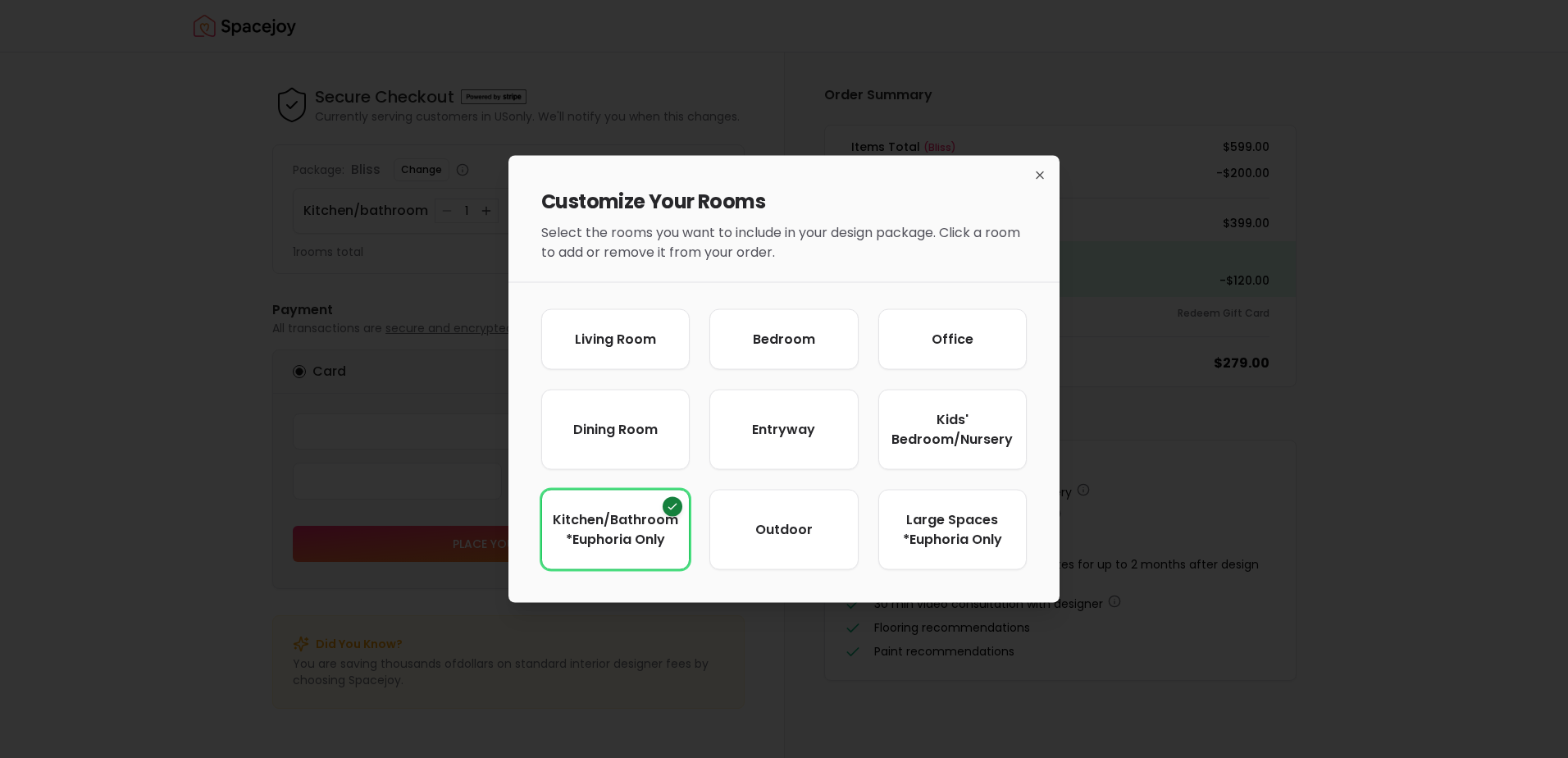
click at [1056, 169] on div "Customize Your Rooms Select the rooms you want to include in your design packag…" at bounding box center [784, 212] width 551 height 114
click at [636, 351] on button "Living Room" at bounding box center [615, 339] width 153 height 63
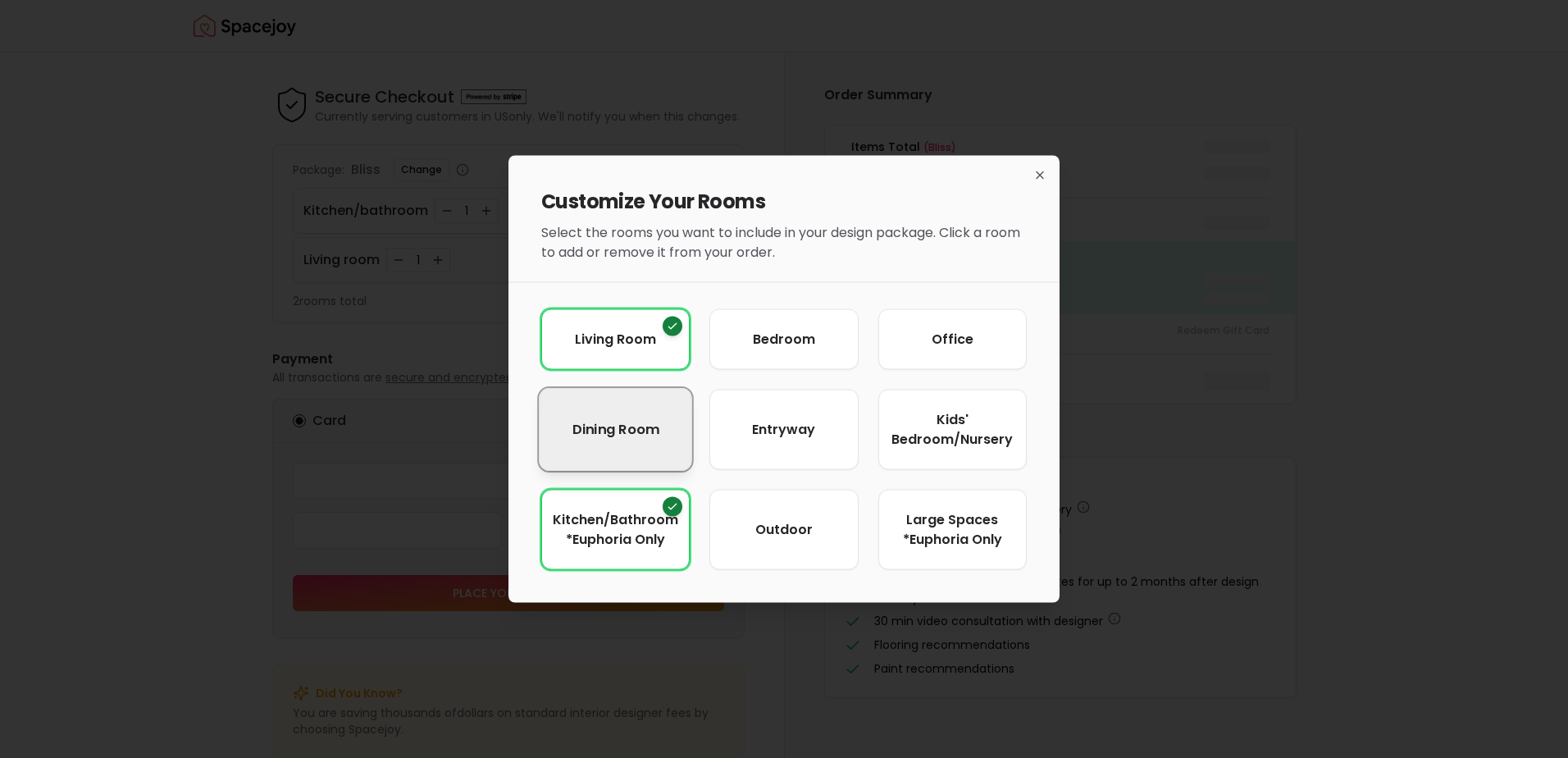
click at [657, 390] on button "Dining Room" at bounding box center [615, 429] width 153 height 83
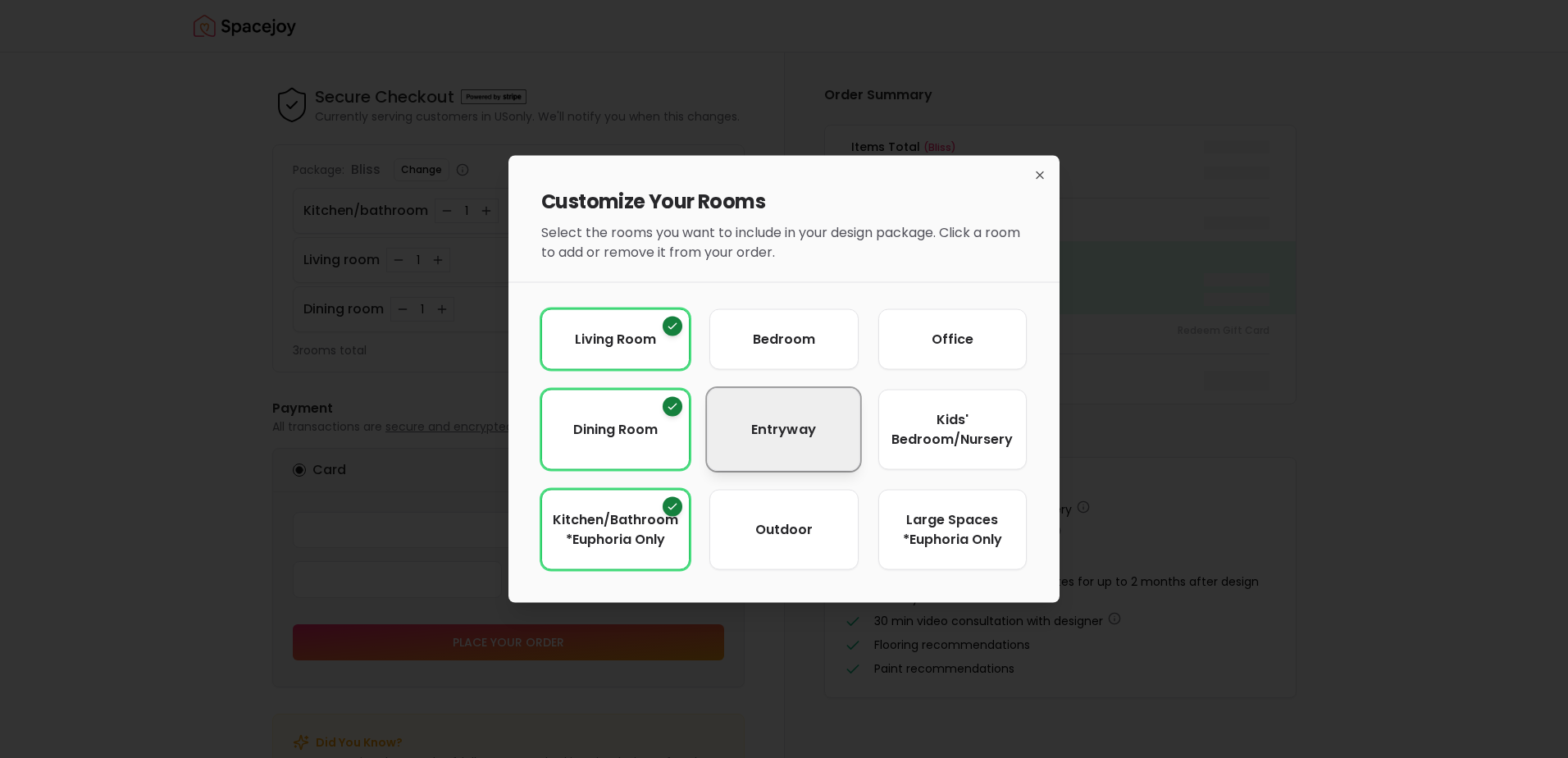
click at [740, 399] on button "entryway" at bounding box center [784, 429] width 153 height 83
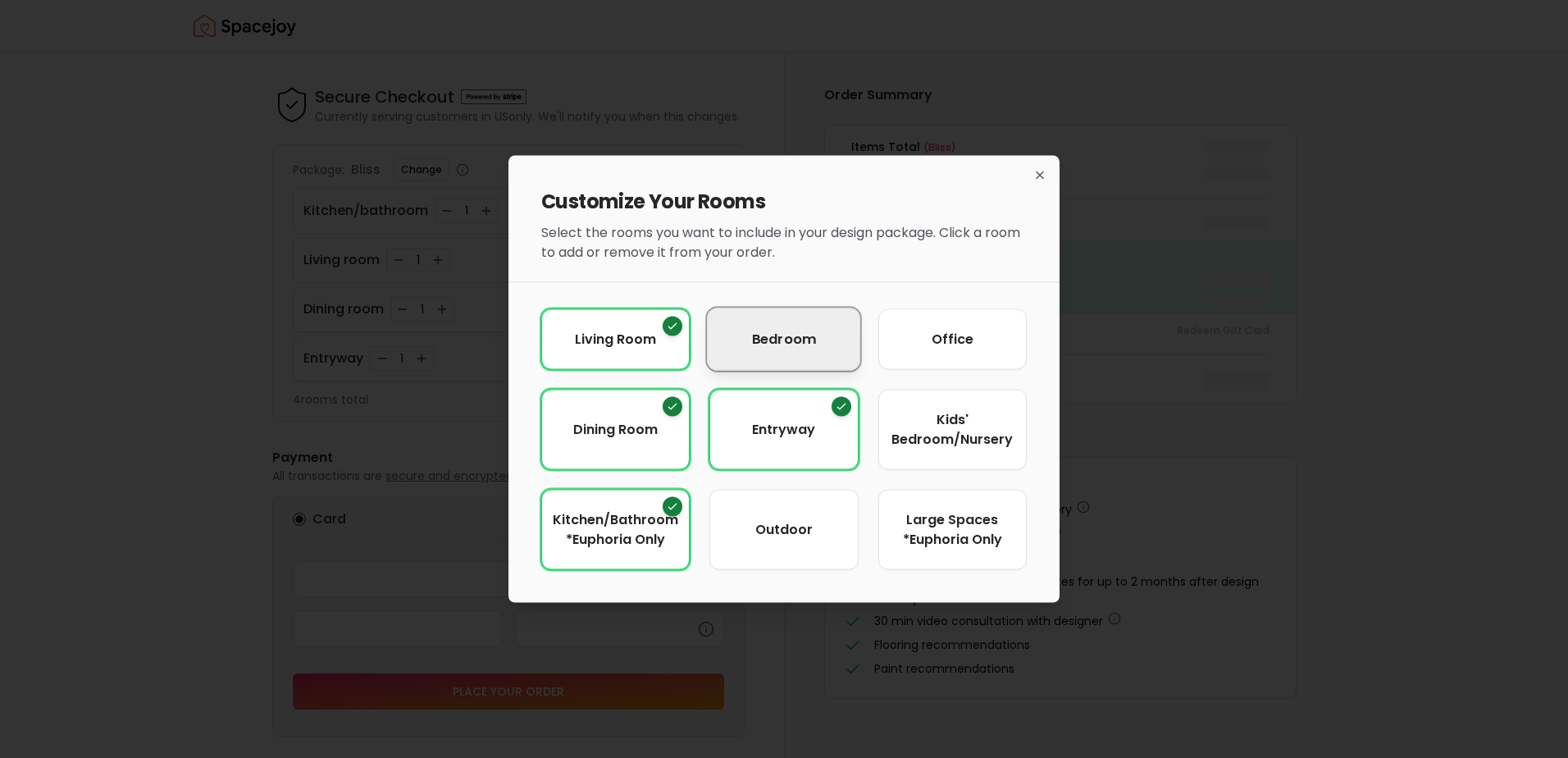
click at [776, 329] on span "Bedroom" at bounding box center [784, 339] width 64 height 21
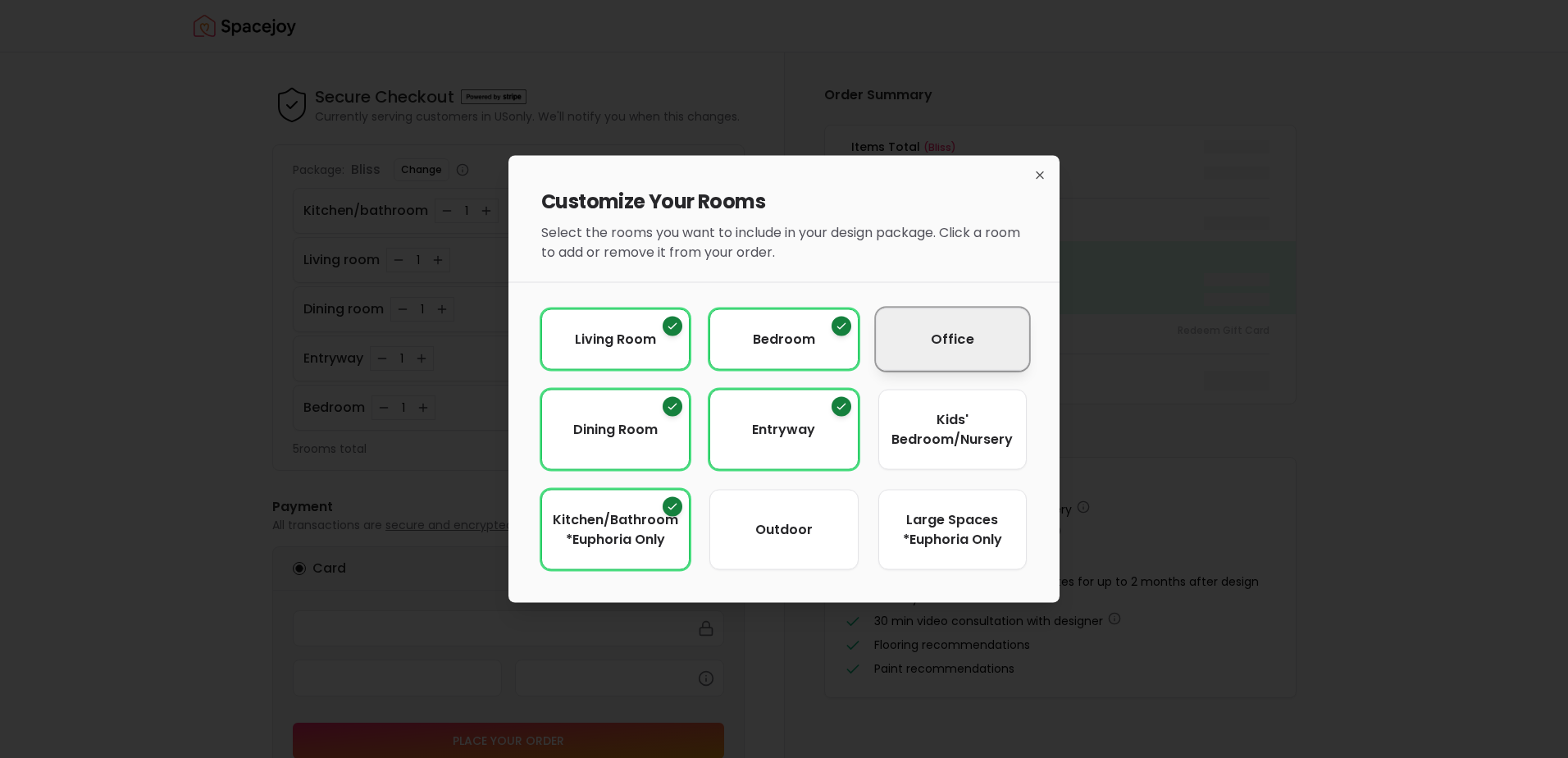
click at [992, 322] on button "Office" at bounding box center [953, 339] width 153 height 63
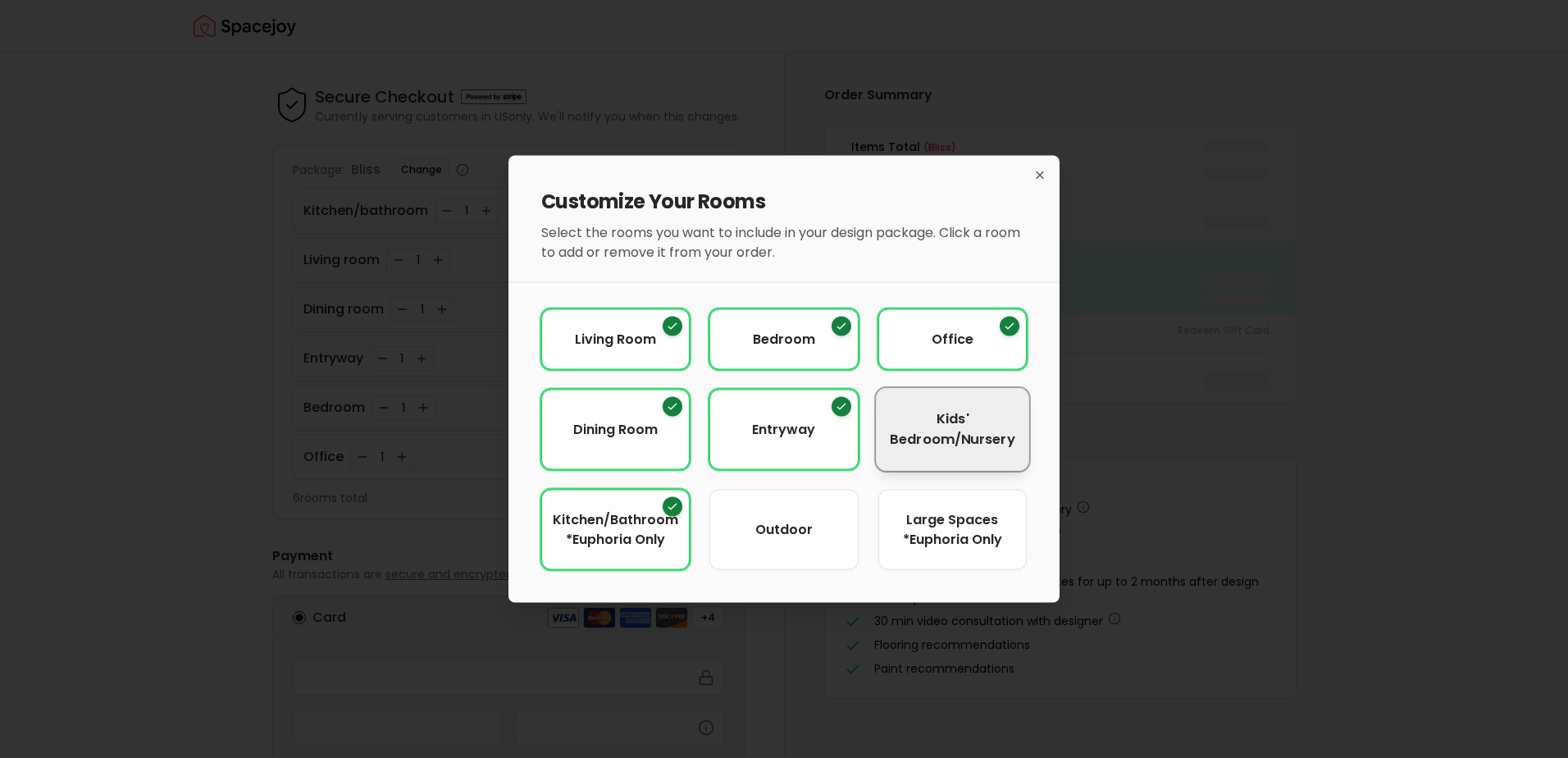
click at [968, 420] on span "Kids' Bedroom/Nursery" at bounding box center [952, 429] width 124 height 40
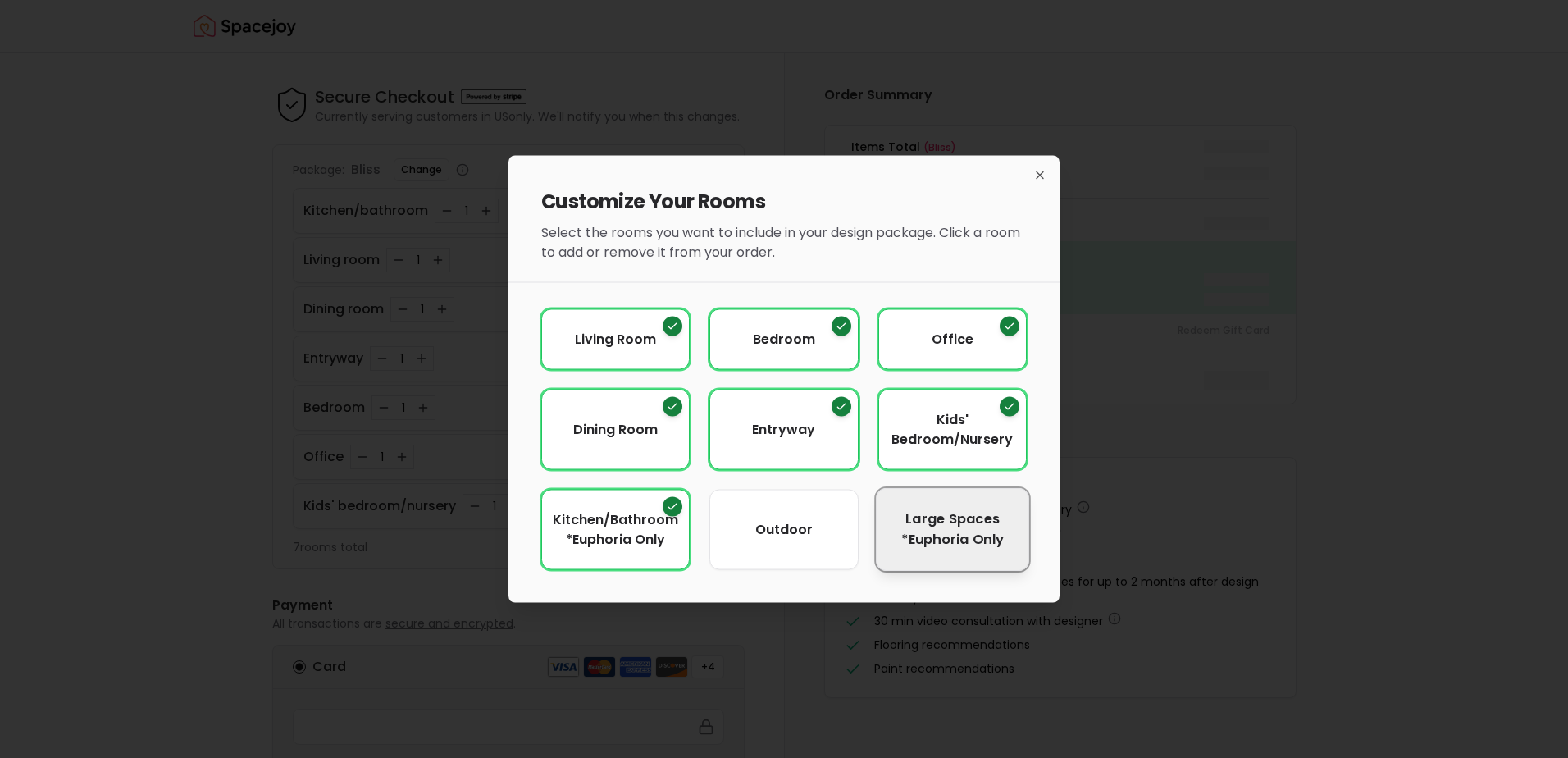
drag, startPoint x: 963, startPoint y: 565, endPoint x: 951, endPoint y: 554, distance: 16.3
click at [958, 558] on button "Large Spaces *Euphoria Only" at bounding box center [953, 529] width 153 height 83
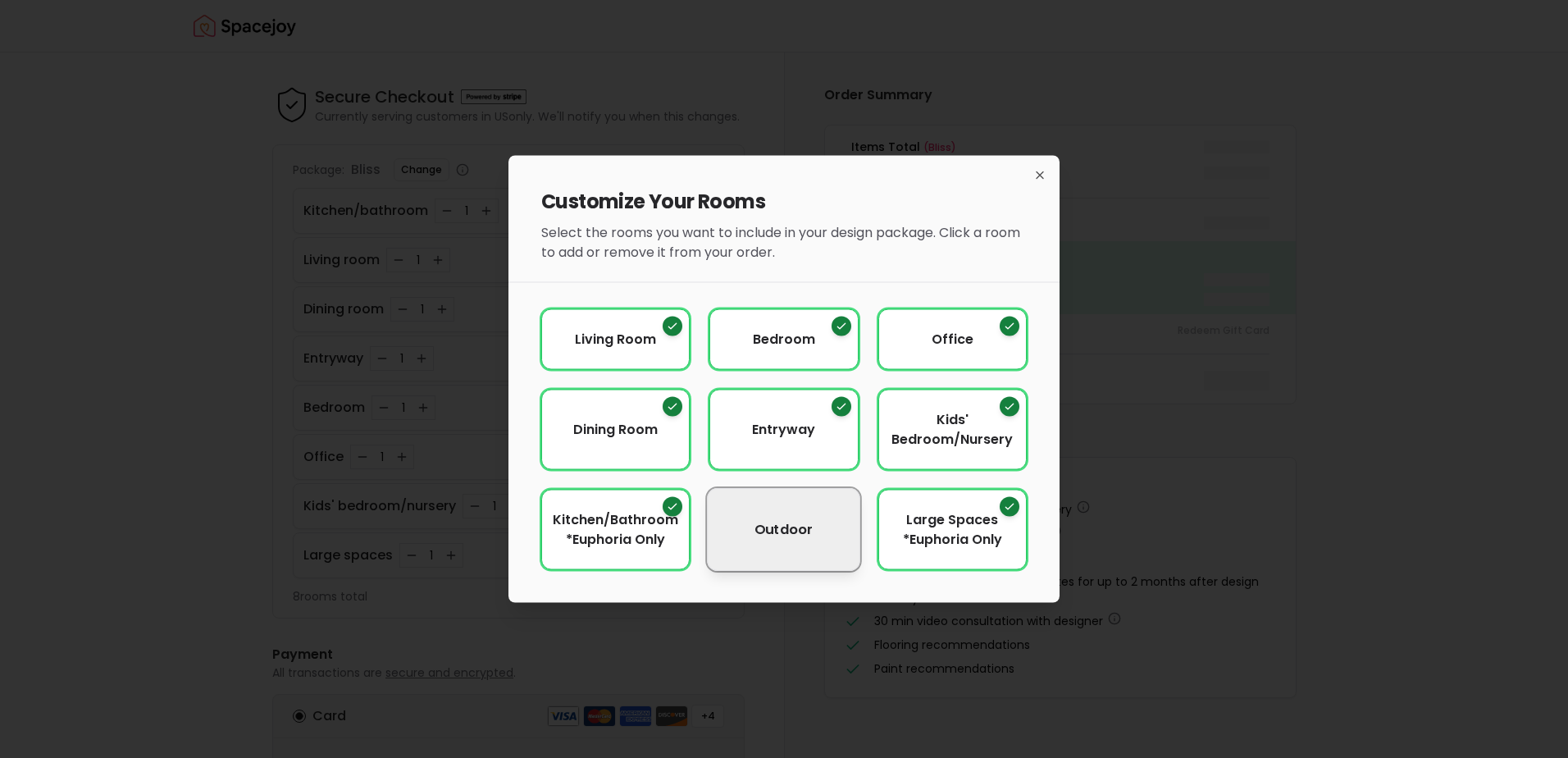
click at [835, 533] on button "Outdoor" at bounding box center [784, 529] width 153 height 83
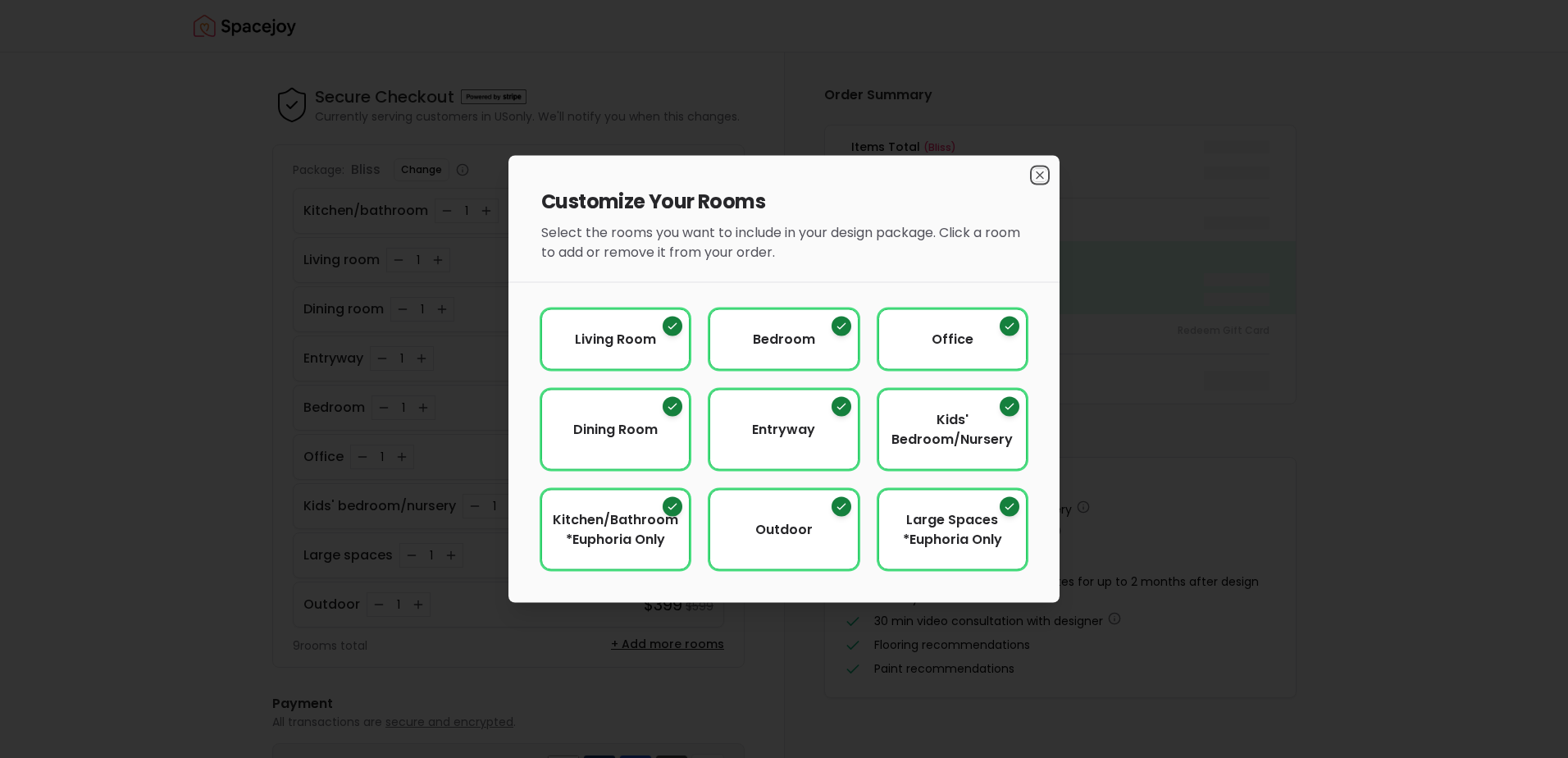
drag, startPoint x: 1043, startPoint y: 170, endPoint x: 1051, endPoint y: 172, distance: 8.2
click at [1048, 172] on div "Customize Your Rooms Select the rooms you want to include in your design packag…" at bounding box center [784, 379] width 551 height 447
click at [1044, 174] on icon "button" at bounding box center [1039, 175] width 13 height 13
